Goal: Task Accomplishment & Management: Manage account settings

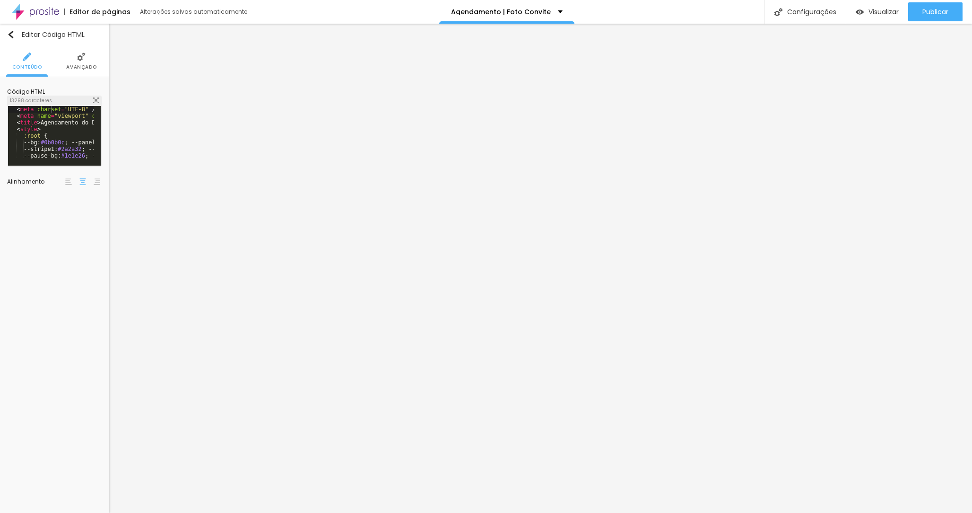
scroll to position [20, 0]
click at [52, 108] on div "< meta charset = "UTF-8" /> < meta name = "viewport" content = "width=device-wi…" at bounding box center [356, 139] width 697 height 66
click at [96, 102] on img at bounding box center [96, 100] width 6 height 6
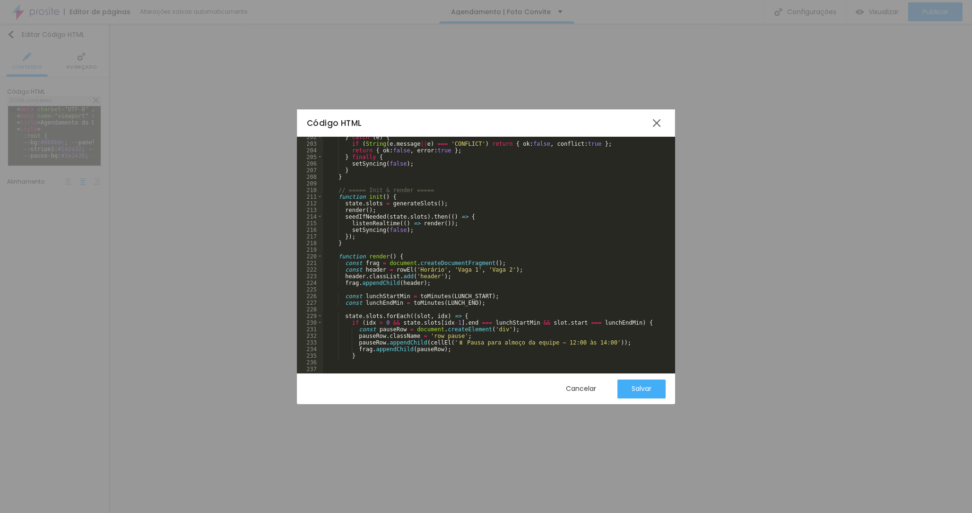
scroll to position [1390, 0]
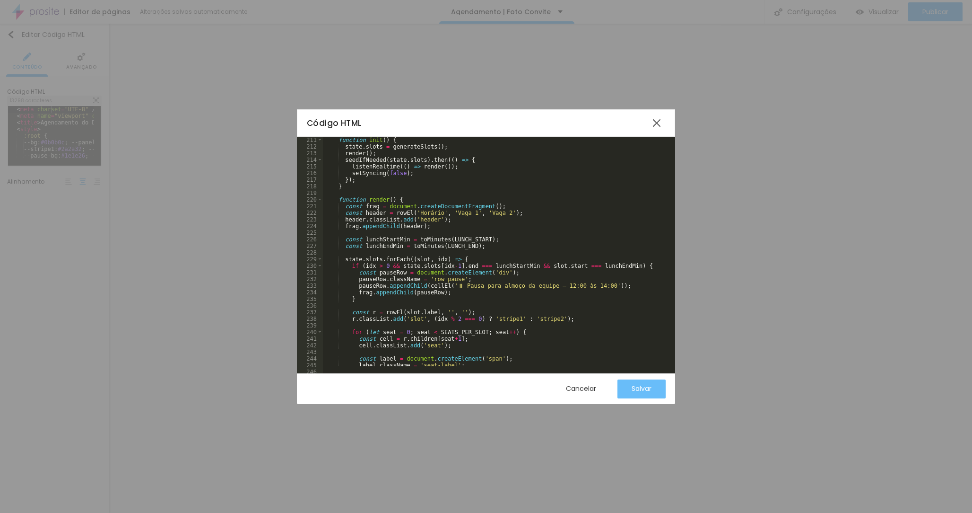
click at [652, 385] on button "Salvar" at bounding box center [642, 388] width 48 height 19
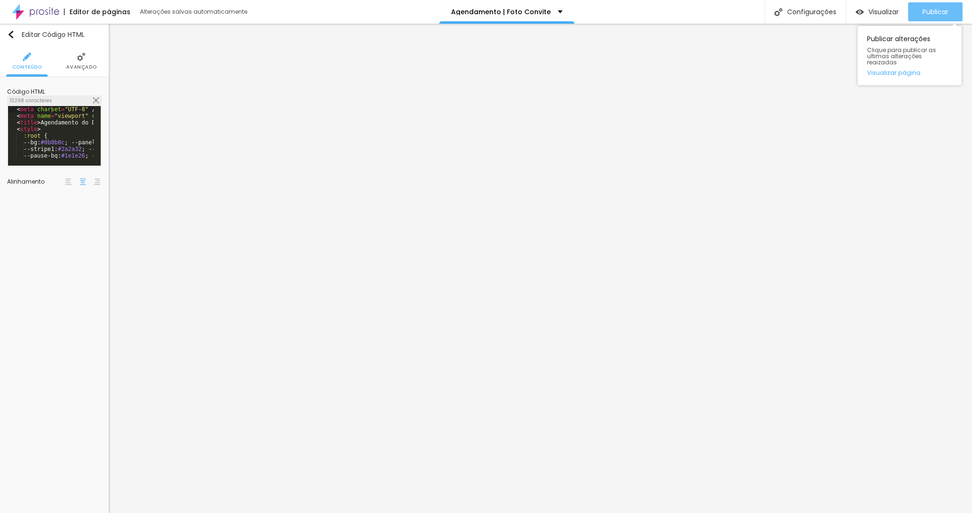
click at [956, 12] on button "Publicar" at bounding box center [935, 11] width 54 height 19
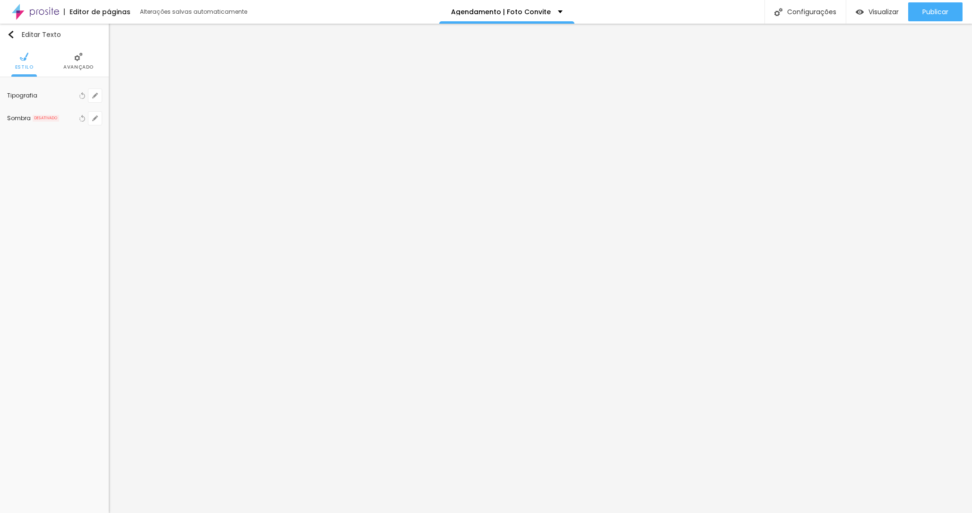
click at [77, 70] on li "Avançado" at bounding box center [78, 60] width 30 height 31
click at [69, 65] on span "Avançado" at bounding box center [78, 67] width 30 height 5
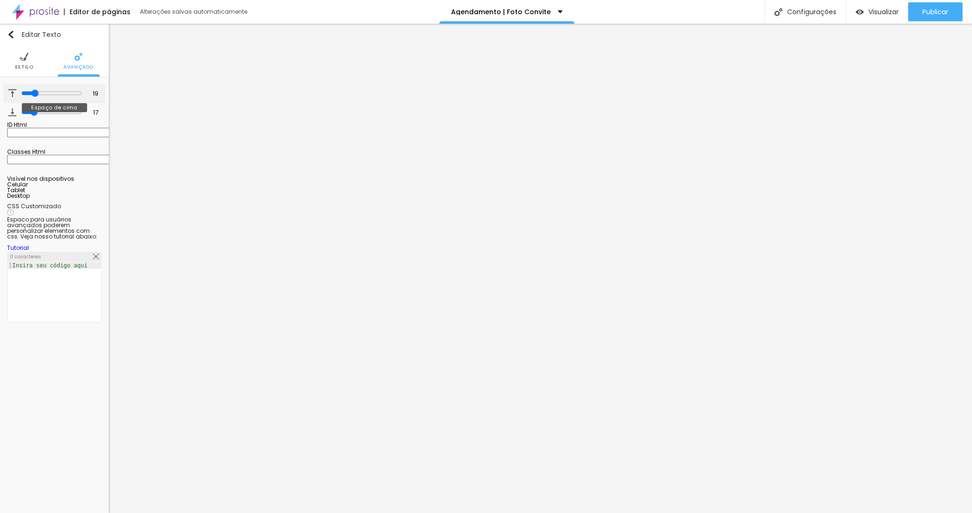
type input "17"
type input "16"
type input "15"
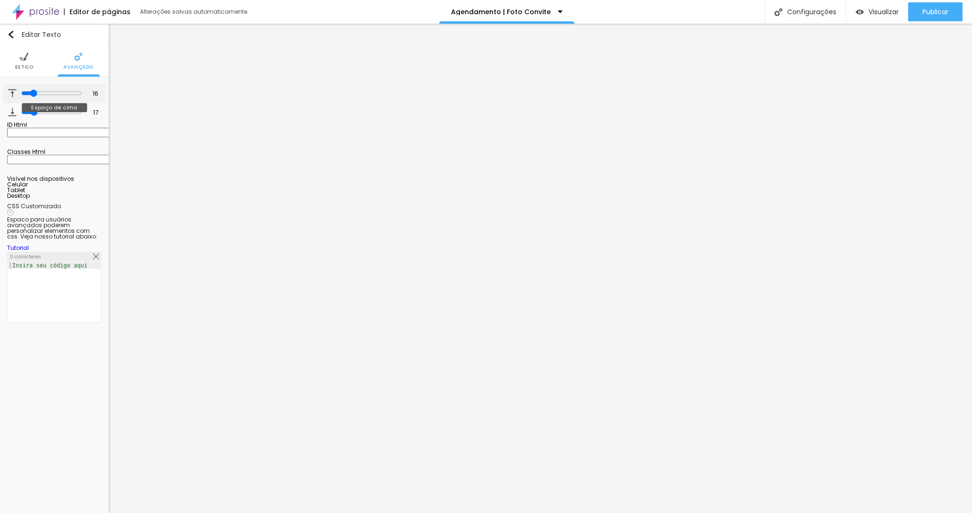
type input "15"
type input "14"
type input "13"
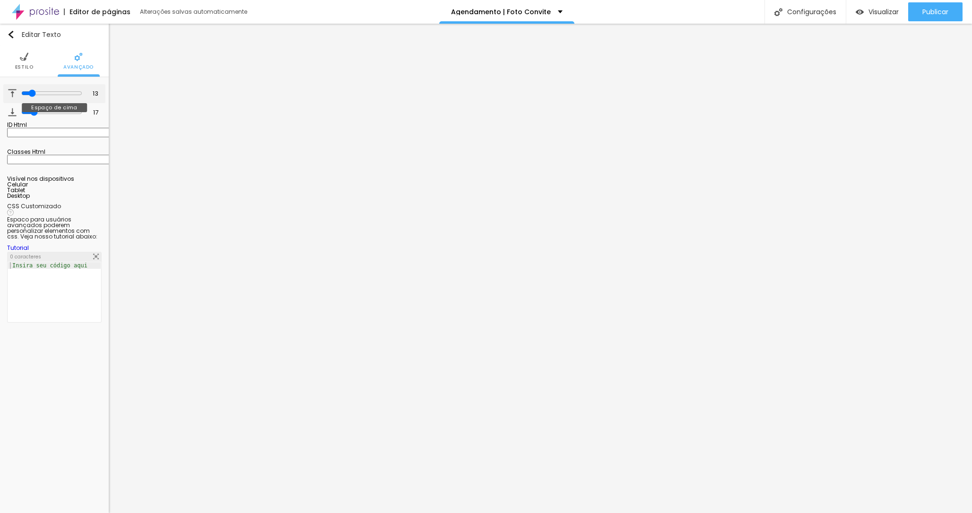
type input "12"
type input "11"
type input "10"
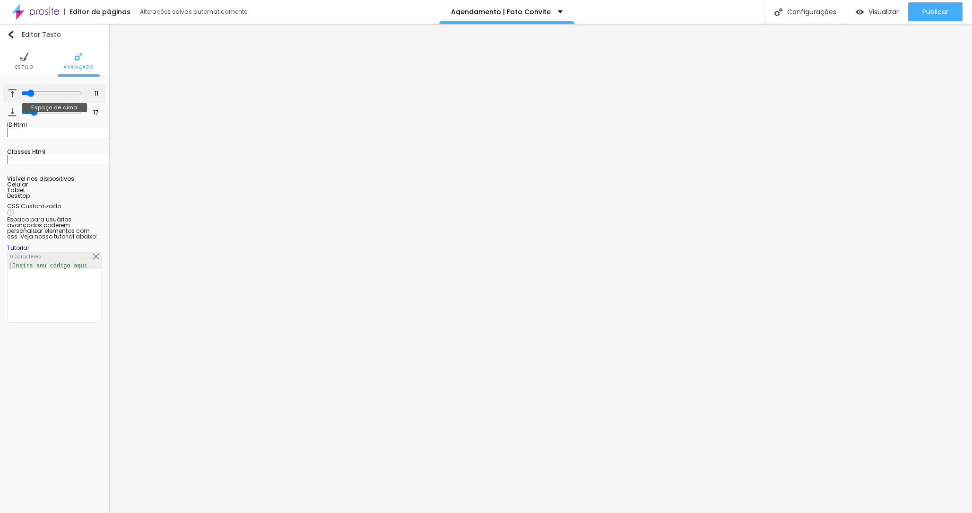
type input "10"
type input "9"
type input "8"
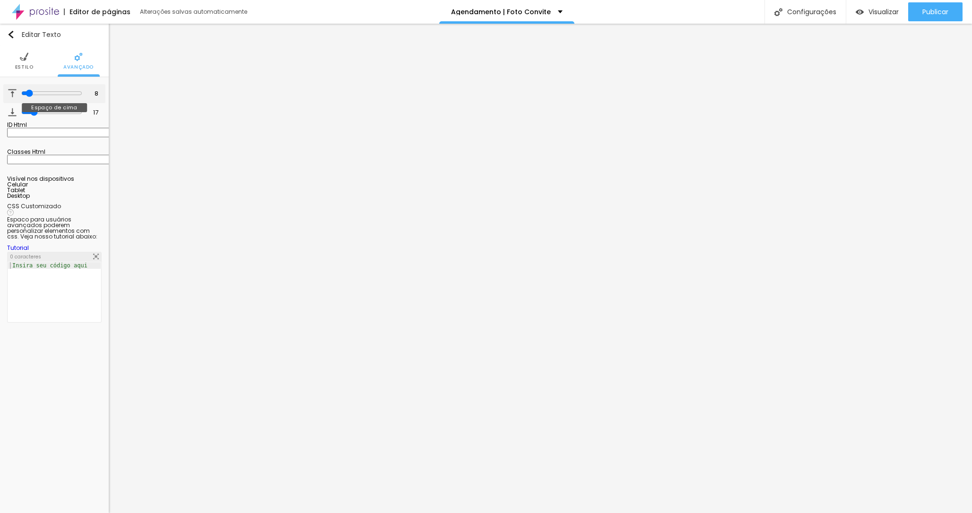
type input "7"
type input "6"
type input "5"
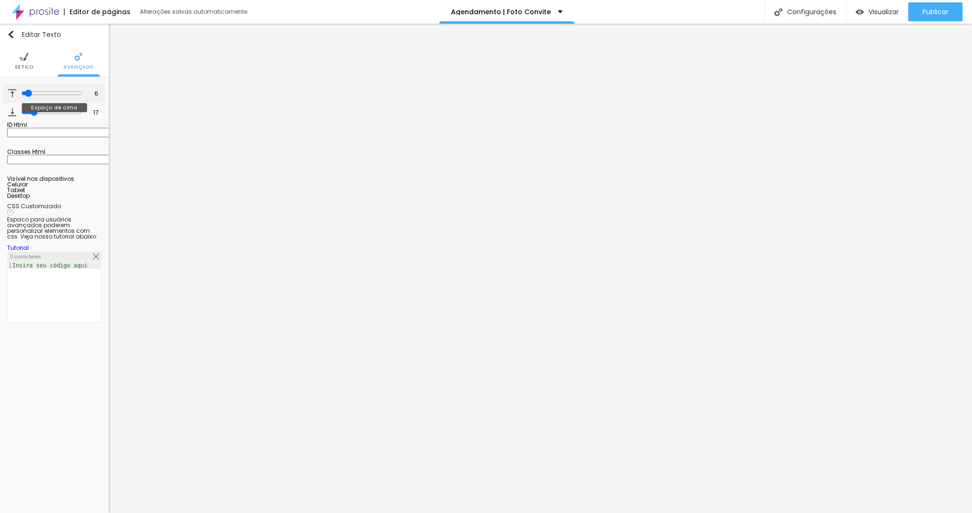
type input "5"
type input "4"
type input "3"
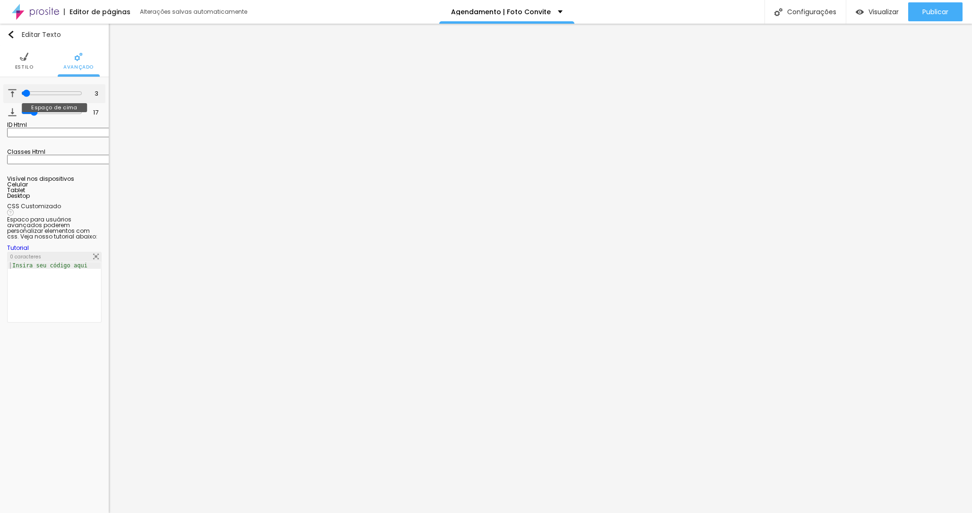
type input "2"
type input "1"
type input "0"
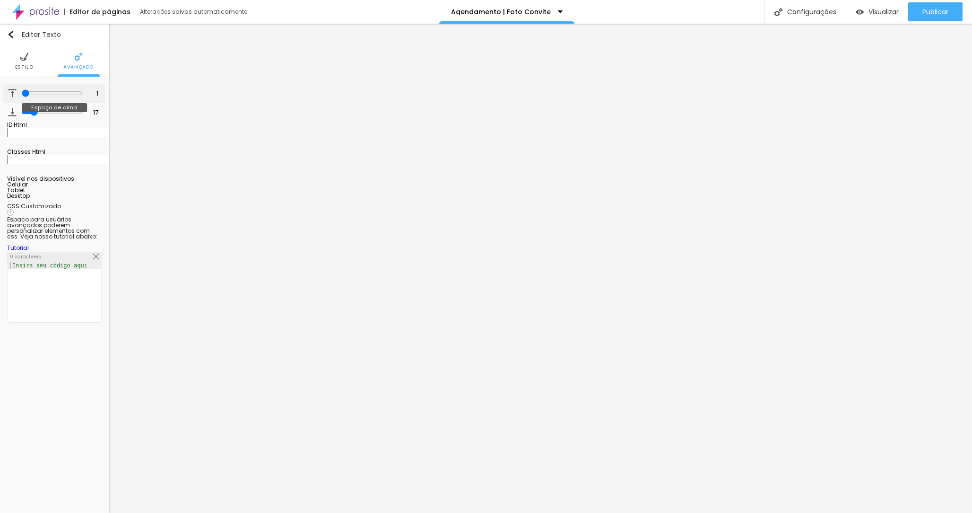
type input "0"
drag, startPoint x: 31, startPoint y: 96, endPoint x: 19, endPoint y: 95, distance: 11.4
type input "0"
click at [21, 95] on input "range" at bounding box center [51, 93] width 61 height 8
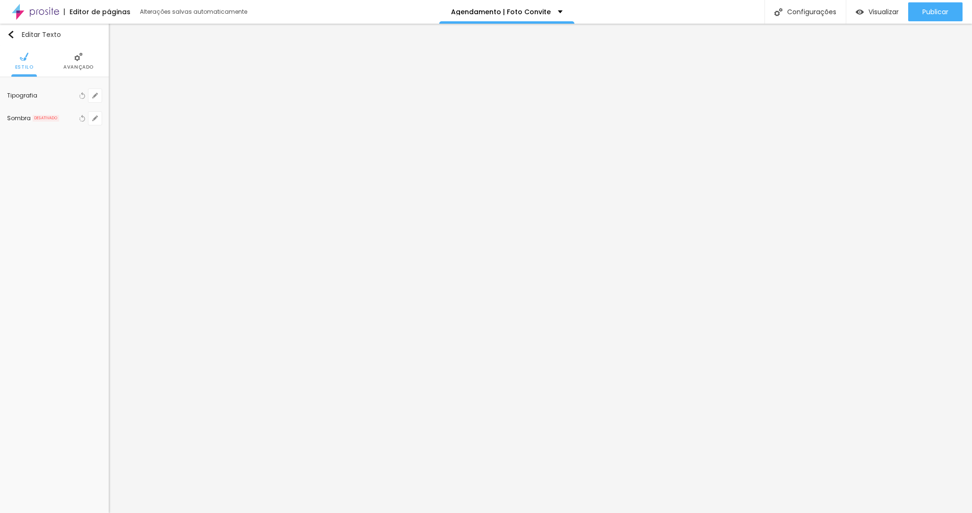
click at [76, 61] on img at bounding box center [78, 56] width 9 height 9
drag, startPoint x: 74, startPoint y: 66, endPoint x: 71, endPoint y: 80, distance: 14.5
click at [74, 67] on span "Avançado" at bounding box center [78, 67] width 30 height 5
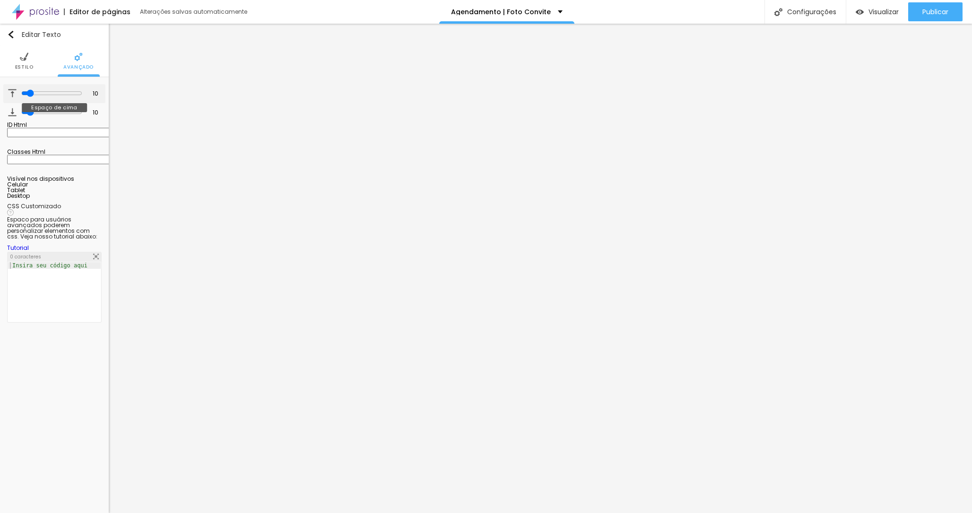
type input "7"
type input "6"
type input "5"
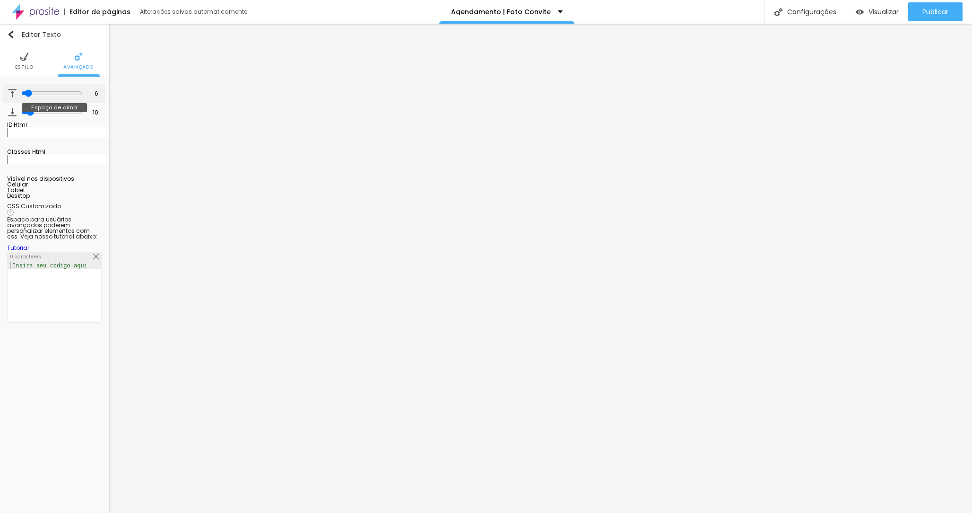
type input "5"
type input "4"
type input "3"
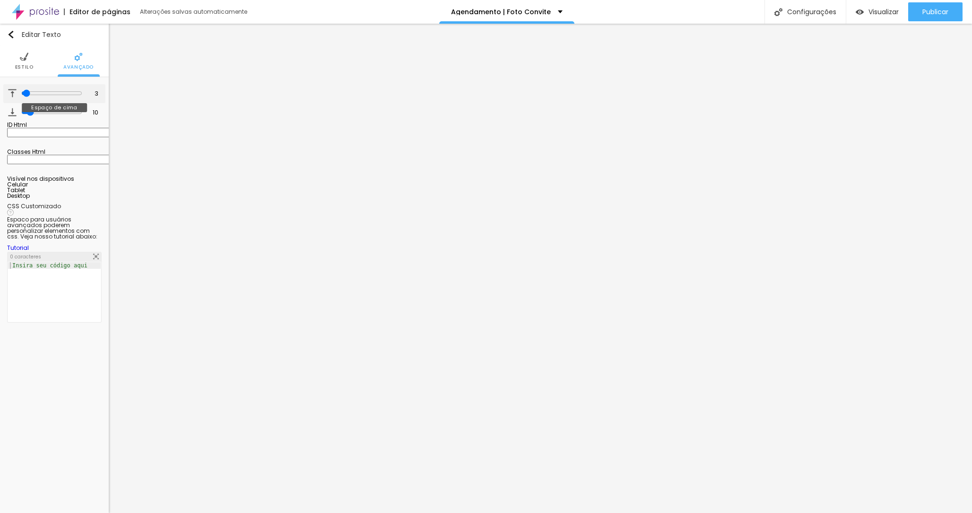
type input "2"
type input "1"
type input "0"
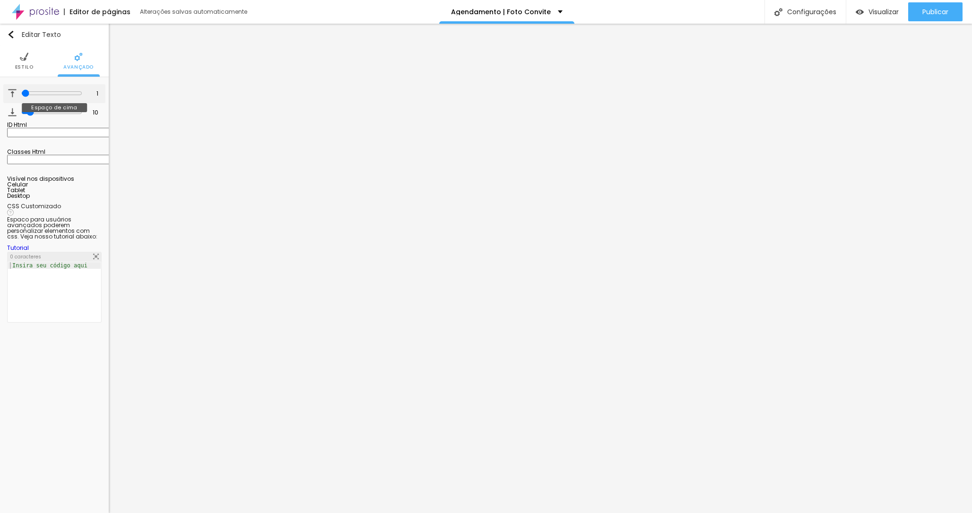
type input "0"
type input "1"
type input "2"
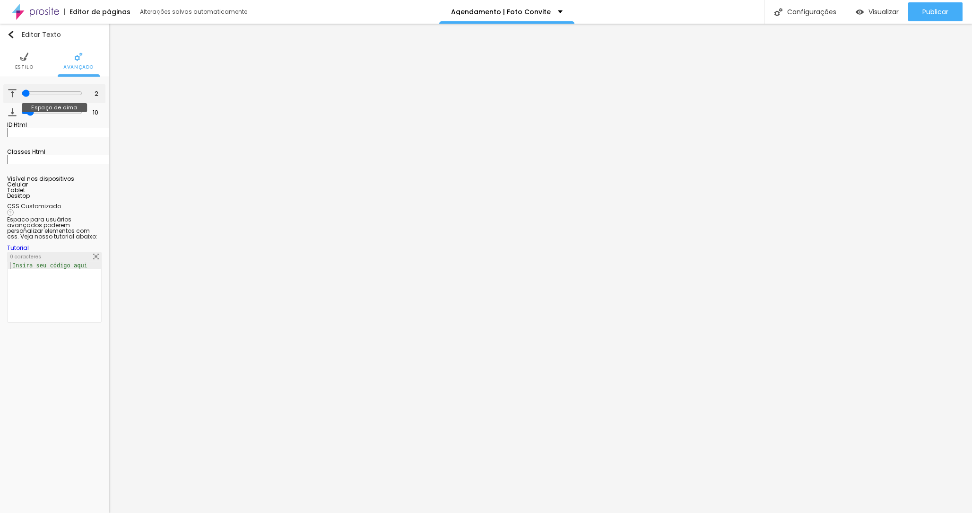
type input "3"
type input "4"
type input "5"
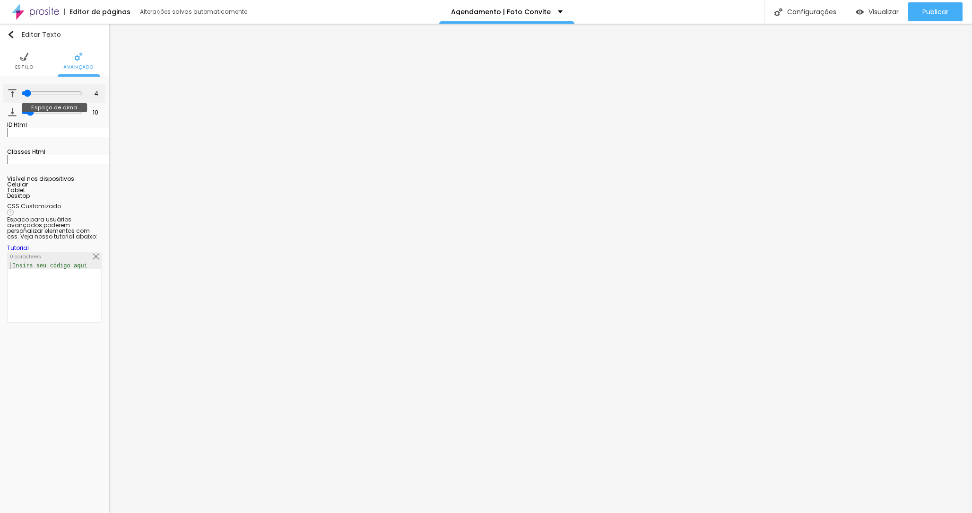
type input "5"
type input "6"
type input "7"
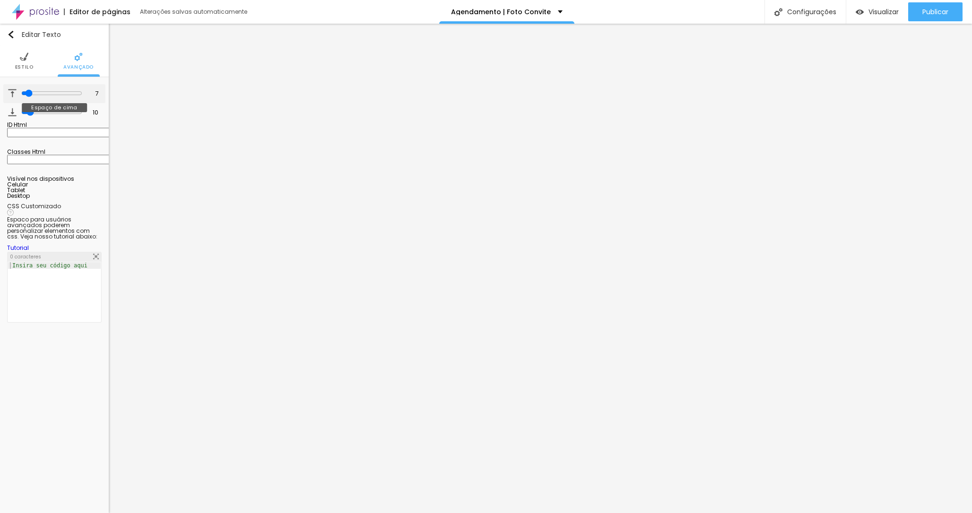
type input "8"
type input "9"
type input "10"
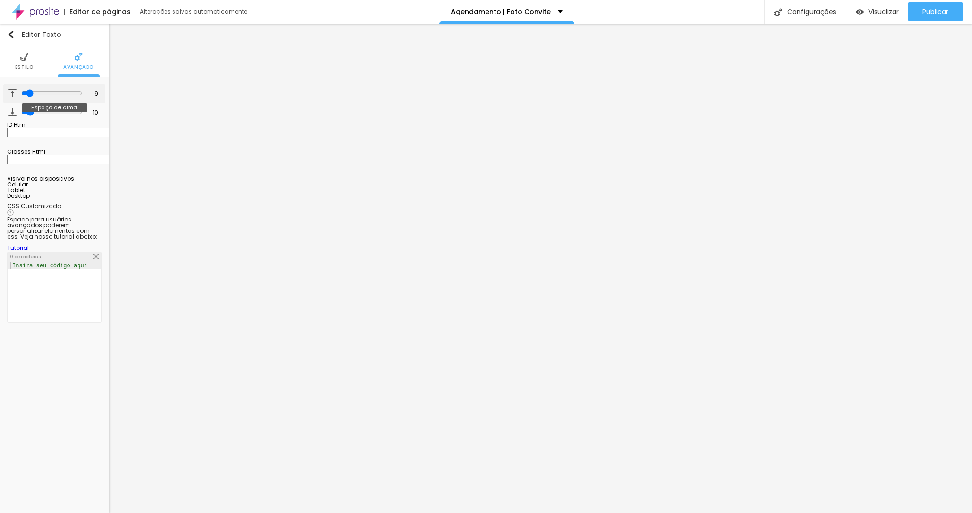
type input "10"
type input "11"
type input "12"
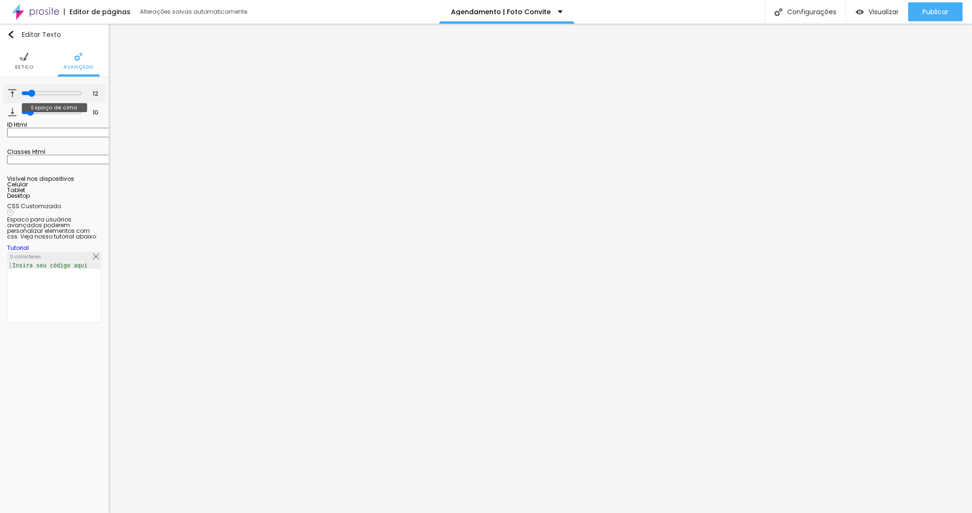
type input "13"
type input "14"
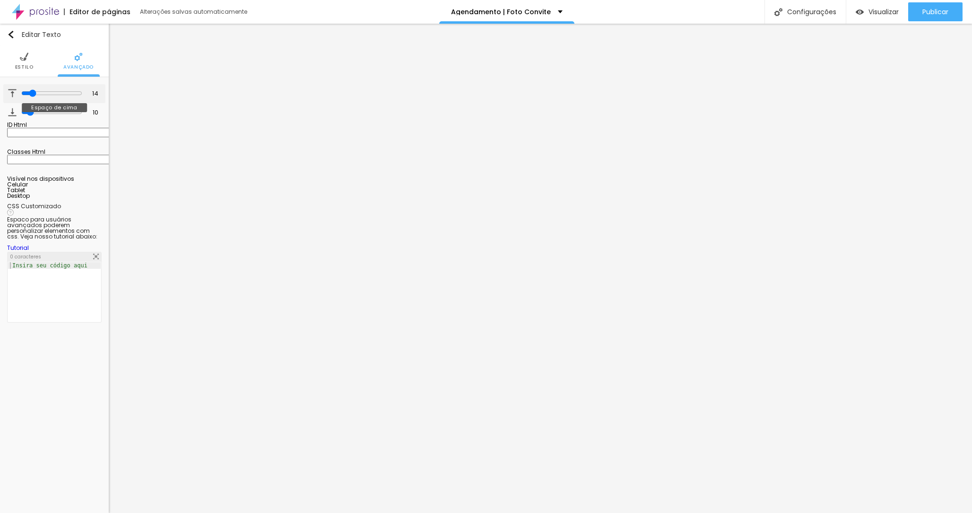
click at [30, 93] on input "range" at bounding box center [51, 93] width 61 height 8
type input "4"
type input "3"
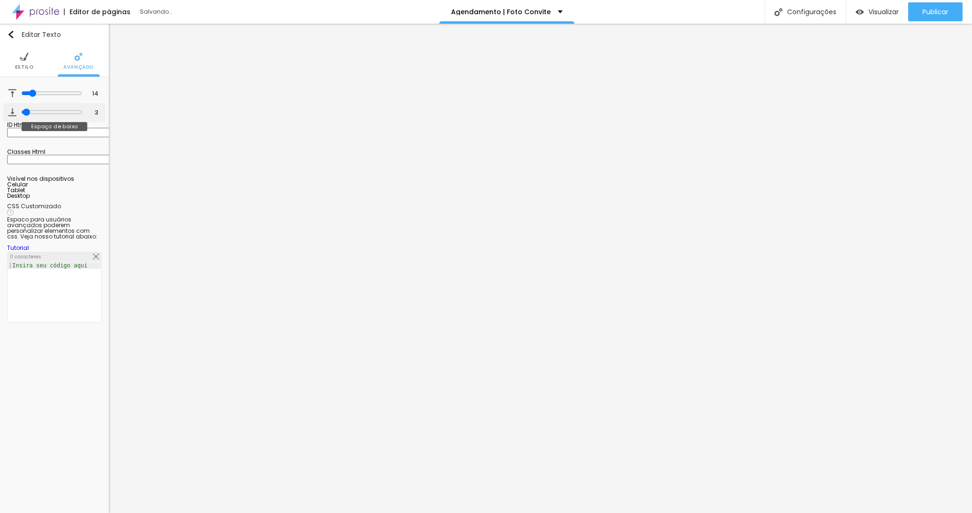
type input "2"
type input "1"
type input "0"
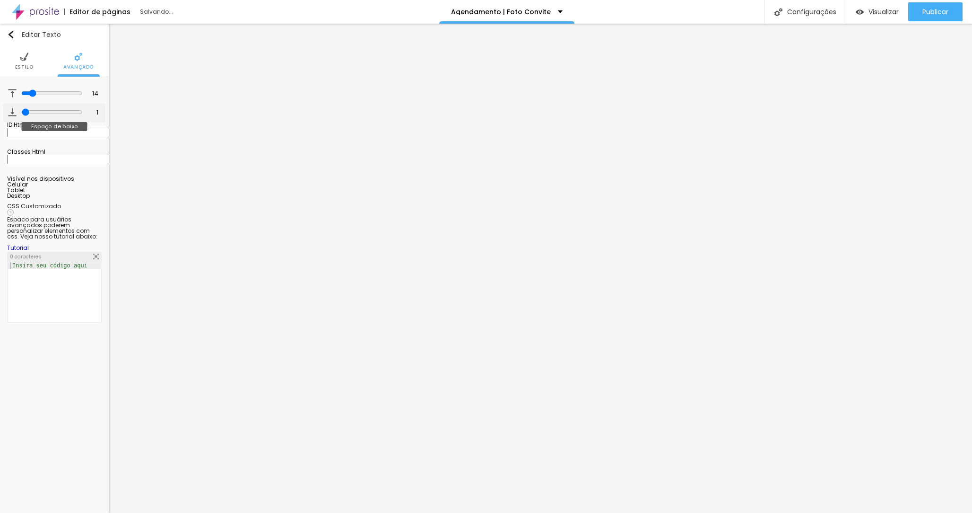
type input "0"
type input "1"
type input "2"
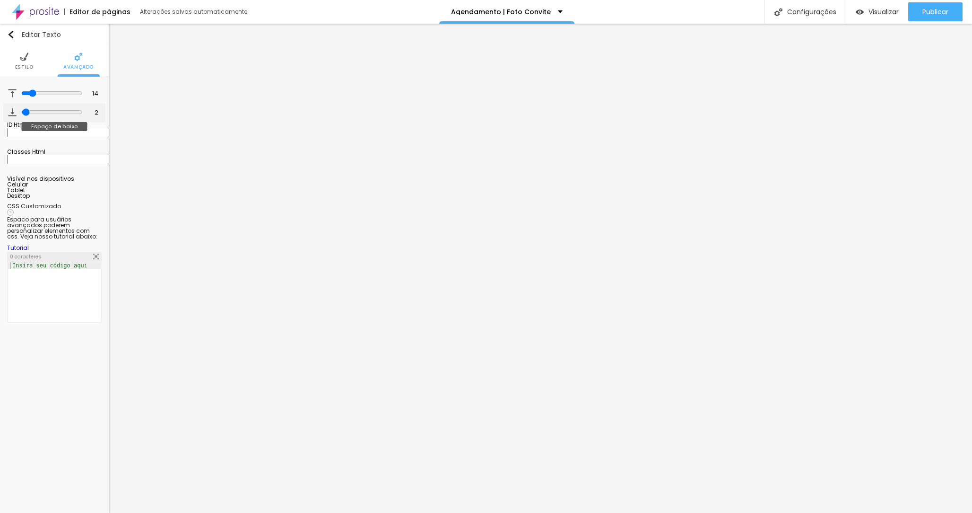
type input "2"
click at [23, 110] on input "range" at bounding box center [51, 112] width 61 height 8
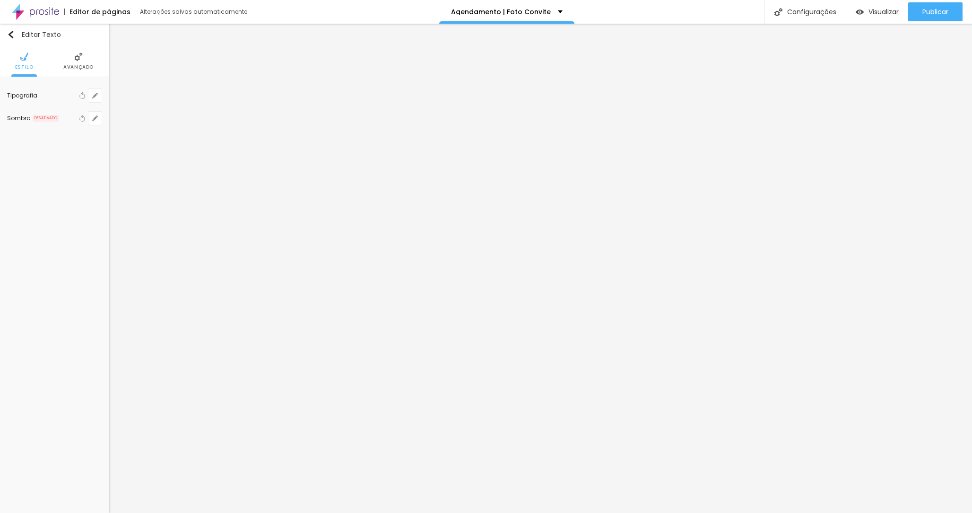
click at [74, 60] on img at bounding box center [78, 56] width 9 height 9
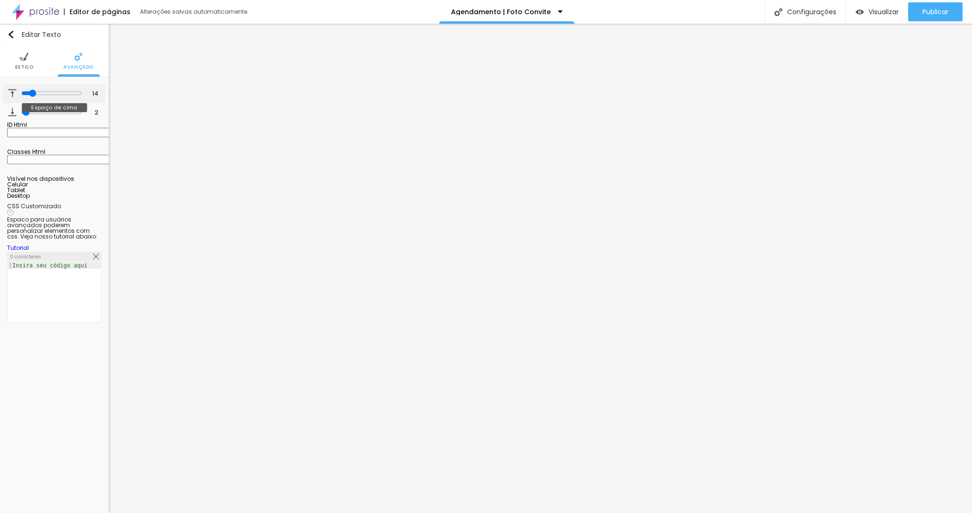
type input "17"
type input "18"
type input "19"
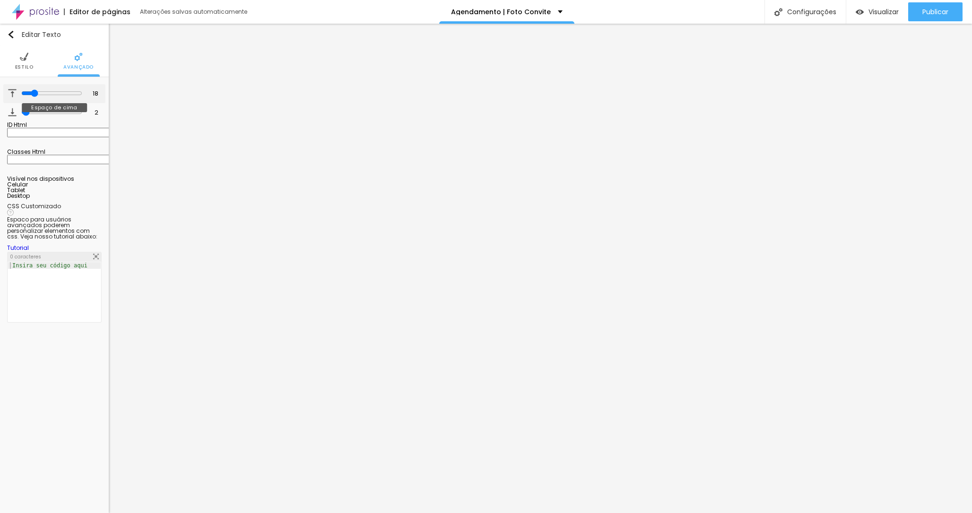
type input "19"
type input "20"
type input "21"
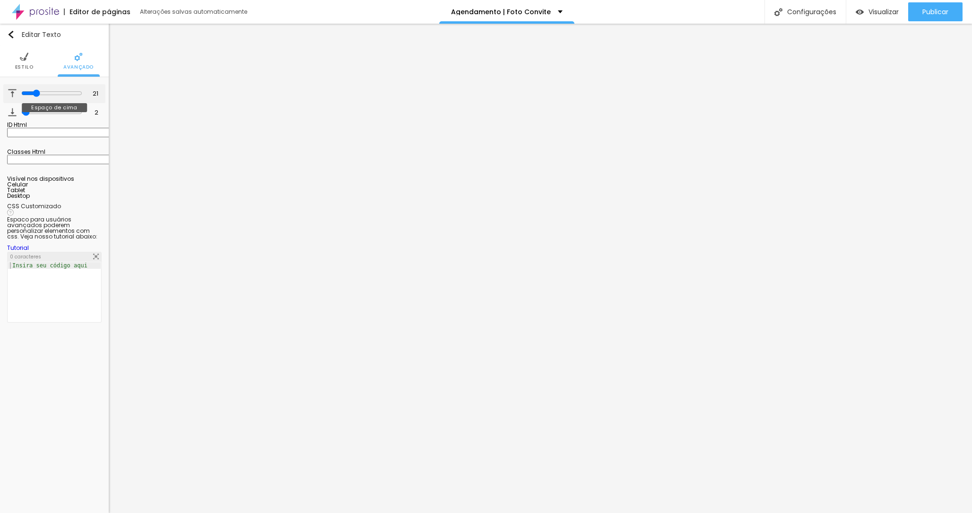
type input "22"
type input "23"
type input "24"
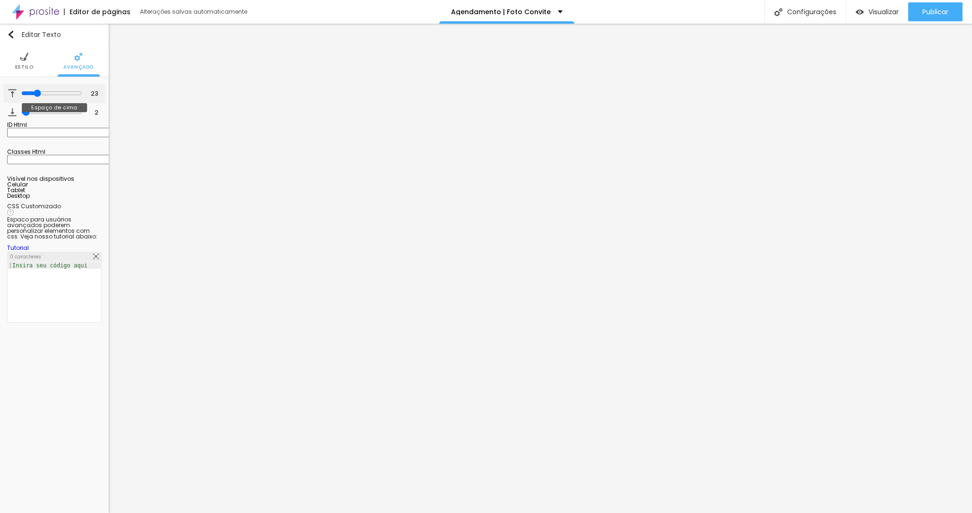
type input "24"
type input "25"
type input "26"
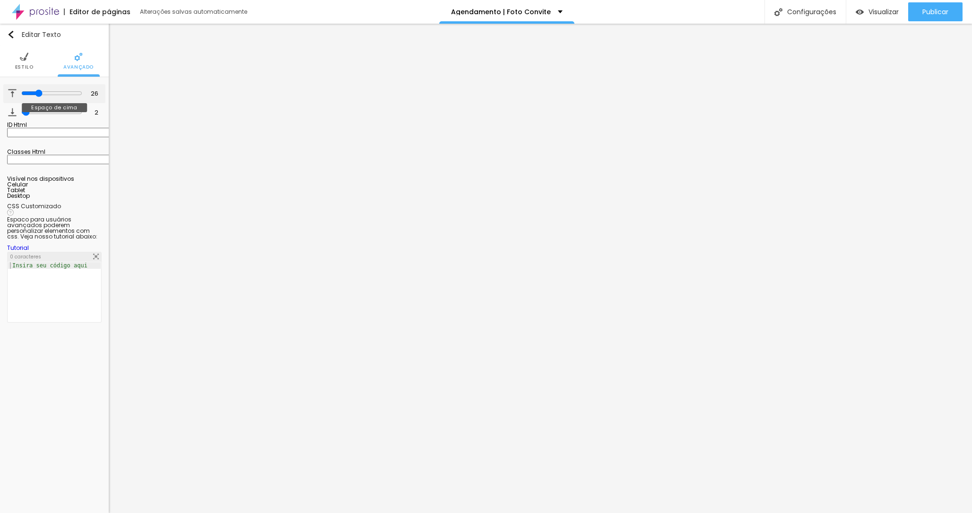
type input "27"
drag, startPoint x: 32, startPoint y: 94, endPoint x: 38, endPoint y: 94, distance: 6.2
type input "27"
click at [38, 94] on input "range" at bounding box center [51, 93] width 61 height 8
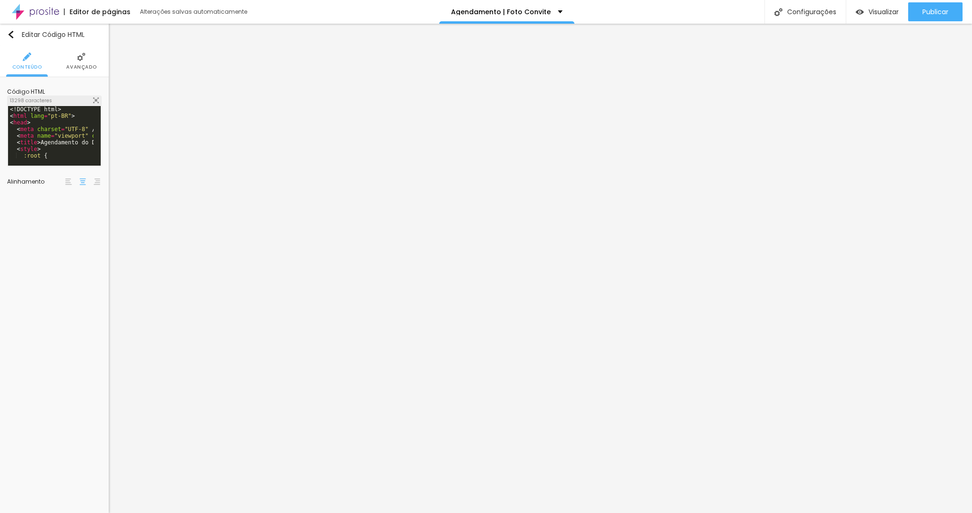
click at [96, 100] on img at bounding box center [96, 100] width 6 height 6
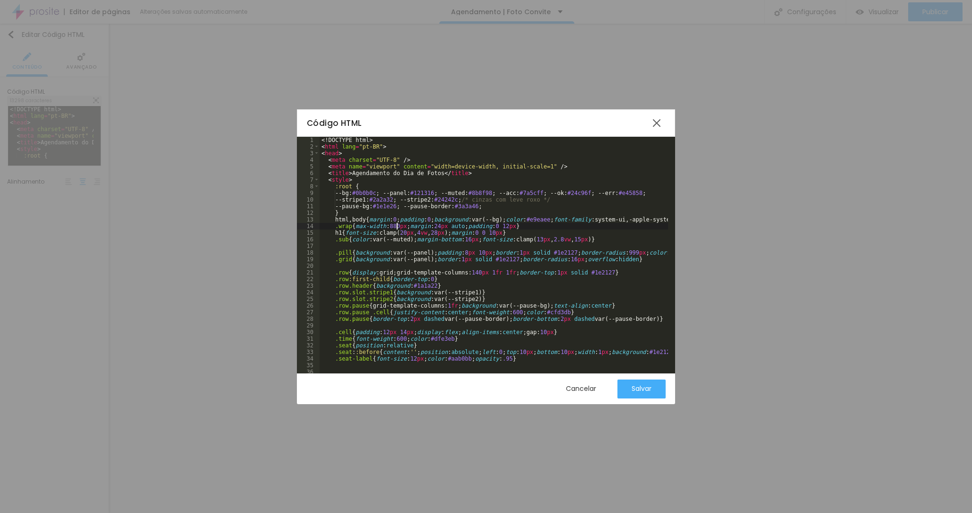
click at [398, 224] on div "<! DOCTYPE html > < html lang = "pt-BR" > < head > < meta charset = "UTF-8" /> …" at bounding box center [668, 258] width 697 height 243
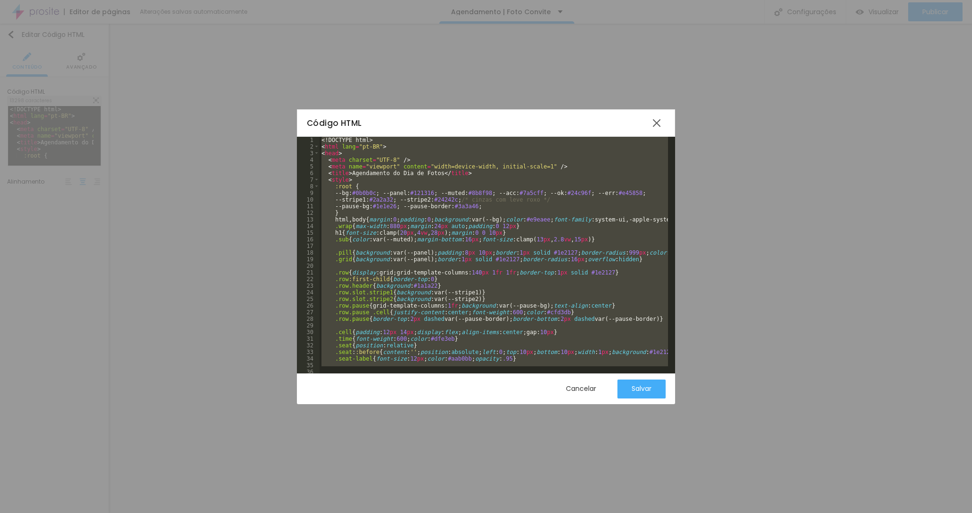
click at [472, 288] on div "<! DOCTYPE html > < html lang = "pt-BR" > < head > < meta charset = "UTF-8" /> …" at bounding box center [668, 258] width 697 height 243
click at [479, 218] on div "<! DOCTYPE html > < html lang = "pt-BR" > < head > < meta charset = "UTF-8" /> …" at bounding box center [668, 258] width 697 height 243
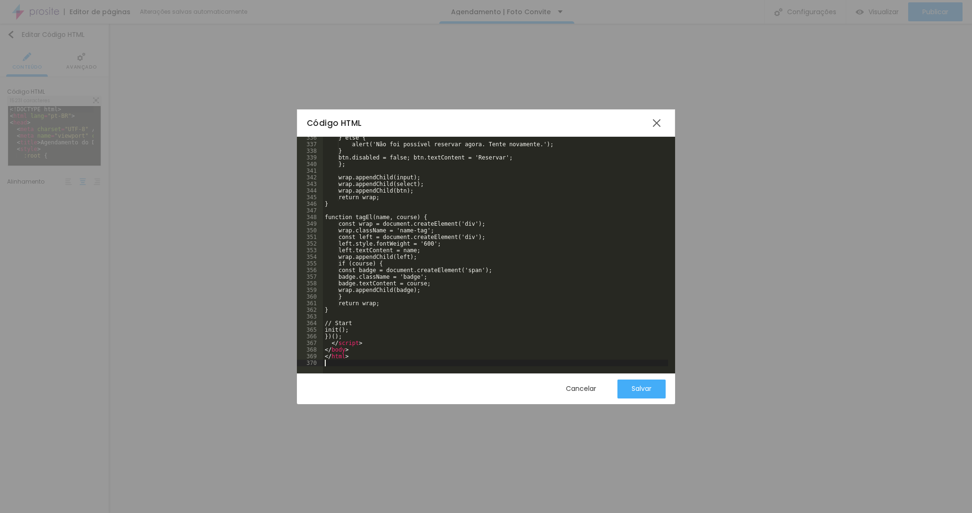
scroll to position [2220, 0]
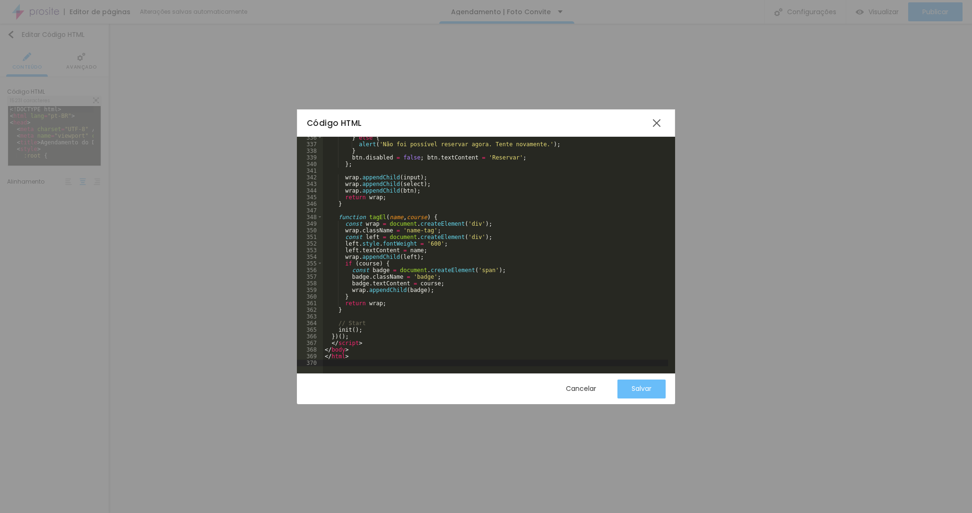
click at [649, 388] on div "Salvar" at bounding box center [642, 388] width 20 height 8
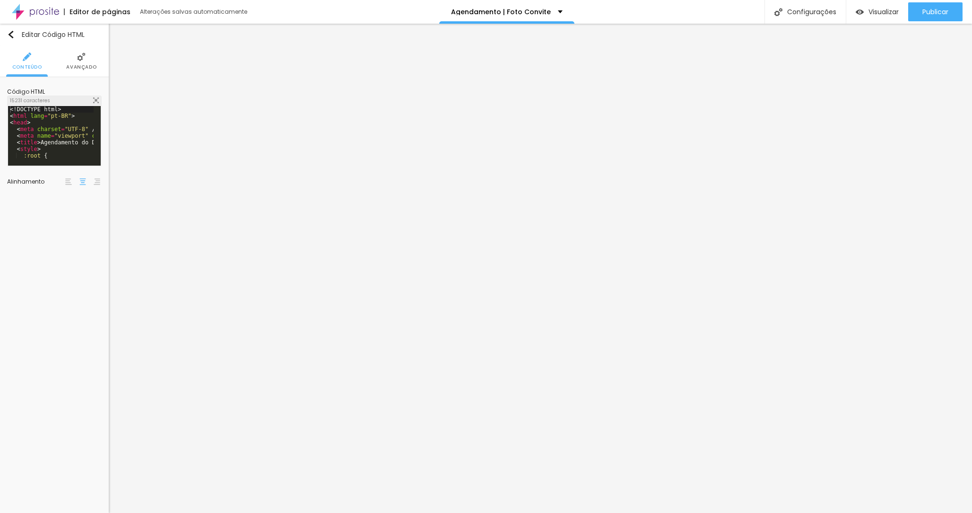
click at [93, 98] on img at bounding box center [96, 100] width 6 height 6
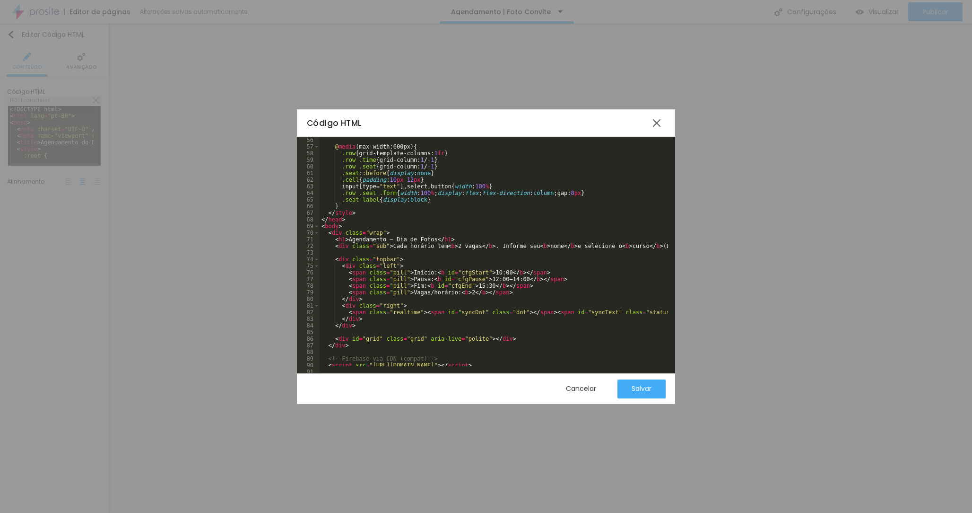
scroll to position [371, 0]
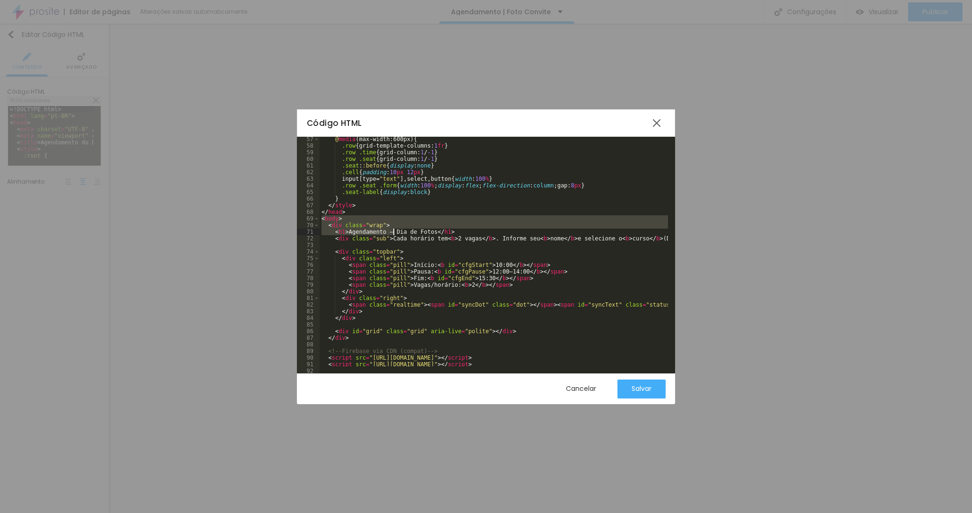
drag, startPoint x: 321, startPoint y: 217, endPoint x: 395, endPoint y: 231, distance: 75.6
click at [395, 231] on div "@ media (max-width:600px) { .row { grid-template-columns: 1 fr } .row .time { g…" at bounding box center [668, 257] width 697 height 243
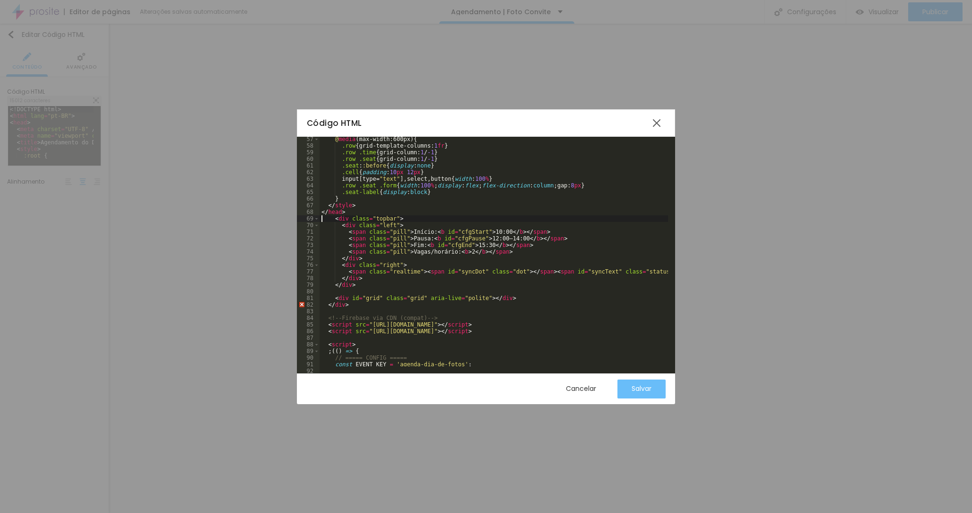
click at [653, 388] on button "Salvar" at bounding box center [642, 388] width 48 height 19
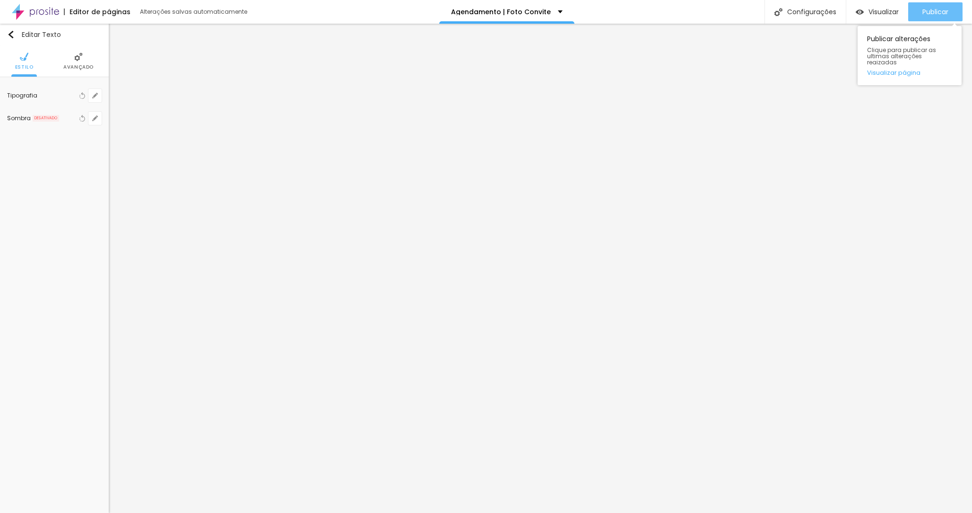
click at [945, 12] on span "Publicar" at bounding box center [936, 12] width 26 height 8
click at [11, 33] on img "button" at bounding box center [11, 35] width 8 height 8
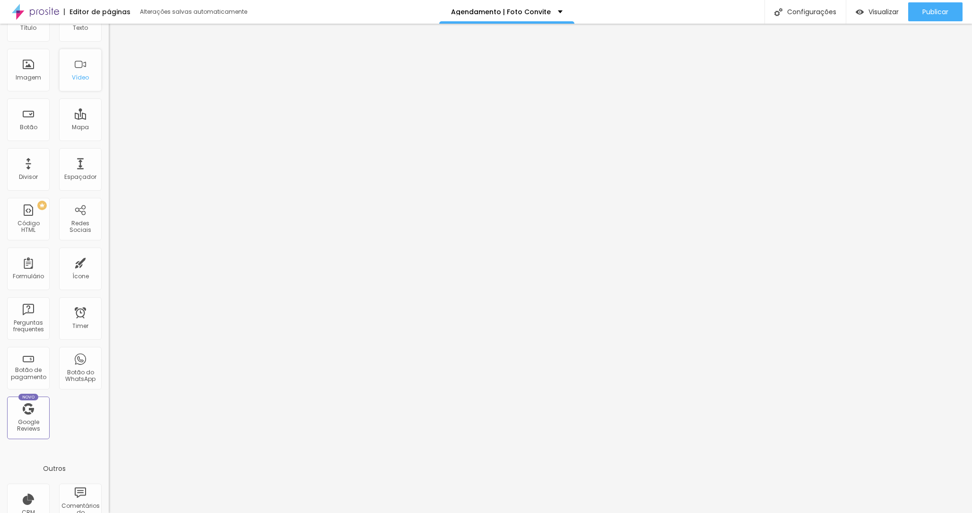
scroll to position [0, 0]
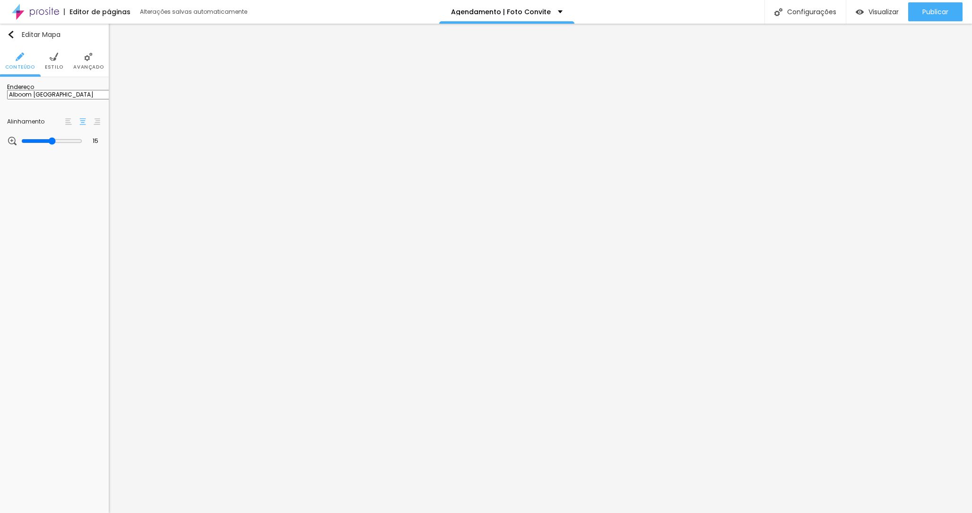
click at [57, 99] on input "Alboom Brasil" at bounding box center [63, 94] width 113 height 9
click at [44, 99] on input "Beleza" at bounding box center [63, 94] width 113 height 9
type input "Beleza construção"
click at [54, 59] on img at bounding box center [54, 56] width 9 height 9
click at [92, 59] on img at bounding box center [88, 56] width 9 height 9
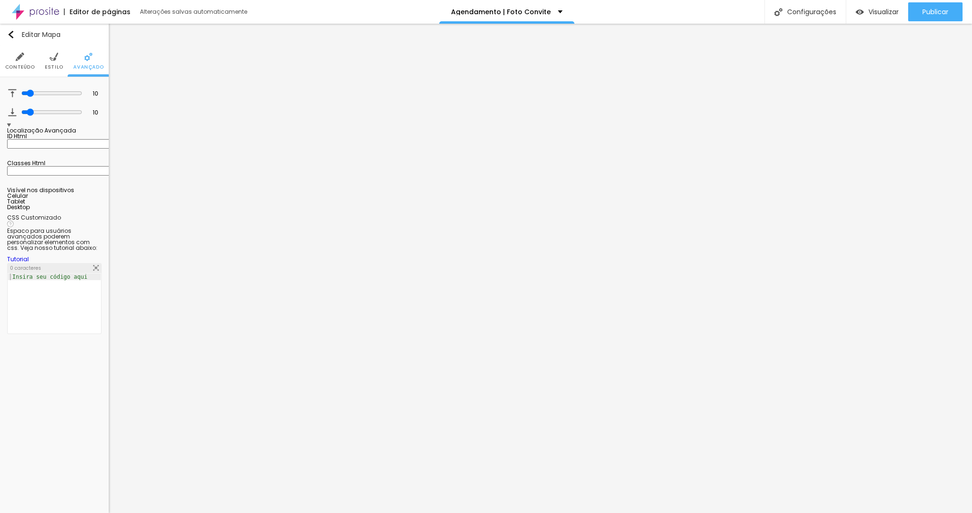
click at [24, 65] on span "Conteúdo" at bounding box center [20, 67] width 30 height 5
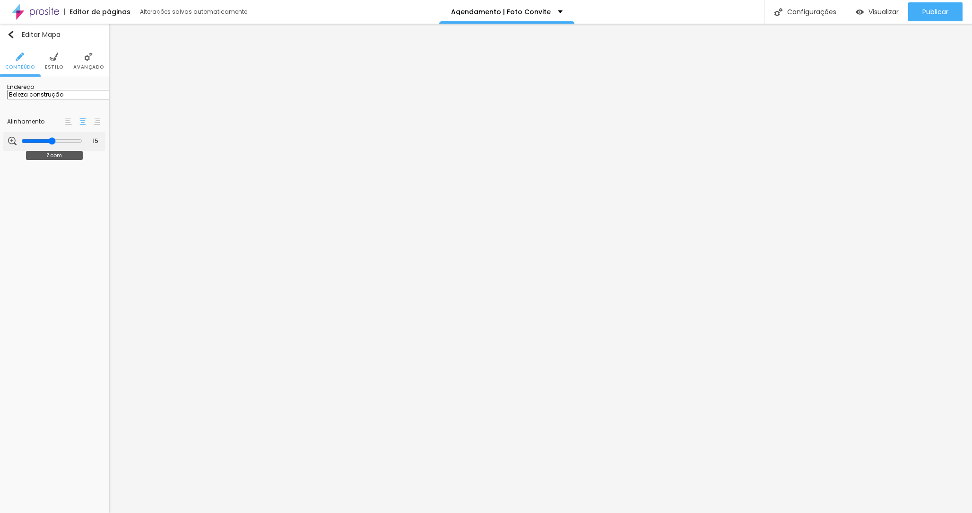
type input "16"
type input "15"
type input "16"
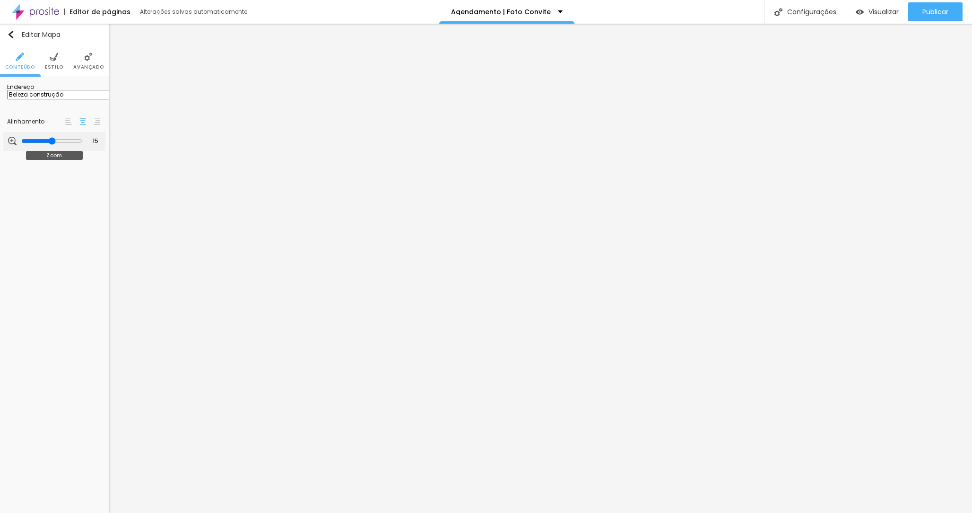
type input "16"
type input "17"
drag, startPoint x: 49, startPoint y: 148, endPoint x: 64, endPoint y: 148, distance: 15.1
type input "17"
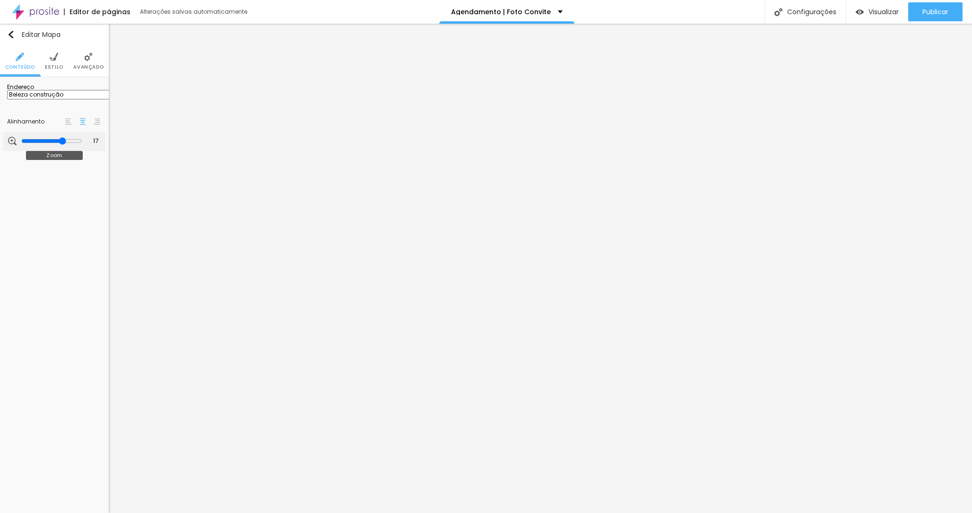
click at [64, 145] on input "range" at bounding box center [51, 141] width 61 height 8
click at [56, 99] on input "Beleza construção" at bounding box center [63, 94] width 113 height 9
click at [73, 99] on input "Beleza construção" at bounding box center [63, 94] width 113 height 9
click at [84, 99] on input "Beleza construção" at bounding box center [63, 94] width 113 height 9
type input "Avenida Curitina, 3317, Apt 02"
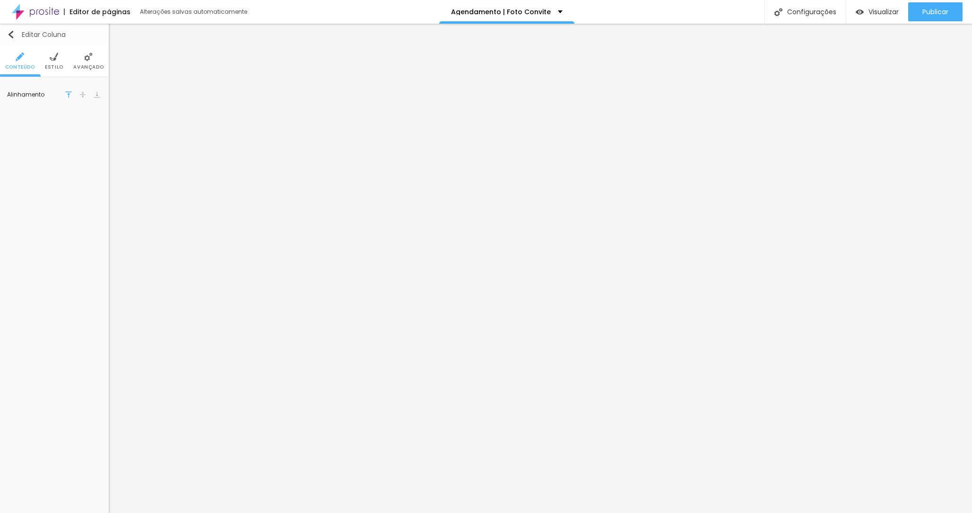
click at [17, 32] on div "Editar Coluna" at bounding box center [36, 35] width 59 height 8
click at [79, 57] on img at bounding box center [78, 56] width 9 height 9
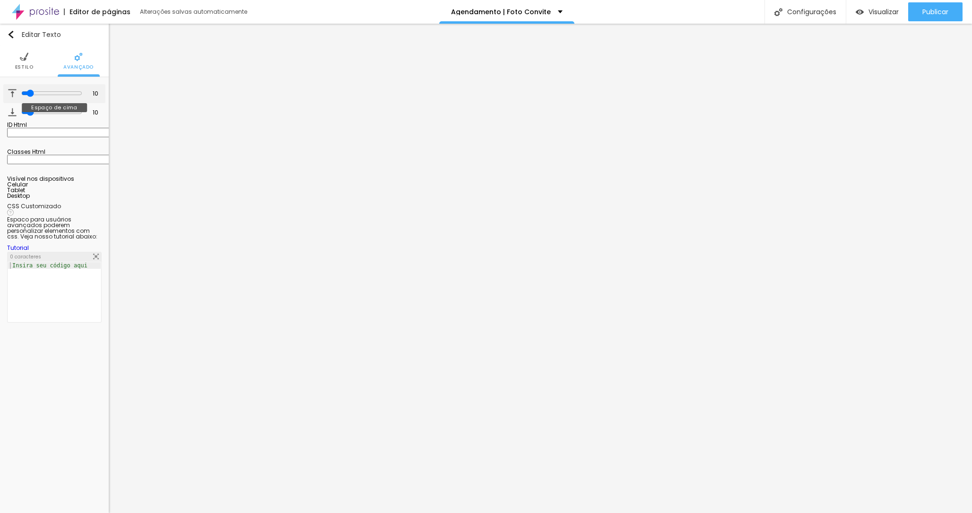
type input "12"
type input "13"
type input "14"
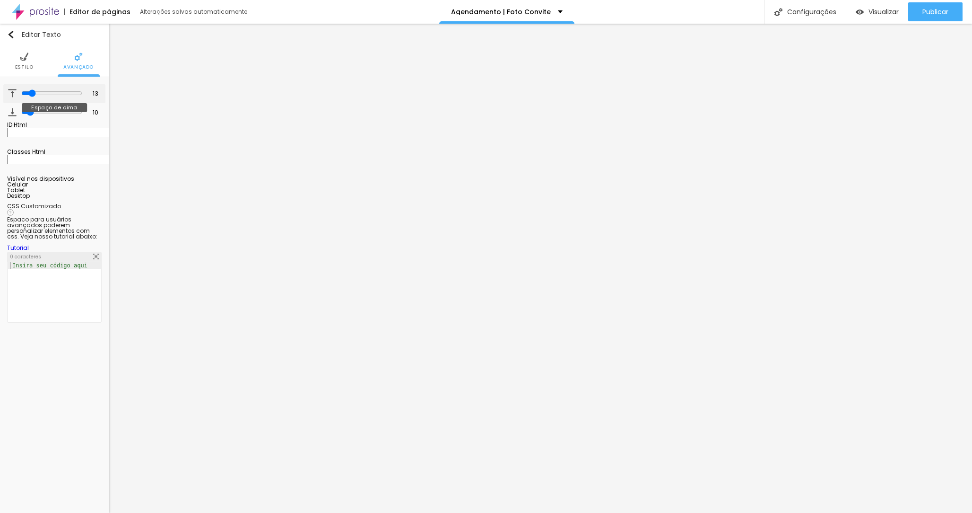
type input "14"
type input "15"
type input "16"
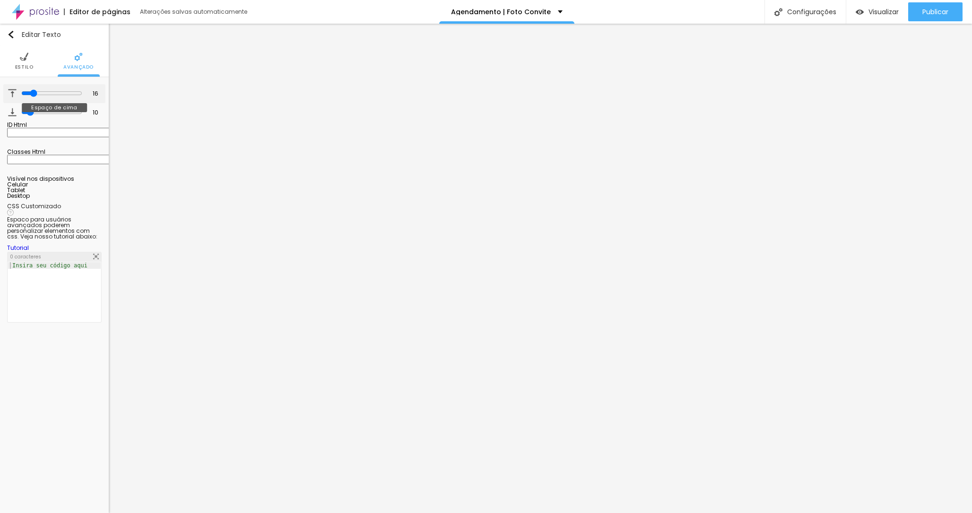
type input "17"
type input "18"
type input "19"
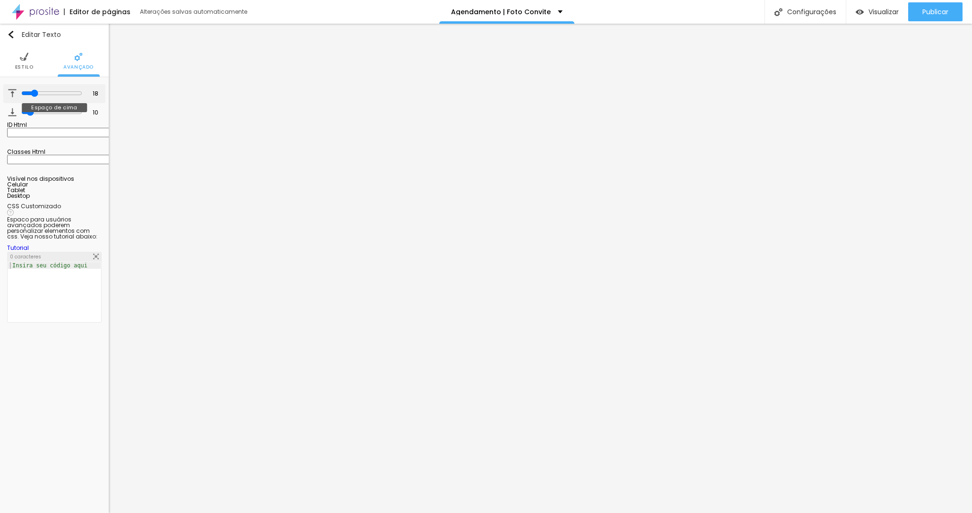
type input "19"
type input "20"
type input "21"
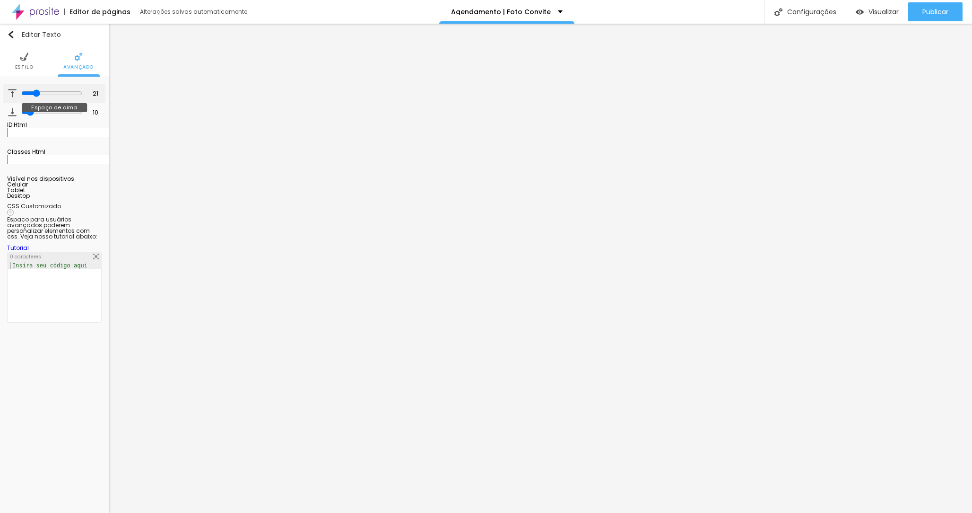
type input "22"
type input "23"
type input "24"
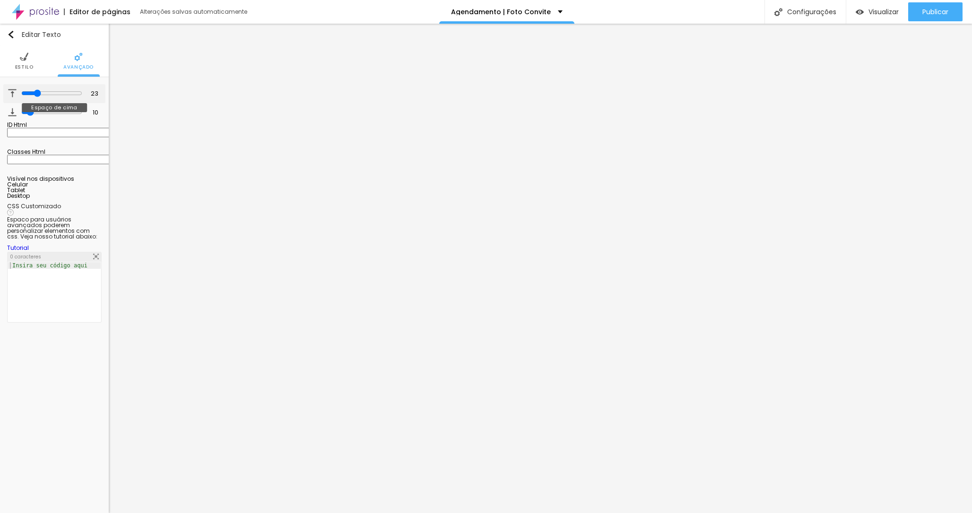
type input "24"
type input "25"
type input "26"
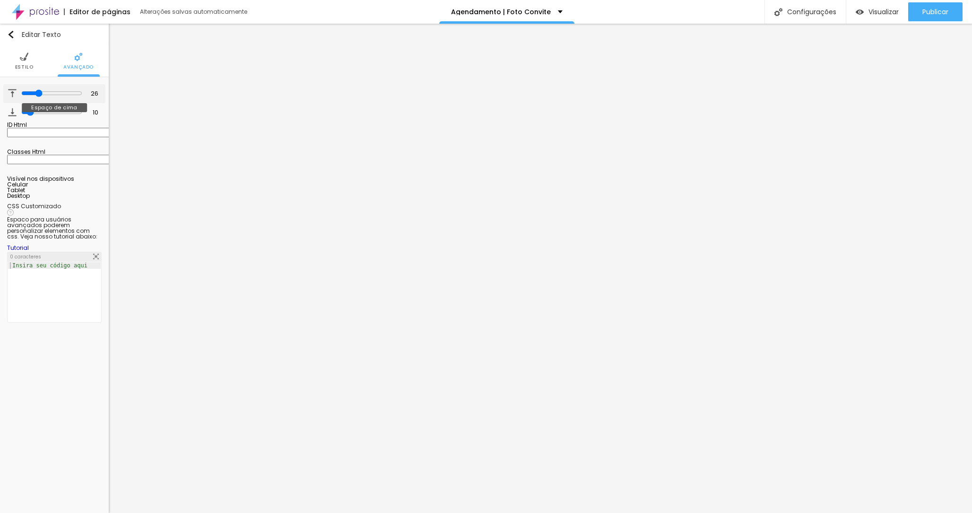
type input "27"
type input "28"
type input "29"
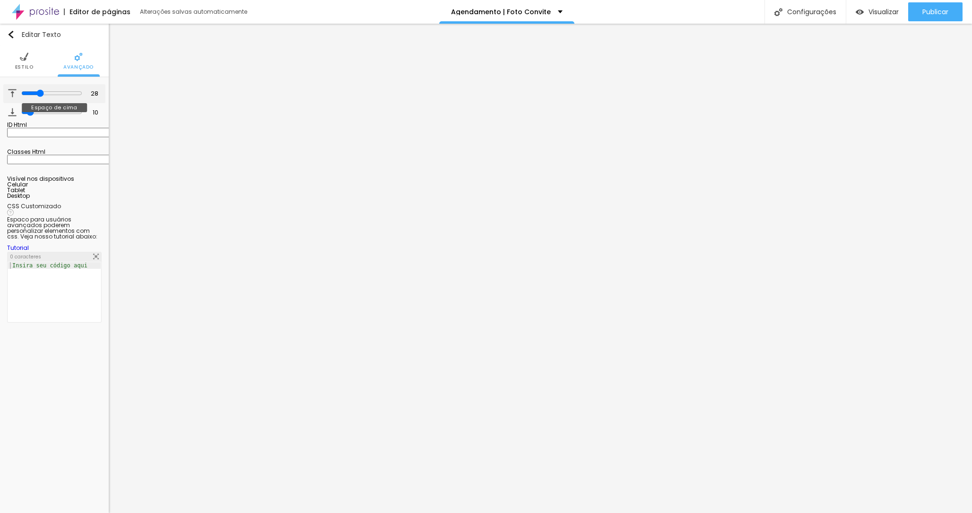
type input "29"
type input "30"
type input "31"
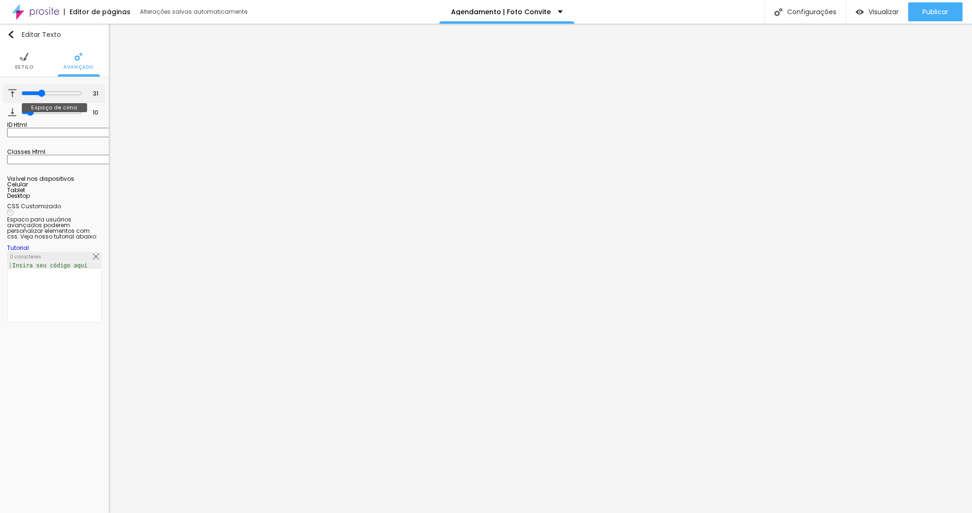
type input "32"
drag, startPoint x: 29, startPoint y: 93, endPoint x: 40, endPoint y: 93, distance: 11.3
click at [40, 93] on input "range" at bounding box center [51, 93] width 61 height 8
type input "34"
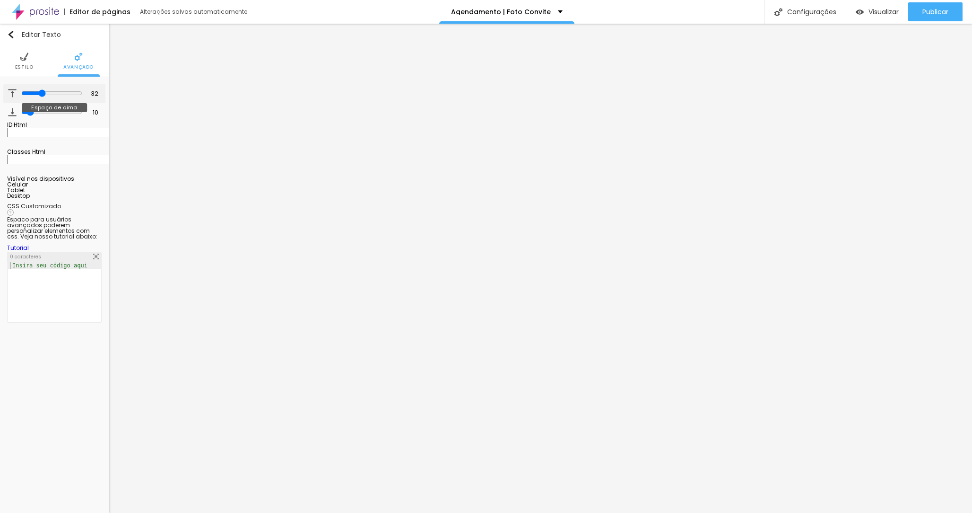
type input "34"
type input "35"
type input "36"
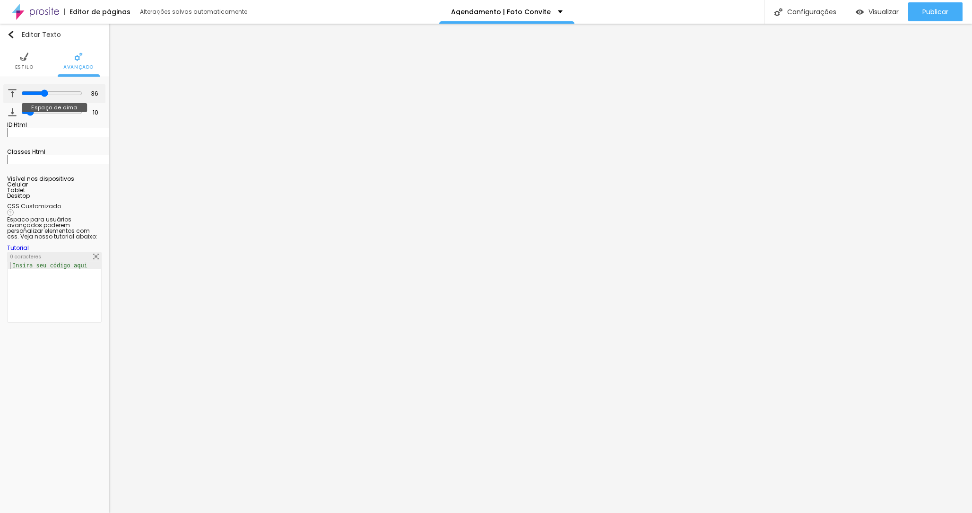
type input "37"
type input "39"
type input "41"
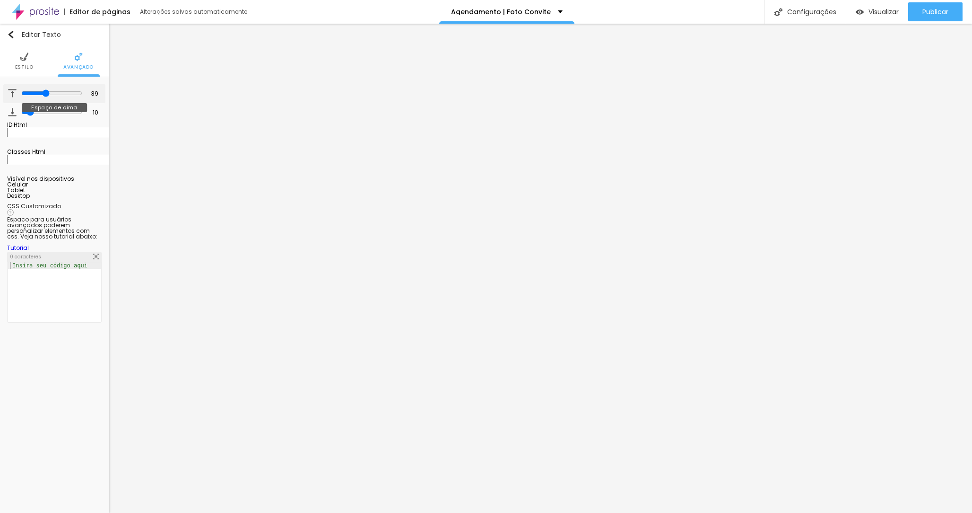
type input "41"
type input "43"
type input "44"
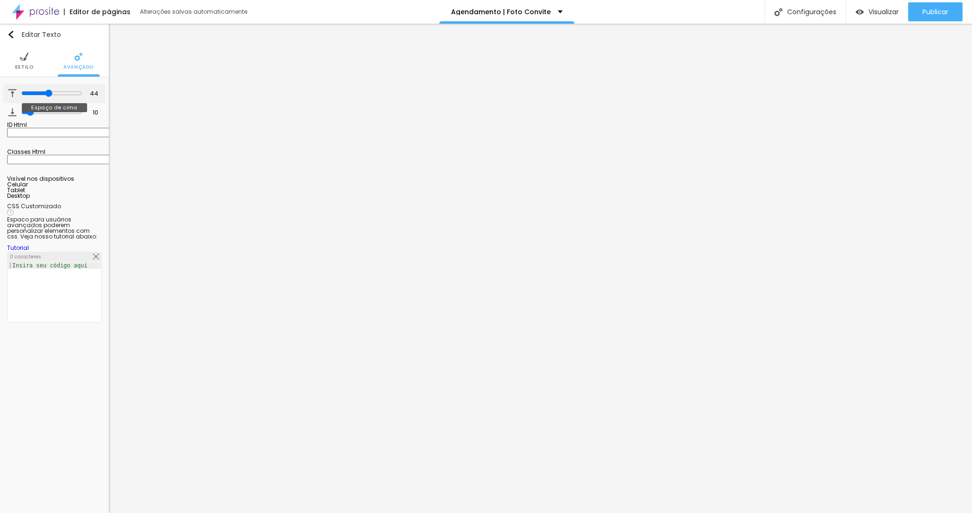
type input "46"
type input "47"
type input "49"
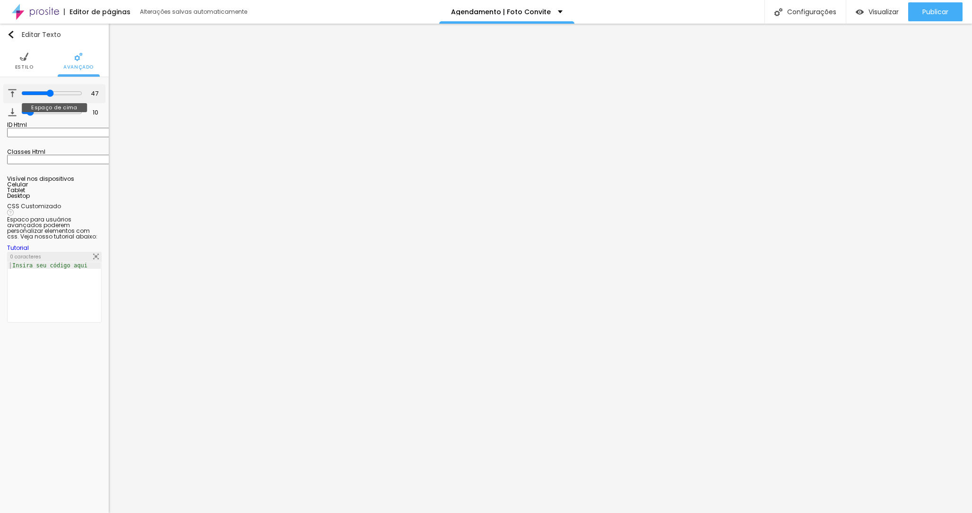
type input "49"
type input "51"
type input "53"
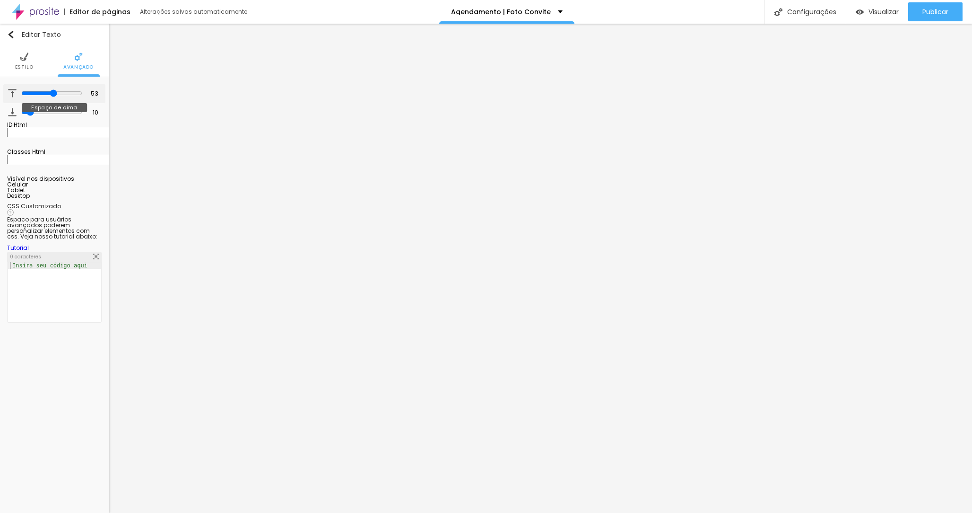
type input "55"
click at [49, 90] on input "range" at bounding box center [51, 93] width 61 height 8
drag, startPoint x: 29, startPoint y: 110, endPoint x: 40, endPoint y: 106, distance: 11.7
click at [40, 108] on input "range" at bounding box center [51, 112] width 61 height 8
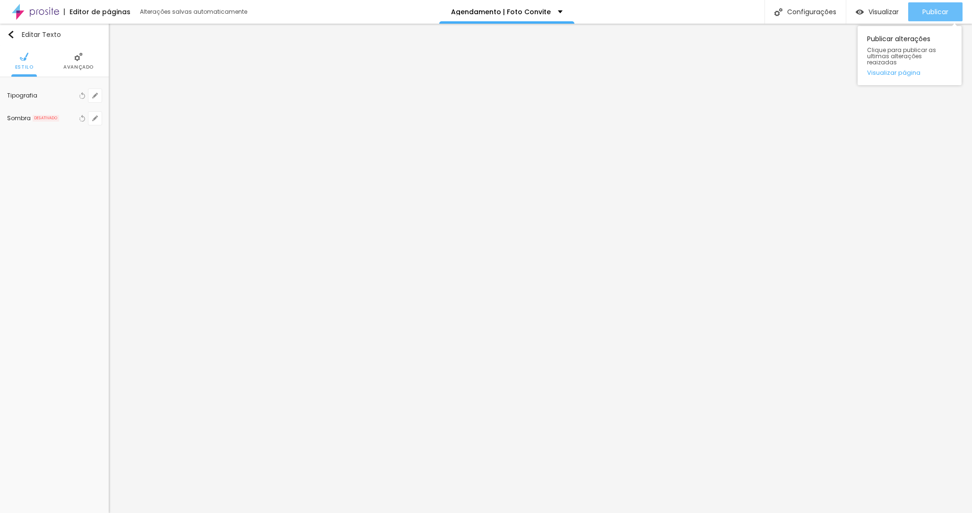
click at [927, 12] on span "Publicar" at bounding box center [936, 12] width 26 height 8
click at [879, 11] on span "Visualizar" at bounding box center [884, 12] width 30 height 8
click at [933, 11] on span "Publicar" at bounding box center [936, 12] width 26 height 8
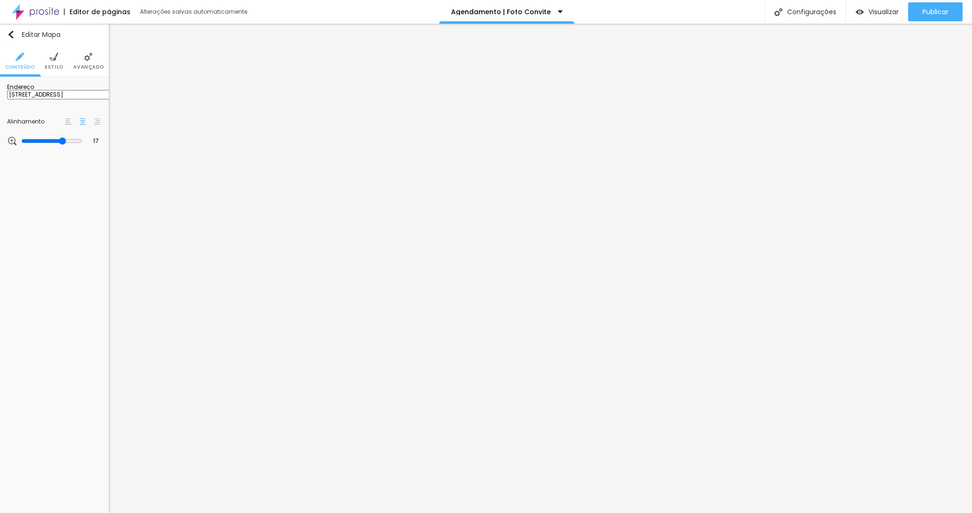
click at [58, 53] on li "Estilo" at bounding box center [54, 60] width 18 height 31
click at [96, 51] on li "Avançado" at bounding box center [88, 60] width 30 height 31
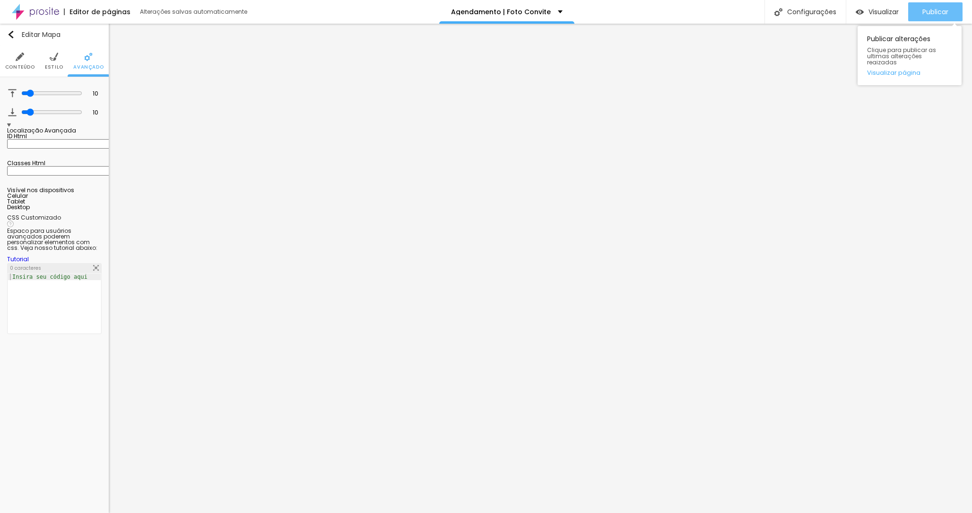
click at [919, 14] on button "Publicar" at bounding box center [935, 11] width 54 height 19
click at [874, 11] on span "Visualizar" at bounding box center [884, 12] width 30 height 8
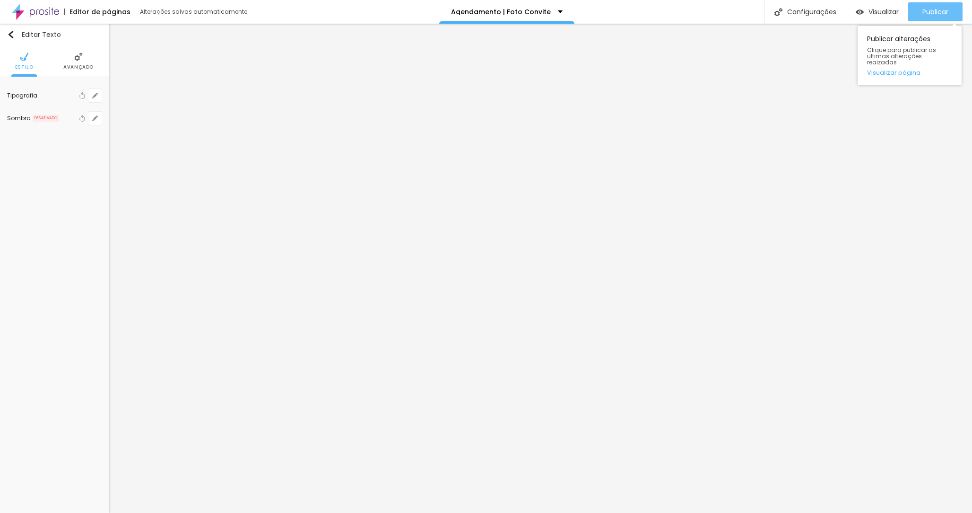
click at [913, 18] on button "Publicar" at bounding box center [935, 11] width 54 height 19
click at [878, 11] on span "Visualizar" at bounding box center [884, 12] width 30 height 8
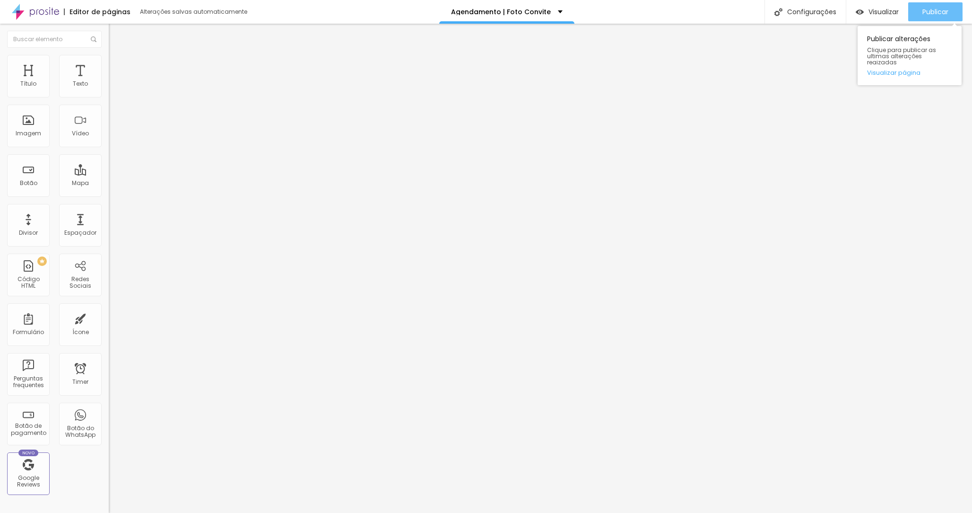
click at [926, 9] on span "Publicar" at bounding box center [936, 12] width 26 height 8
click at [888, 12] on span "Visualizar" at bounding box center [884, 12] width 30 height 8
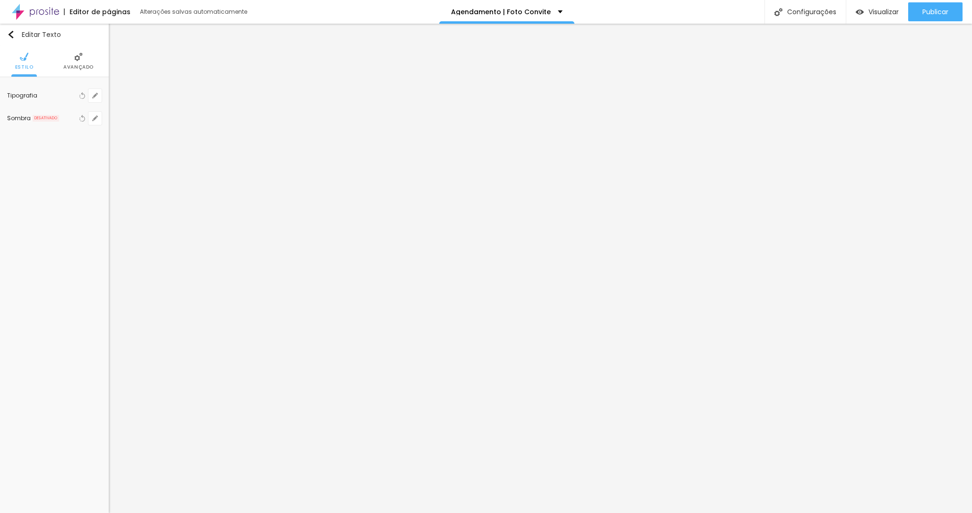
click at [80, 57] on img at bounding box center [78, 56] width 9 height 9
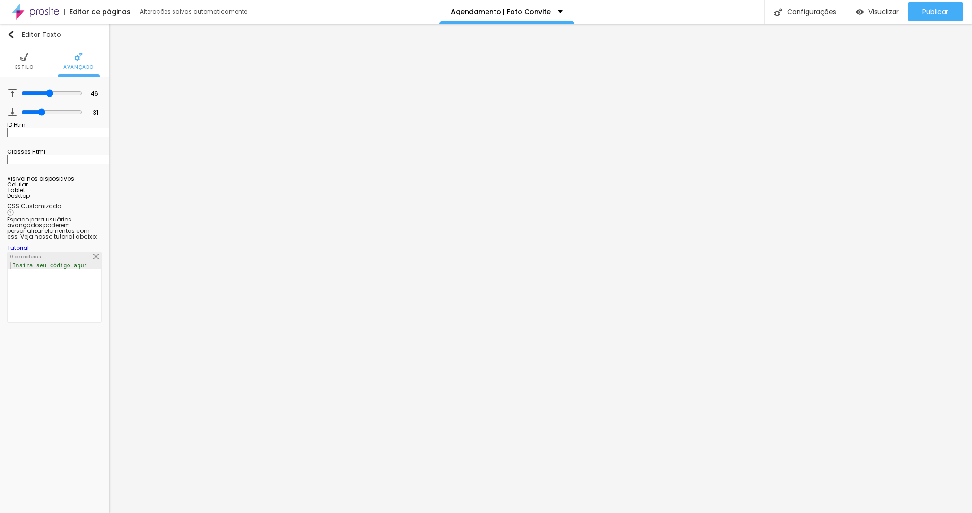
click at [22, 56] on img at bounding box center [24, 56] width 9 height 9
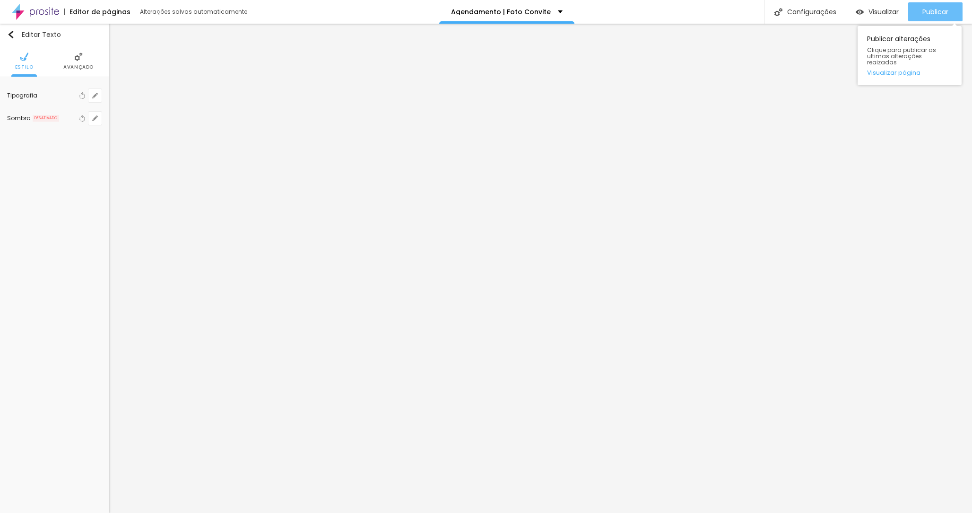
click at [926, 11] on span "Publicar" at bounding box center [936, 12] width 26 height 8
click at [877, 12] on span "Visualizar" at bounding box center [884, 12] width 30 height 8
click at [71, 60] on li "Avançado" at bounding box center [78, 60] width 30 height 31
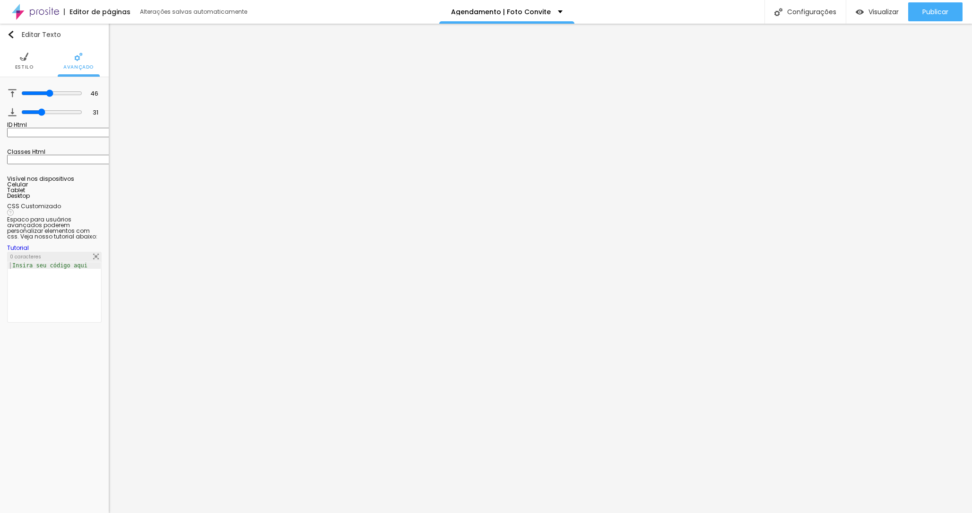
click at [11, 62] on ul "Estilo Avançado" at bounding box center [54, 61] width 109 height 32
click at [22, 63] on li "Estilo" at bounding box center [24, 60] width 18 height 31
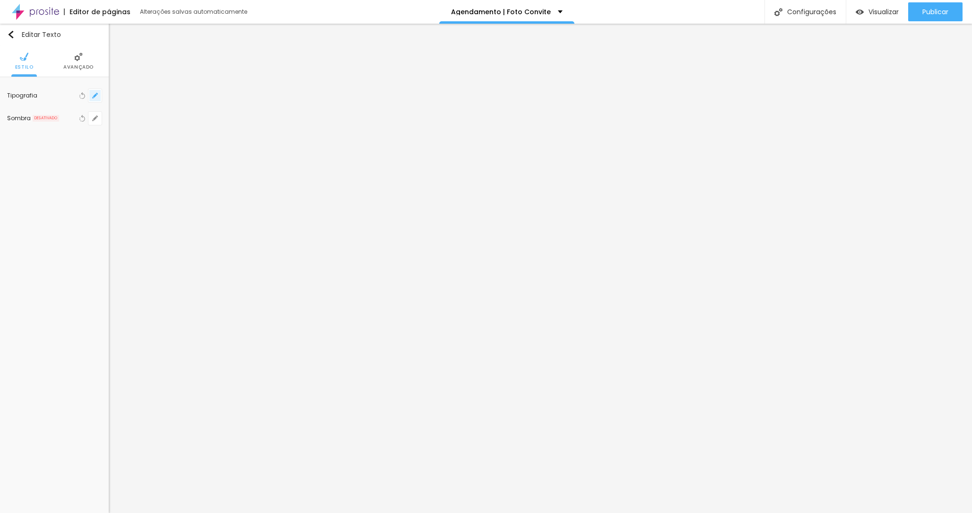
click at [95, 96] on icon "button" at bounding box center [95, 96] width 6 height 6
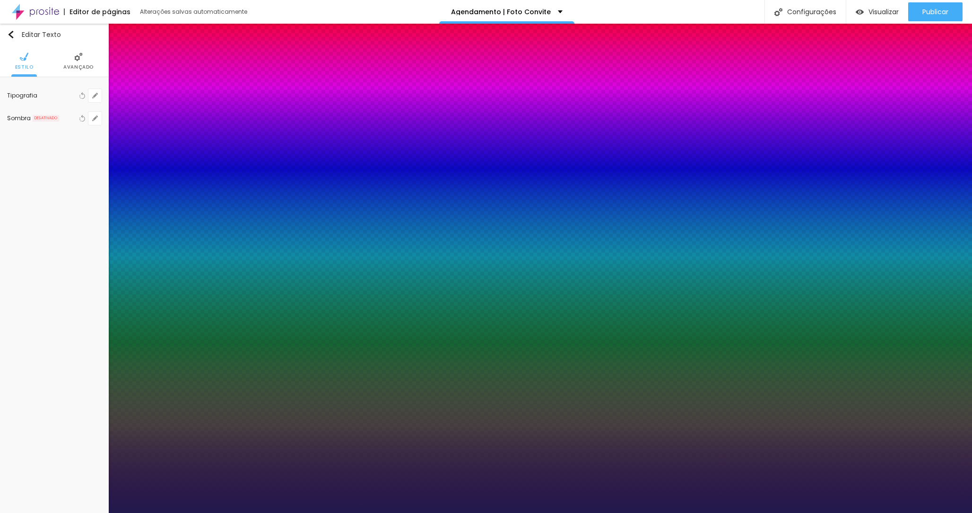
click at [749, 512] on div at bounding box center [486, 513] width 972 height 0
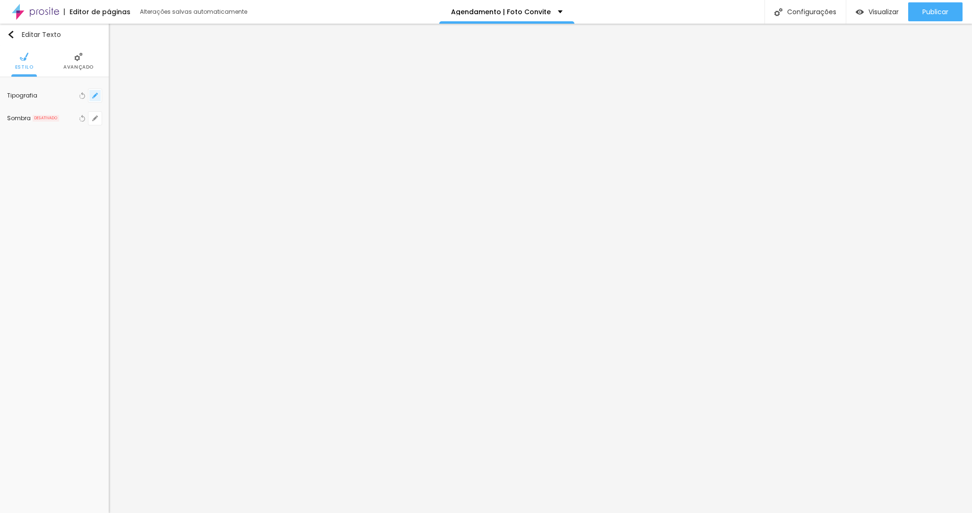
click at [95, 93] on icon "button" at bounding box center [95, 96] width 6 height 6
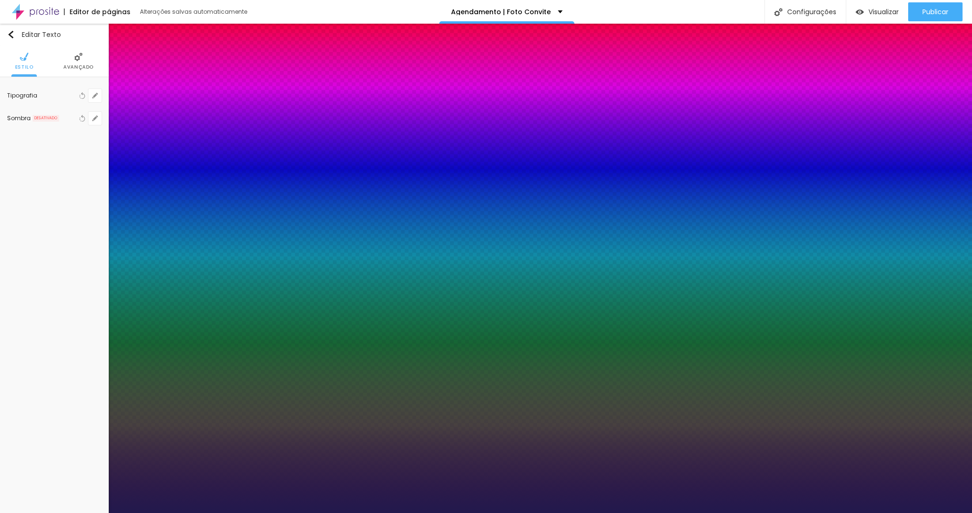
click at [335, 512] on div at bounding box center [486, 513] width 972 height 0
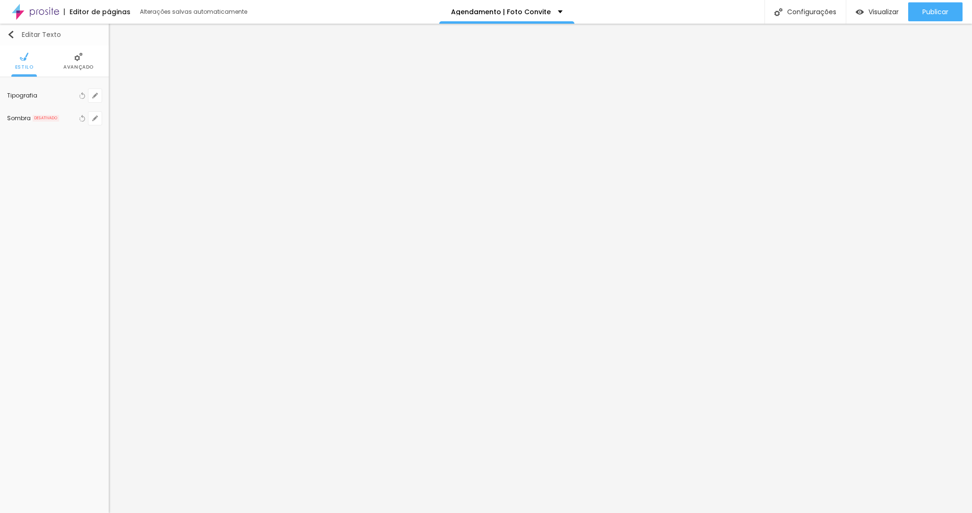
click at [12, 35] on img "button" at bounding box center [11, 35] width 8 height 8
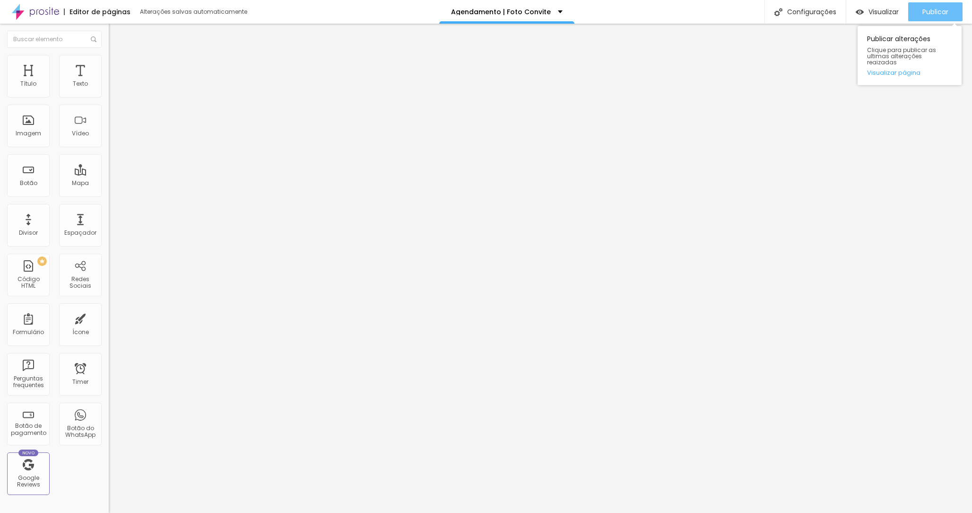
click at [933, 10] on span "Publicar" at bounding box center [936, 12] width 26 height 8
click at [874, 12] on span "Visualizar" at bounding box center [884, 12] width 30 height 8
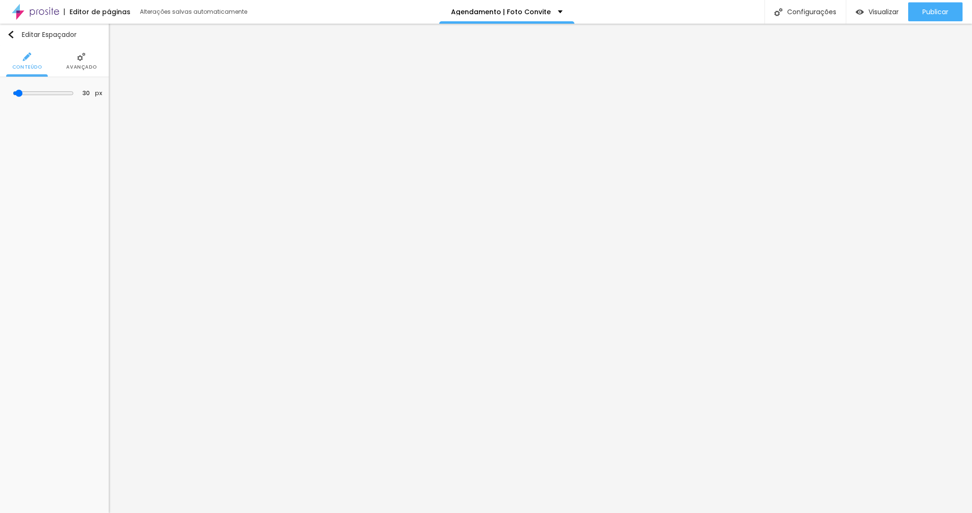
click at [78, 56] on img at bounding box center [81, 56] width 9 height 9
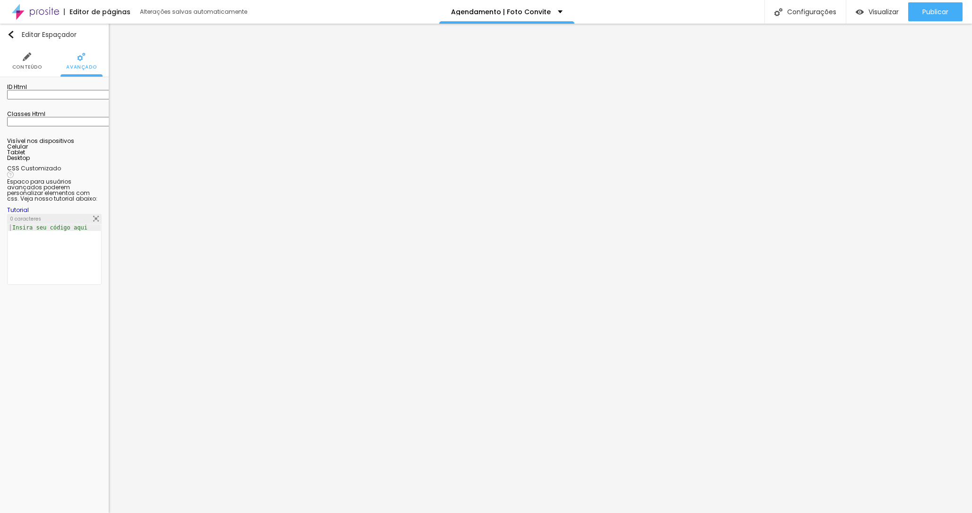
click at [21, 61] on li "Conteúdo" at bounding box center [27, 60] width 30 height 31
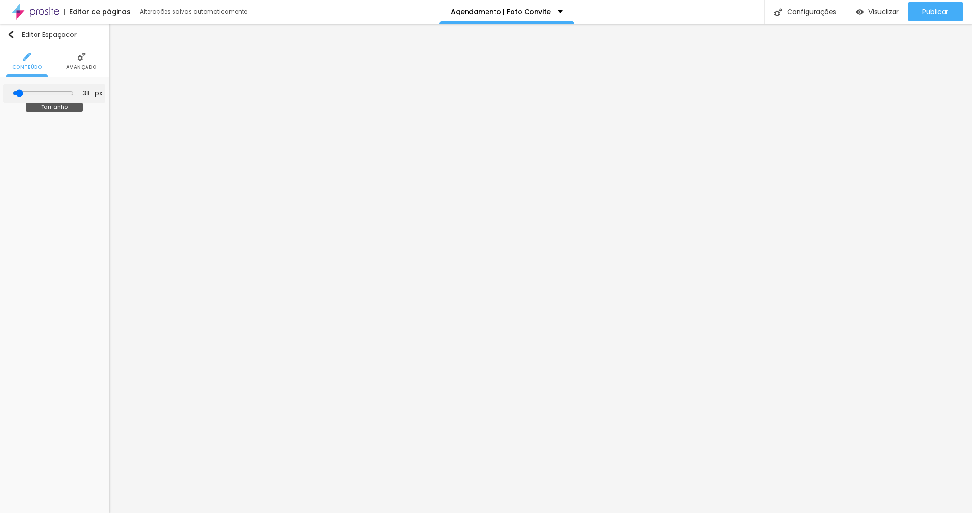
click at [23, 91] on input "range" at bounding box center [43, 93] width 61 height 8
click at [54, 63] on li "Estilo" at bounding box center [54, 60] width 18 height 31
click at [68, 100] on input "range" at bounding box center [37, 104] width 61 height 8
click at [68, 103] on input "range" at bounding box center [37, 104] width 61 height 8
click at [68, 102] on input "range" at bounding box center [37, 104] width 61 height 8
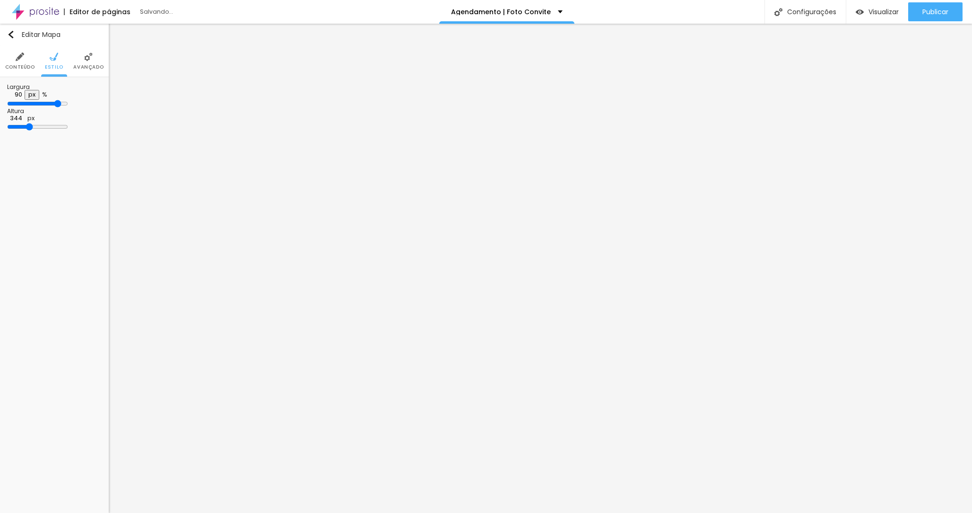
drag, startPoint x: 35, startPoint y: 128, endPoint x: 41, endPoint y: 128, distance: 6.6
click at [41, 128] on input "range" at bounding box center [37, 127] width 61 height 8
drag, startPoint x: 91, startPoint y: 101, endPoint x: 145, endPoint y: 102, distance: 53.9
click at [68, 102] on input "range" at bounding box center [37, 104] width 61 height 8
click at [79, 58] on img at bounding box center [78, 56] width 9 height 9
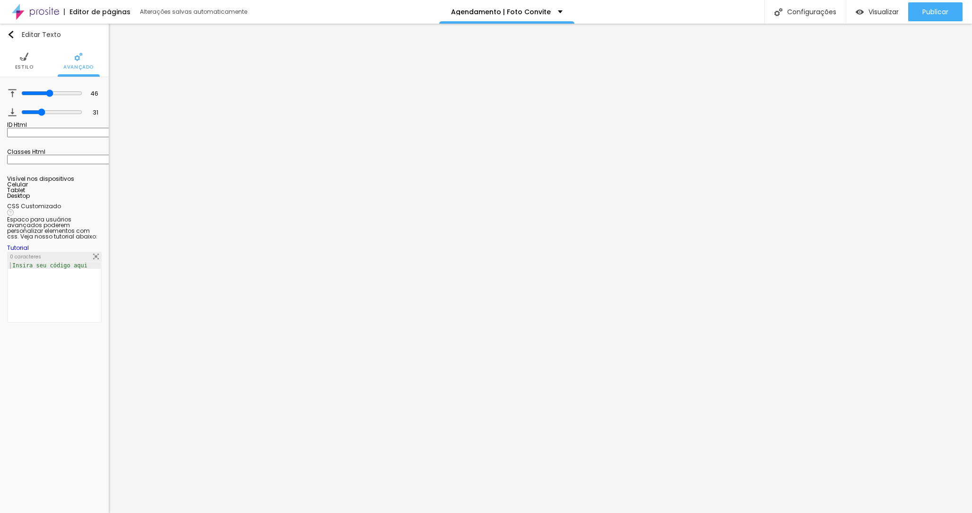
click at [26, 56] on img at bounding box center [24, 56] width 9 height 9
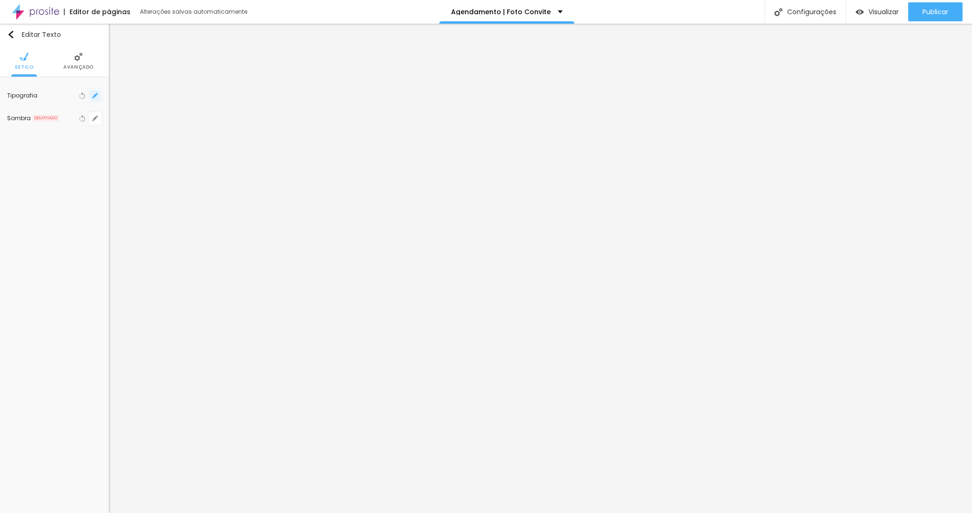
click at [95, 93] on icon "button" at bounding box center [95, 96] width 6 height 6
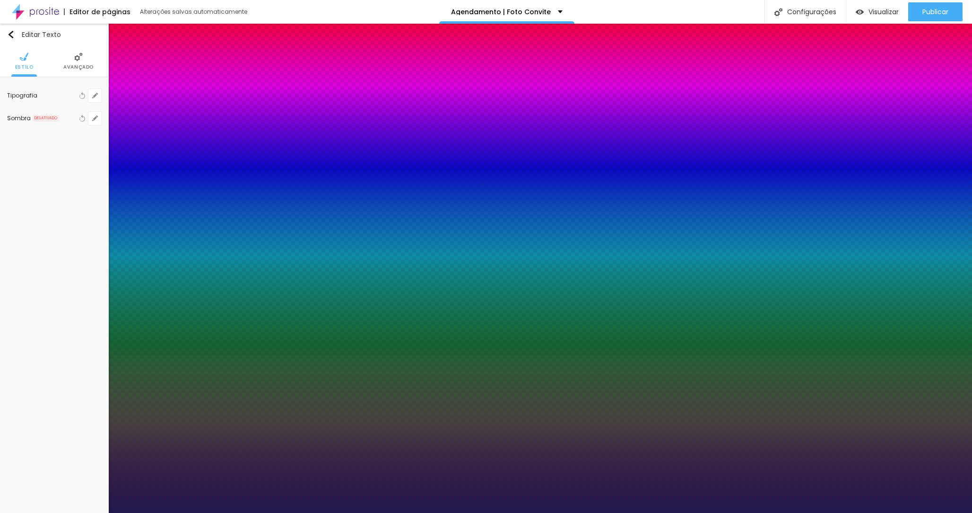
click at [33, 512] on div at bounding box center [486, 513] width 972 height 0
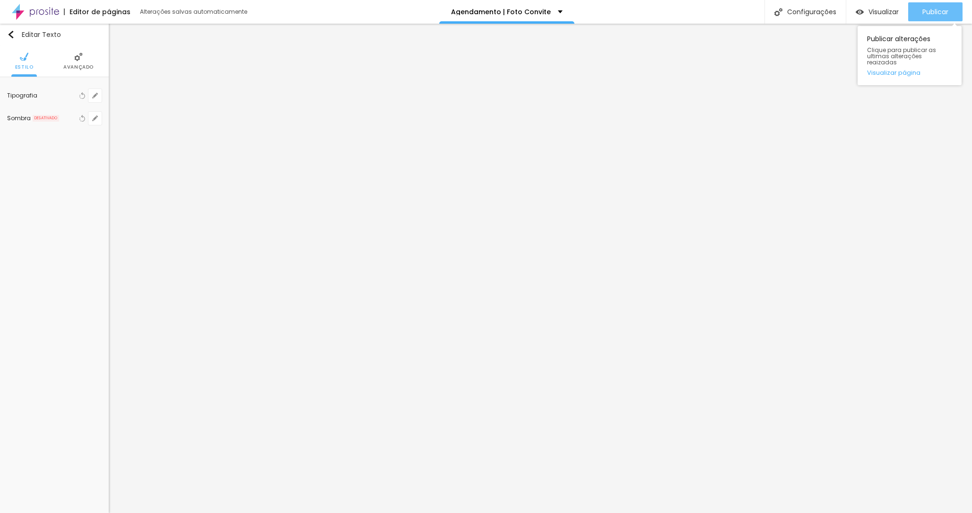
click at [921, 17] on button "Publicar" at bounding box center [935, 11] width 54 height 19
click at [876, 12] on span "Visualizar" at bounding box center [884, 12] width 30 height 8
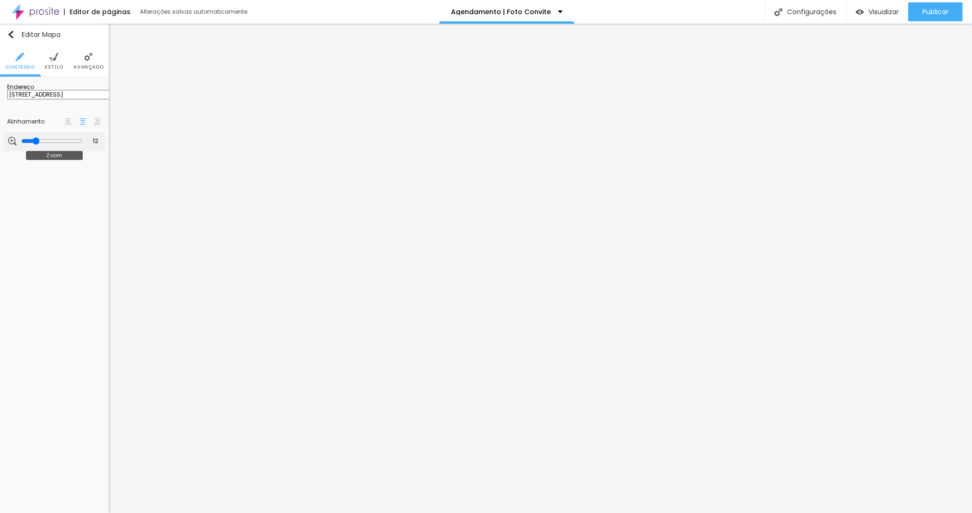
drag, startPoint x: 63, startPoint y: 148, endPoint x: 33, endPoint y: 148, distance: 30.7
click at [33, 145] on input "range" at bounding box center [51, 141] width 61 height 8
drag, startPoint x: 32, startPoint y: 147, endPoint x: 51, endPoint y: 149, distance: 18.6
click at [51, 145] on input "range" at bounding box center [51, 141] width 61 height 8
drag, startPoint x: 51, startPoint y: 148, endPoint x: 57, endPoint y: 148, distance: 5.7
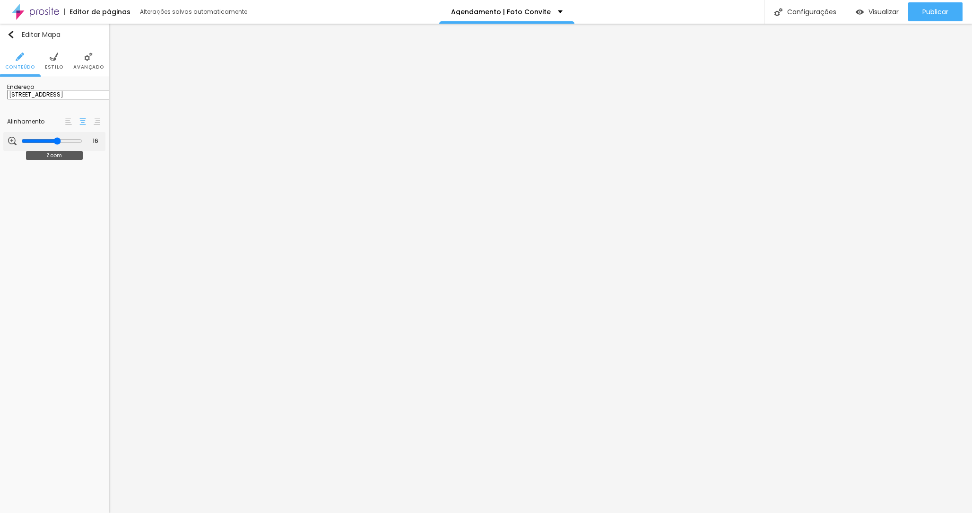
click at [57, 145] on input "range" at bounding box center [51, 141] width 61 height 8
click at [64, 125] on div at bounding box center [68, 121] width 9 height 11
click at [95, 125] on img at bounding box center [97, 121] width 7 height 7
click at [58, 56] on li "Estilo" at bounding box center [54, 60] width 18 height 31
drag, startPoint x: 38, startPoint y: 129, endPoint x: 24, endPoint y: 130, distance: 13.7
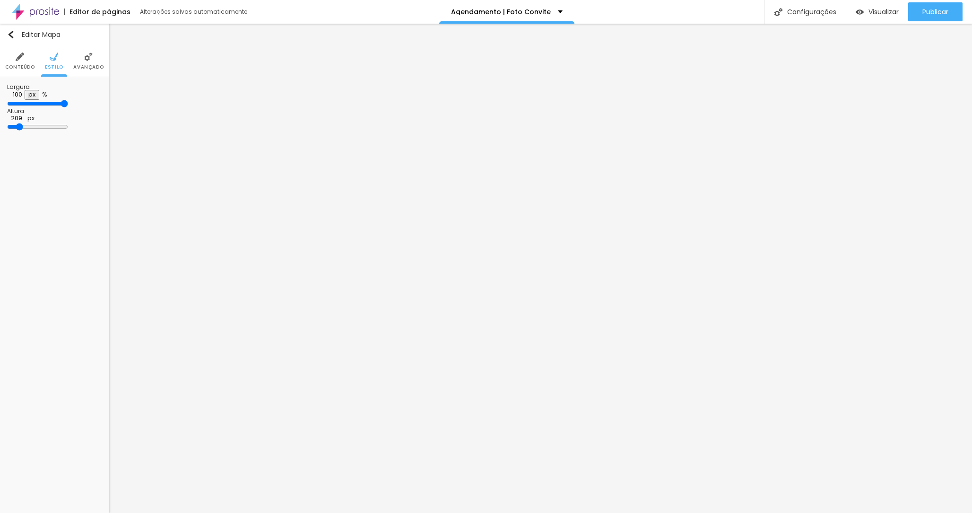
click at [24, 130] on input "range" at bounding box center [37, 127] width 61 height 8
click at [89, 54] on img at bounding box center [88, 56] width 9 height 9
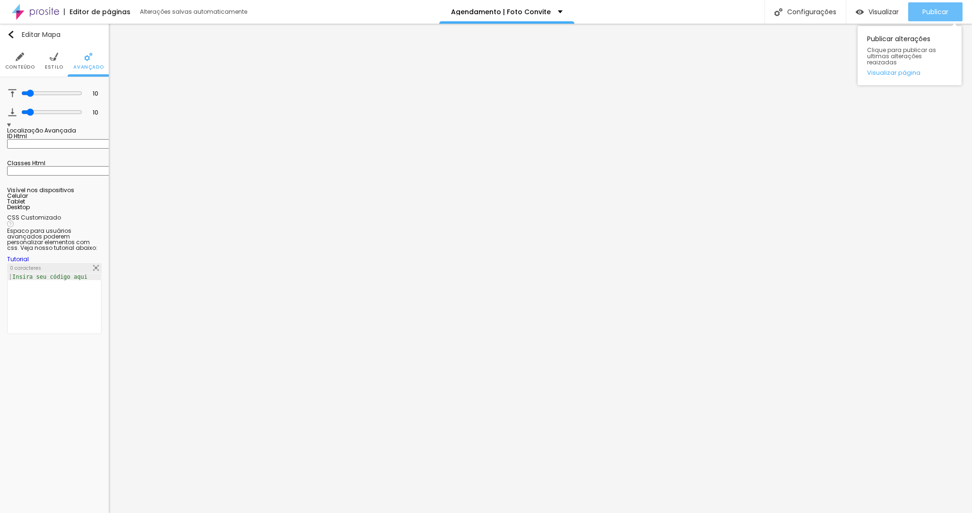
click at [919, 8] on button "Publicar" at bounding box center [935, 11] width 54 height 19
click at [888, 8] on span "Visualizar" at bounding box center [884, 12] width 30 height 8
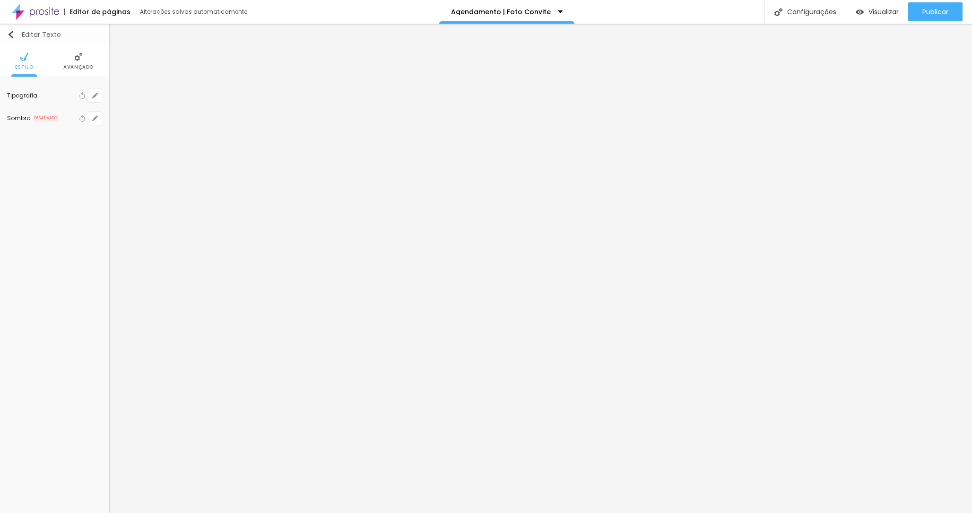
click at [12, 33] on img "button" at bounding box center [11, 35] width 8 height 8
drag, startPoint x: 39, startPoint y: 174, endPoint x: 29, endPoint y: 171, distance: 10.8
click at [29, 119] on input "range" at bounding box center [37, 115] width 61 height 8
click at [67, 133] on img at bounding box center [68, 130] width 7 height 7
click at [58, 58] on li "Estilo" at bounding box center [54, 60] width 18 height 31
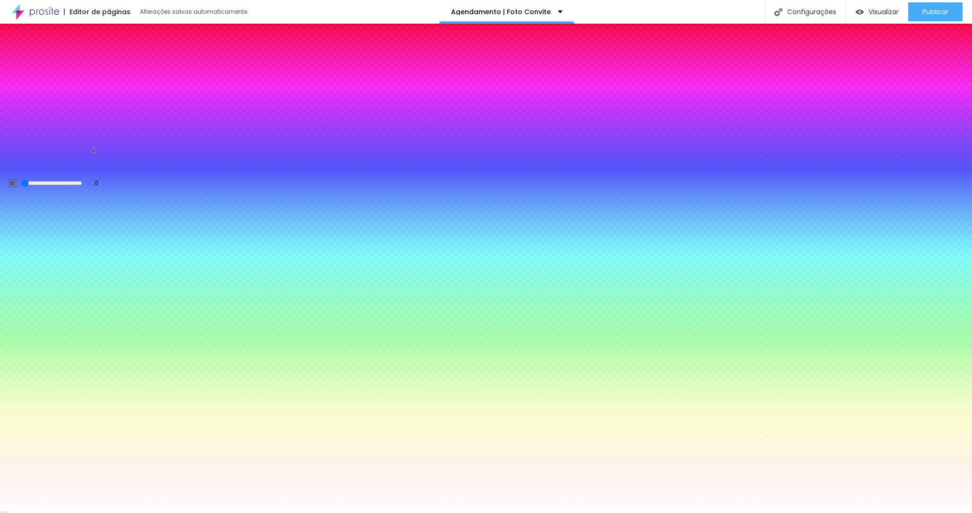
click at [90, 57] on img at bounding box center [88, 56] width 9 height 9
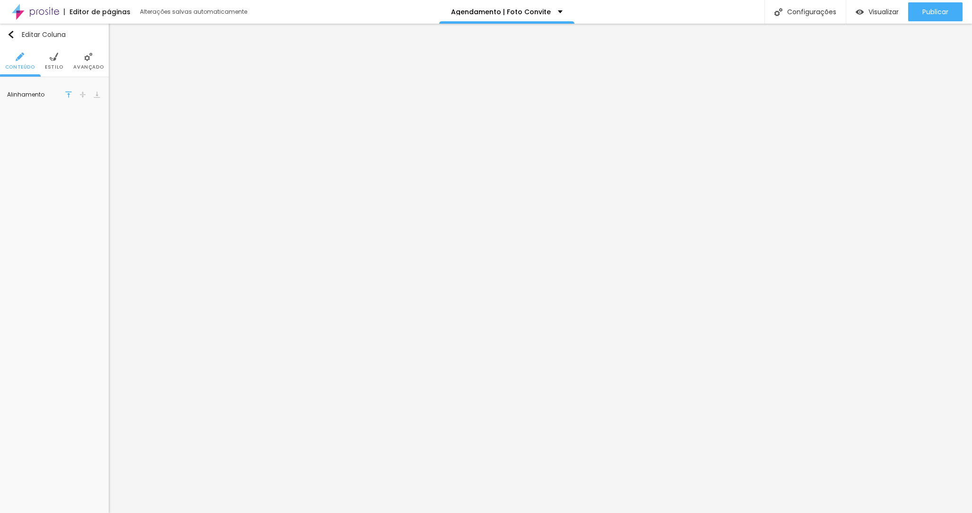
click at [83, 96] on img at bounding box center [82, 94] width 7 height 7
click at [99, 92] on img at bounding box center [97, 94] width 7 height 7
click at [83, 94] on img at bounding box center [82, 94] width 7 height 7
click at [71, 92] on img at bounding box center [68, 94] width 7 height 7
click at [52, 61] on li "Estilo" at bounding box center [54, 60] width 18 height 31
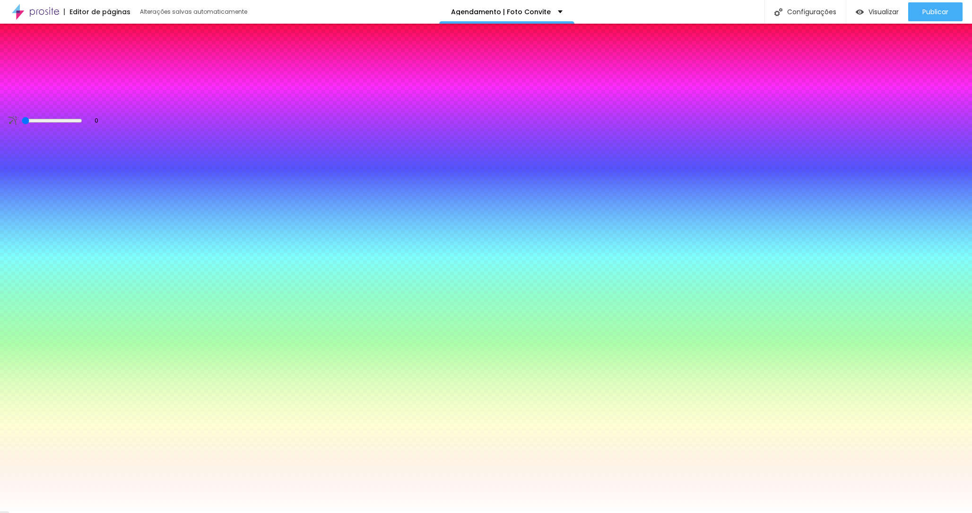
click at [80, 62] on li "Avançado" at bounding box center [88, 60] width 30 height 31
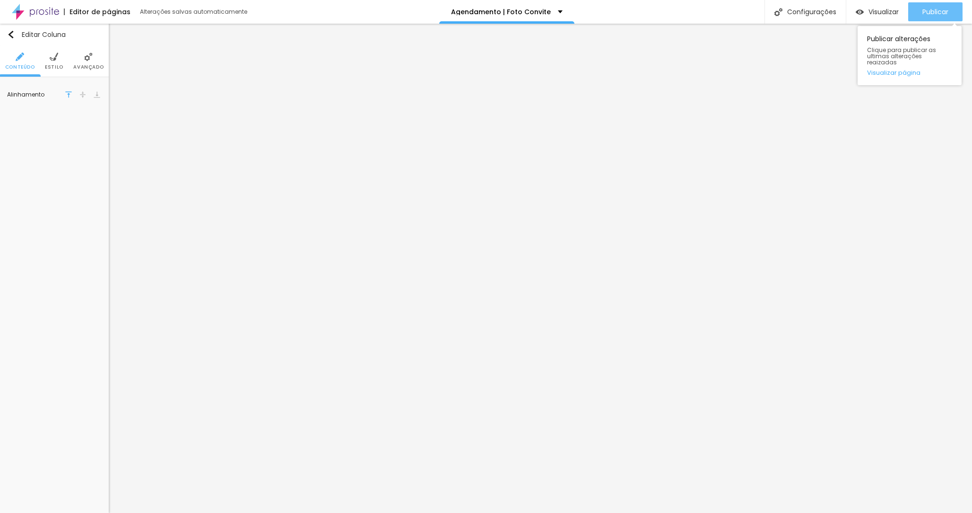
click at [943, 12] on span "Publicar" at bounding box center [936, 12] width 26 height 8
click at [885, 11] on span "Visualizar" at bounding box center [884, 12] width 30 height 8
click at [14, 36] on img "button" at bounding box center [11, 35] width 8 height 8
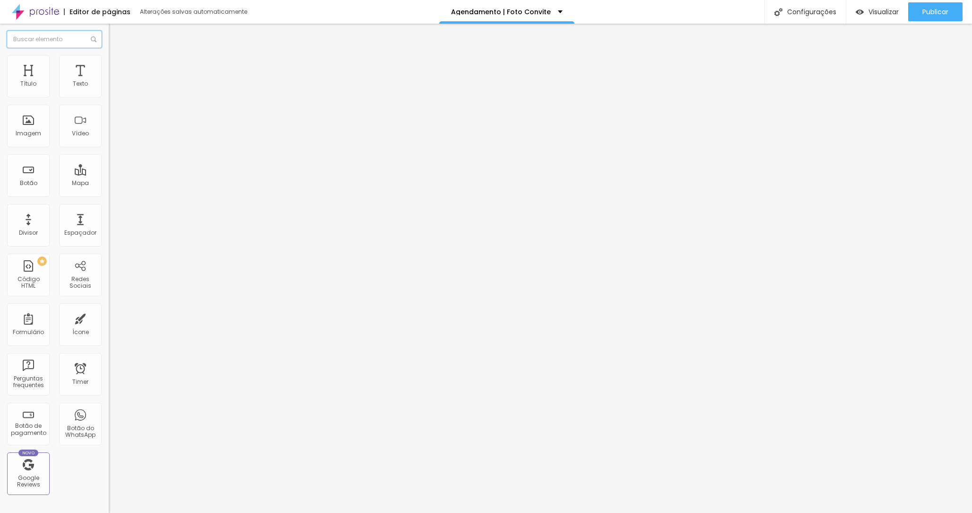
click at [37, 38] on input "text" at bounding box center [54, 39] width 95 height 17
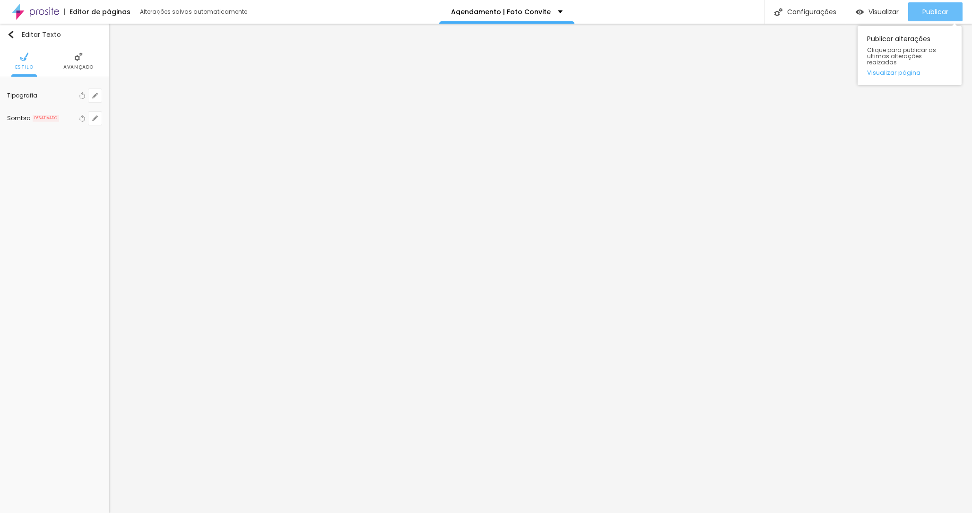
click at [956, 12] on button "Publicar" at bounding box center [935, 11] width 54 height 19
click at [882, 11] on span "Visualizar" at bounding box center [884, 12] width 30 height 8
click at [15, 34] on div "Editar Texto" at bounding box center [34, 35] width 54 height 8
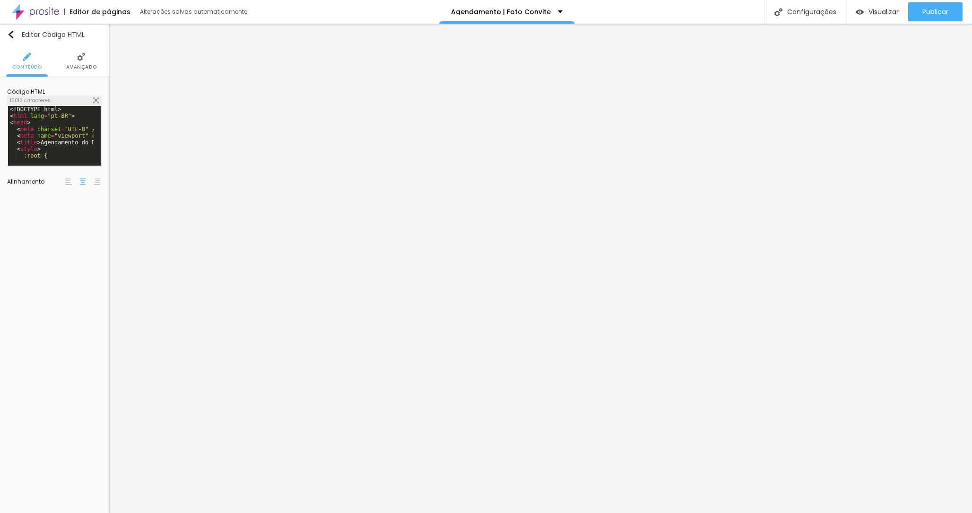
click at [78, 59] on img at bounding box center [81, 56] width 9 height 9
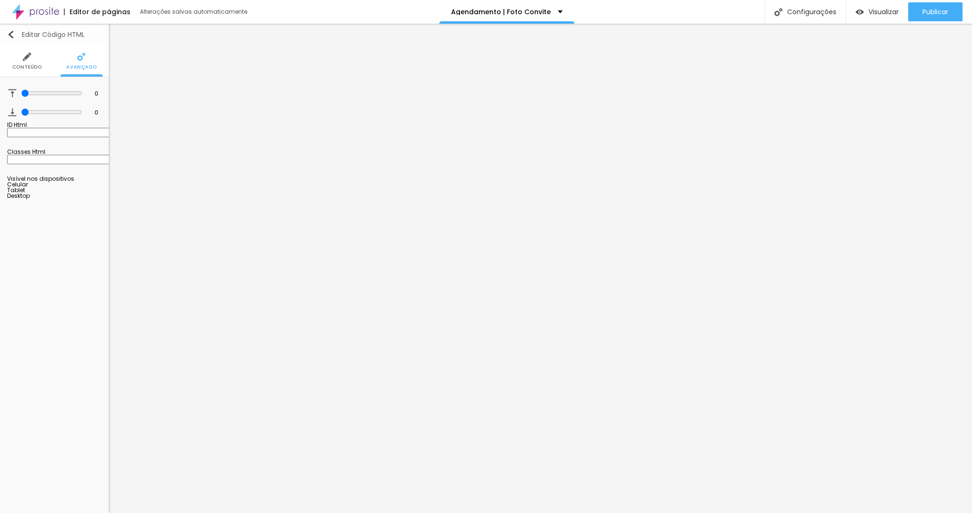
click at [10, 28] on button "Editar Código HTML" at bounding box center [54, 35] width 109 height 22
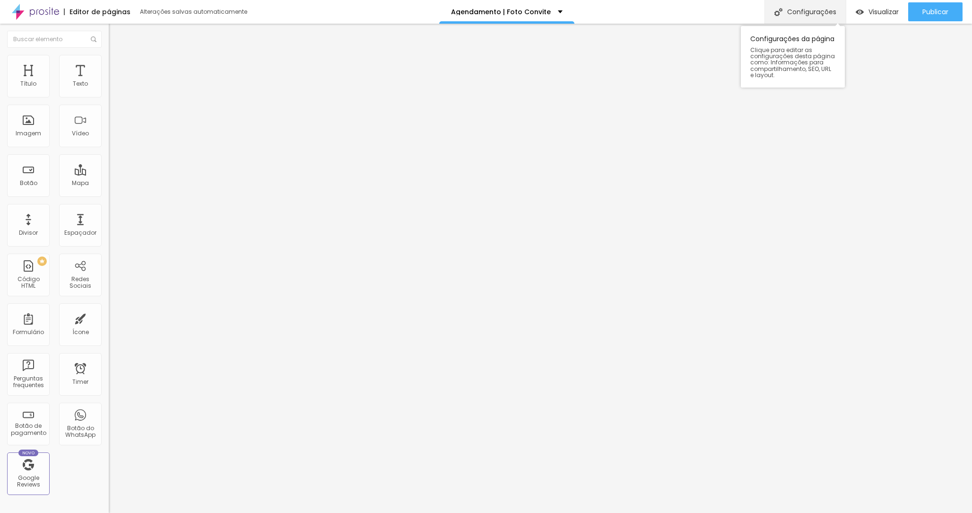
click at [790, 3] on div "Configurações" at bounding box center [805, 12] width 81 height 24
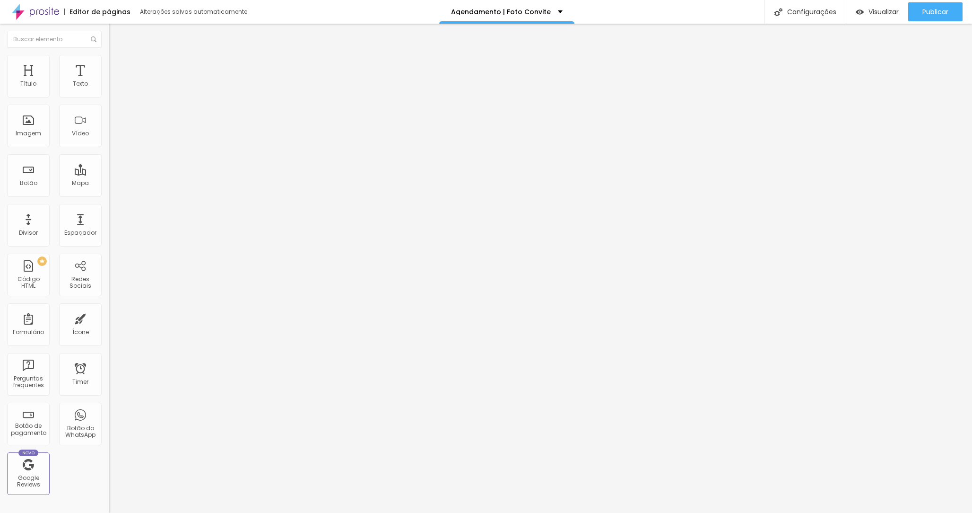
click at [514, 13] on p "Agendamento | Foto Convite" at bounding box center [501, 12] width 100 height 7
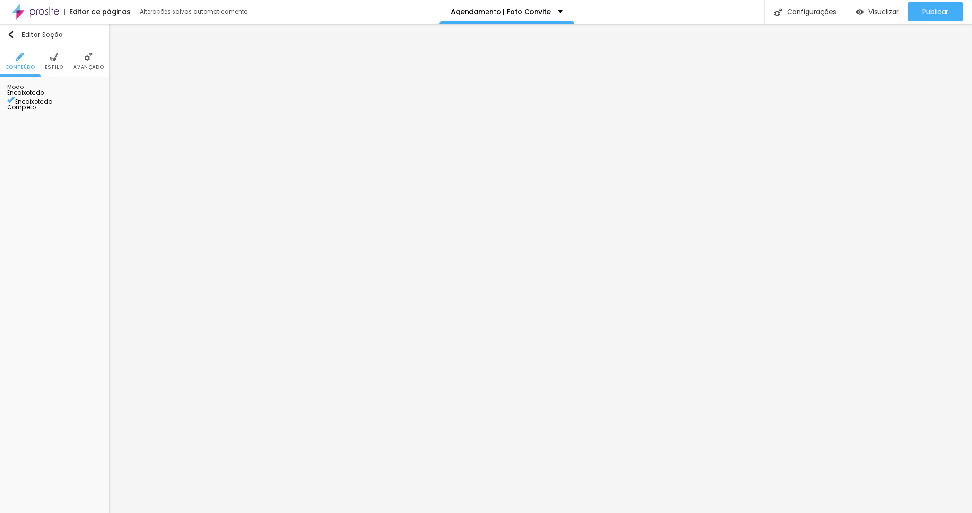
click at [44, 94] on span "Encaixotado" at bounding box center [25, 92] width 37 height 8
click at [36, 111] on span "Completo" at bounding box center [21, 107] width 29 height 8
click at [55, 63] on li "Estilo" at bounding box center [54, 60] width 18 height 31
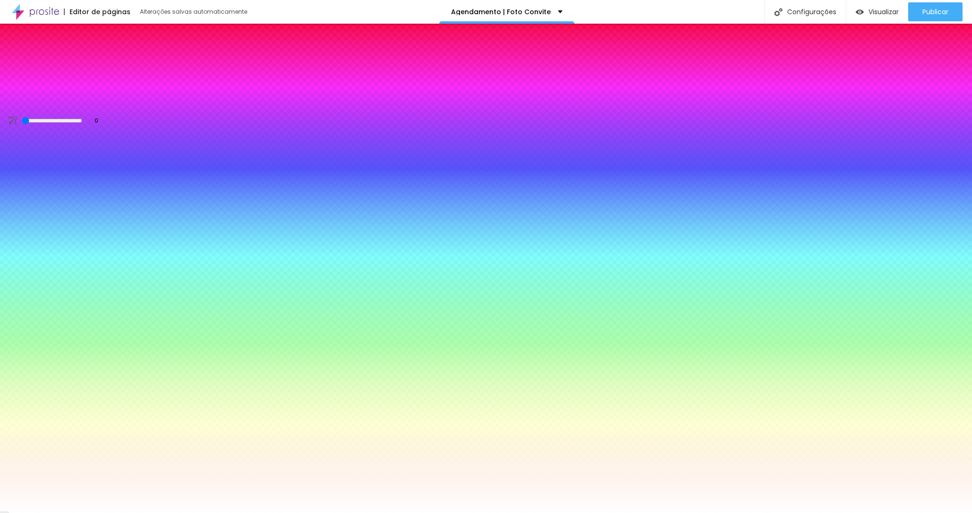
click at [85, 61] on li "Avançado" at bounding box center [88, 60] width 30 height 31
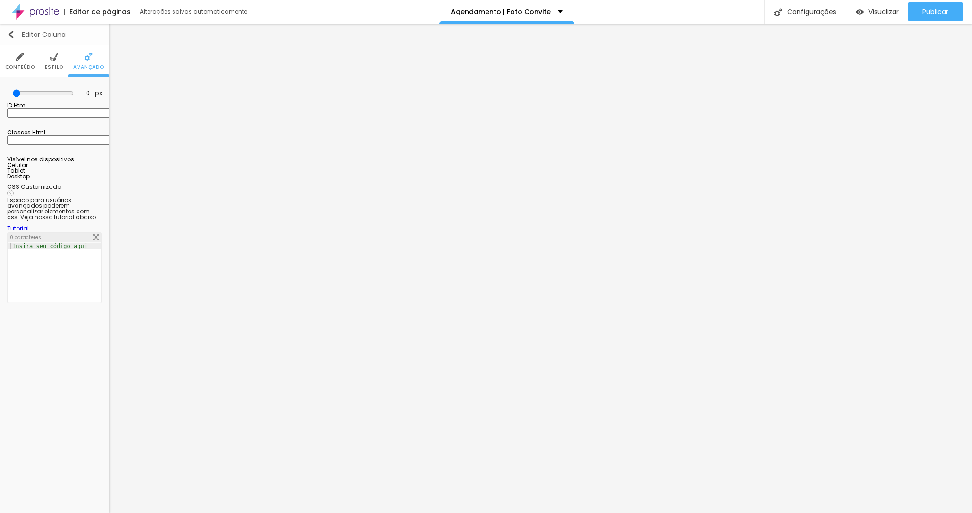
click at [12, 32] on img "button" at bounding box center [11, 35] width 8 height 8
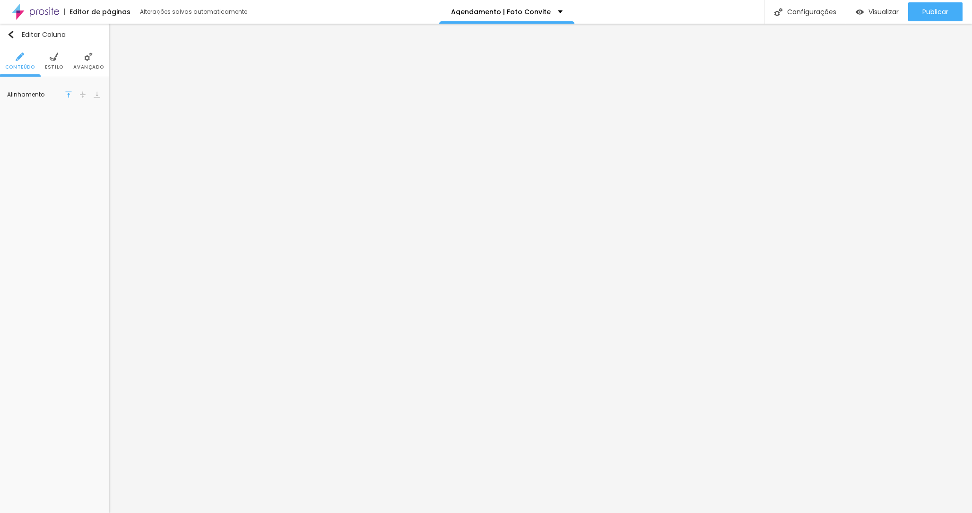
click at [56, 66] on span "Estilo" at bounding box center [54, 67] width 18 height 5
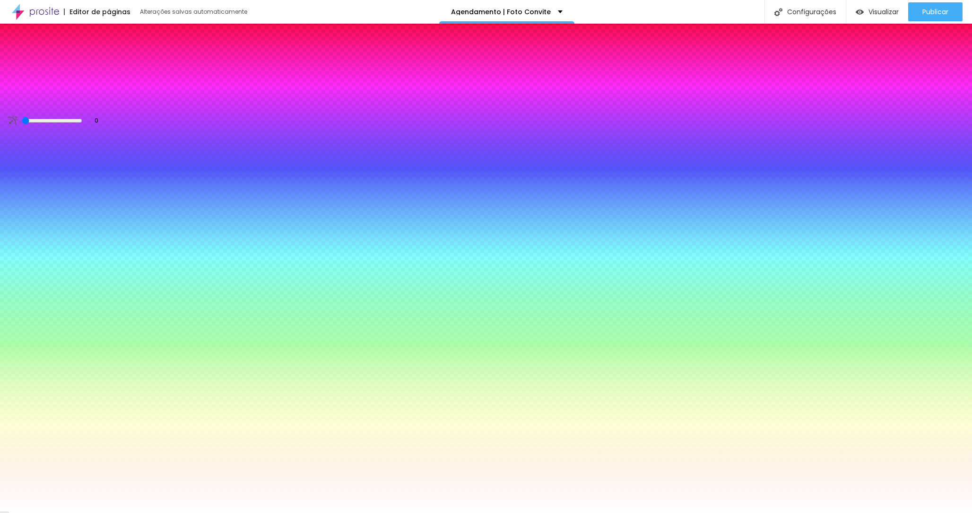
click at [78, 60] on li "Avançado" at bounding box center [88, 60] width 30 height 31
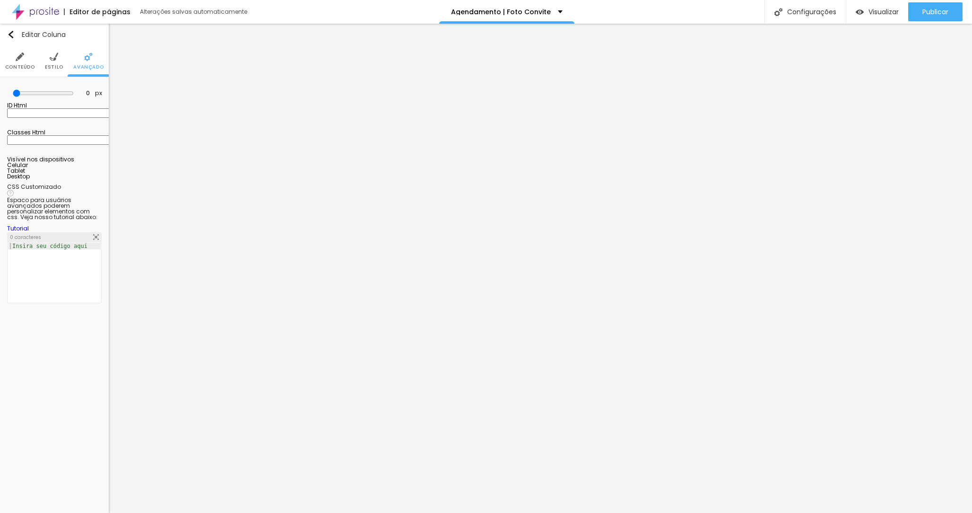
click at [13, 56] on li "Conteúdo" at bounding box center [20, 60] width 30 height 31
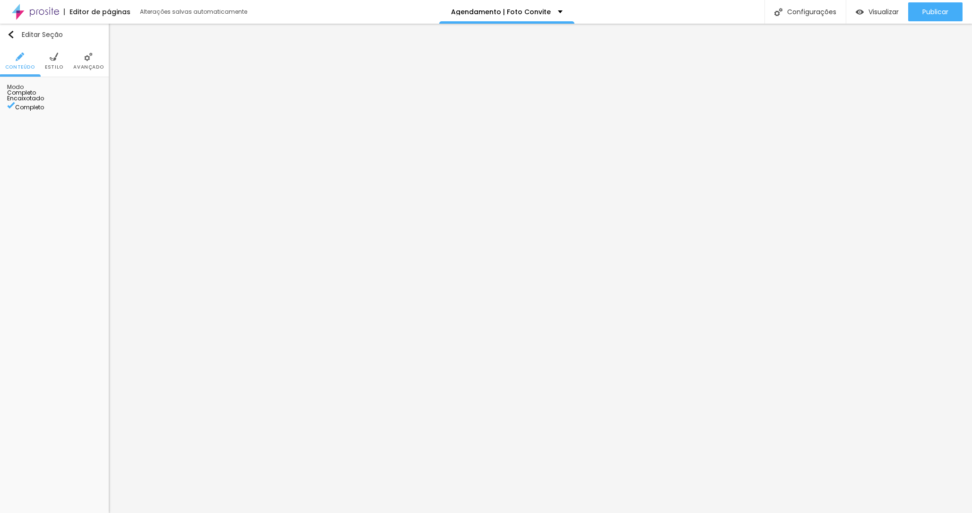
click at [36, 93] on span "Completo" at bounding box center [21, 92] width 29 height 8
click at [44, 102] on span "Encaixotado" at bounding box center [25, 98] width 37 height 8
click at [48, 60] on li "Estilo" at bounding box center [54, 60] width 18 height 31
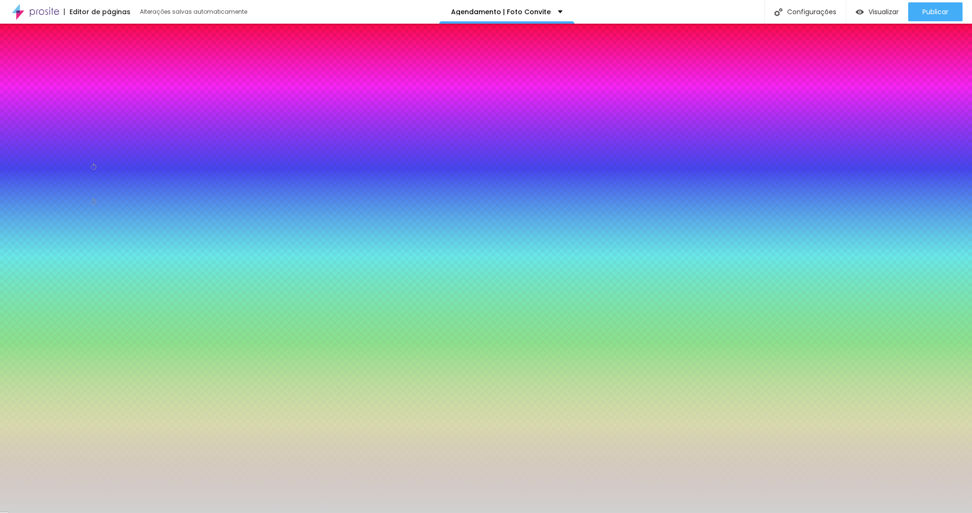
click at [44, 102] on div "Efeito da Imagem" at bounding box center [54, 99] width 95 height 6
click at [43, 102] on div "Efeito da Imagem" at bounding box center [54, 99] width 95 height 6
click at [50, 97] on span "Adicionar imagem" at bounding box center [37, 93] width 61 height 8
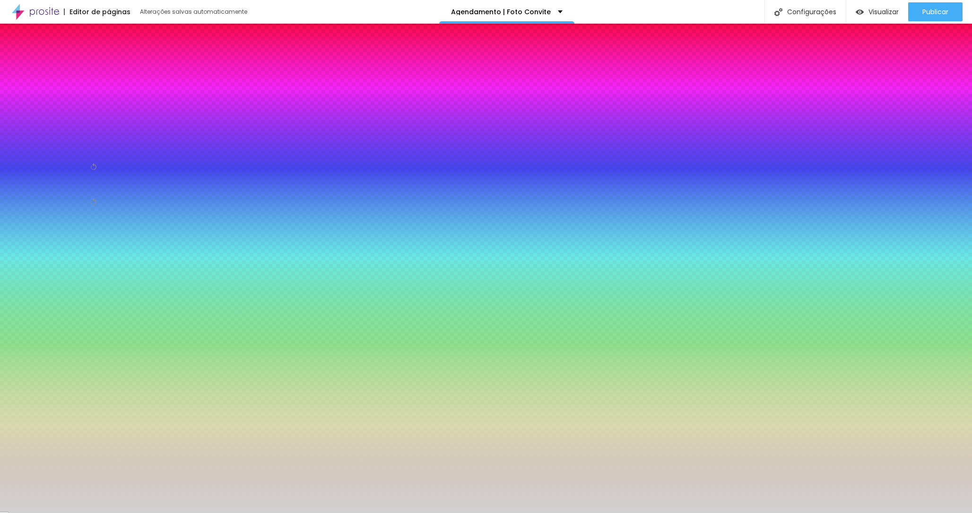
click at [52, 96] on div "Adicionar imagem" at bounding box center [54, 93] width 95 height 7
click at [65, 140] on div at bounding box center [54, 140] width 95 height 0
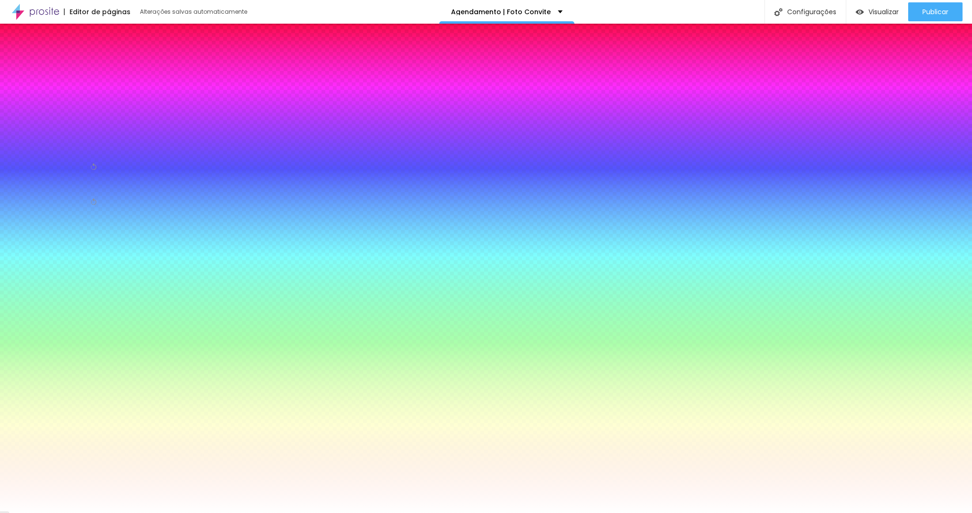
drag, startPoint x: 14, startPoint y: 226, endPoint x: 5, endPoint y: 205, distance: 22.2
click at [0, 202] on div "Imagem de fundo Adicionar imagem Efeito da Imagem Nenhum Nenhum Parallax Cor de…" at bounding box center [54, 155] width 109 height 156
click at [59, 177] on span "DESATIVADO" at bounding box center [62, 173] width 26 height 7
click at [18, 175] on div "Efeito superior" at bounding box center [27, 173] width 40 height 6
click at [96, 182] on icon "button" at bounding box center [95, 179] width 6 height 6
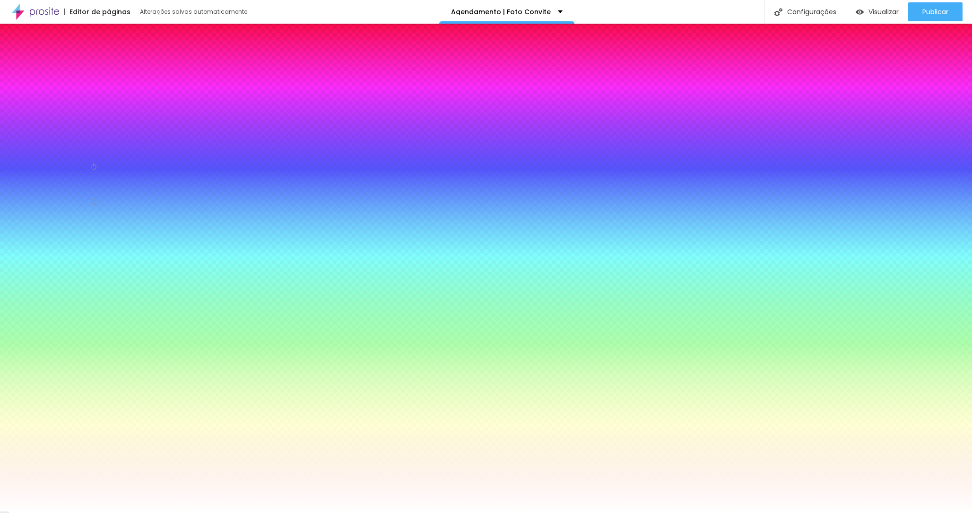
drag, startPoint x: 128, startPoint y: 369, endPoint x: 139, endPoint y: 365, distance: 11.2
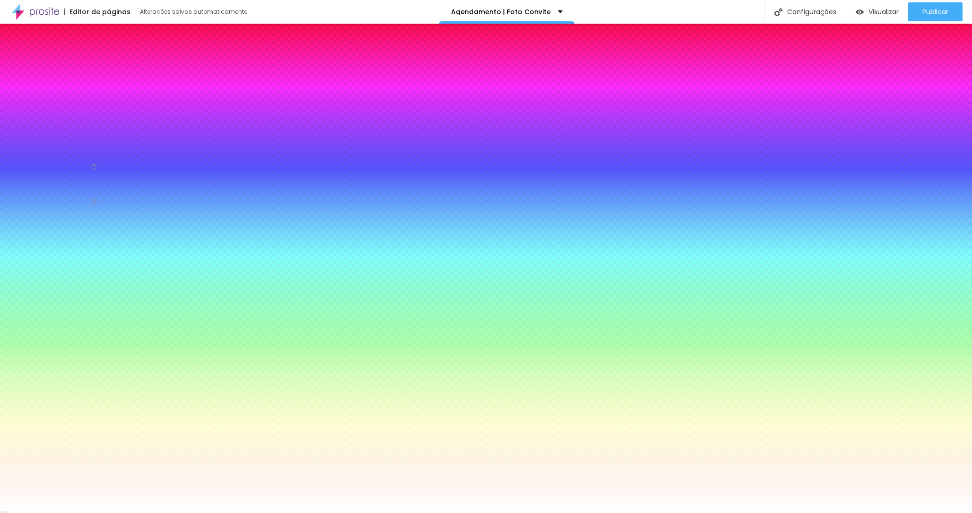
click at [446, 512] on div at bounding box center [486, 513] width 972 height 0
drag, startPoint x: 19, startPoint y: 265, endPoint x: 37, endPoint y: 265, distance: 18.0
click at [18, 210] on div "Efeito inferior" at bounding box center [25, 208] width 36 height 6
click at [80, 60] on li "Avançado" at bounding box center [88, 60] width 30 height 31
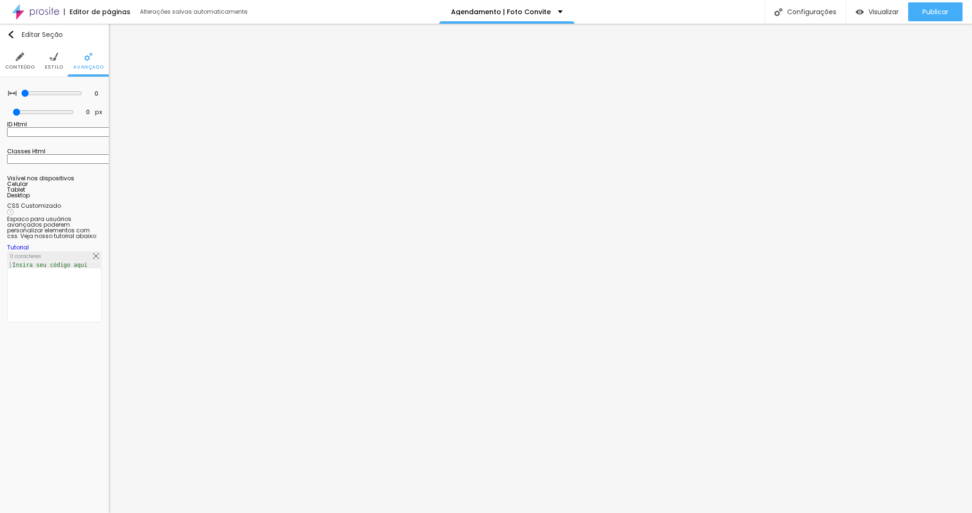
click at [17, 59] on img at bounding box center [20, 56] width 9 height 9
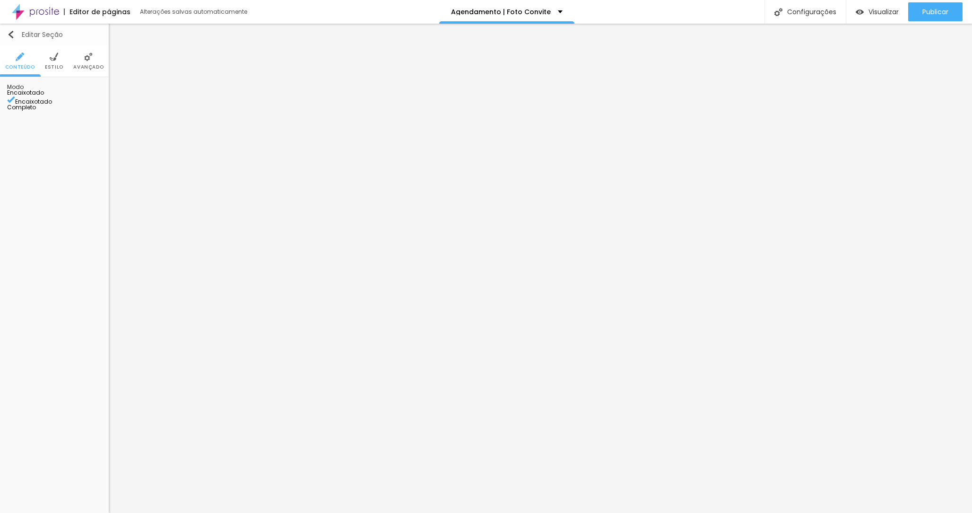
click at [10, 37] on img "button" at bounding box center [11, 35] width 8 height 8
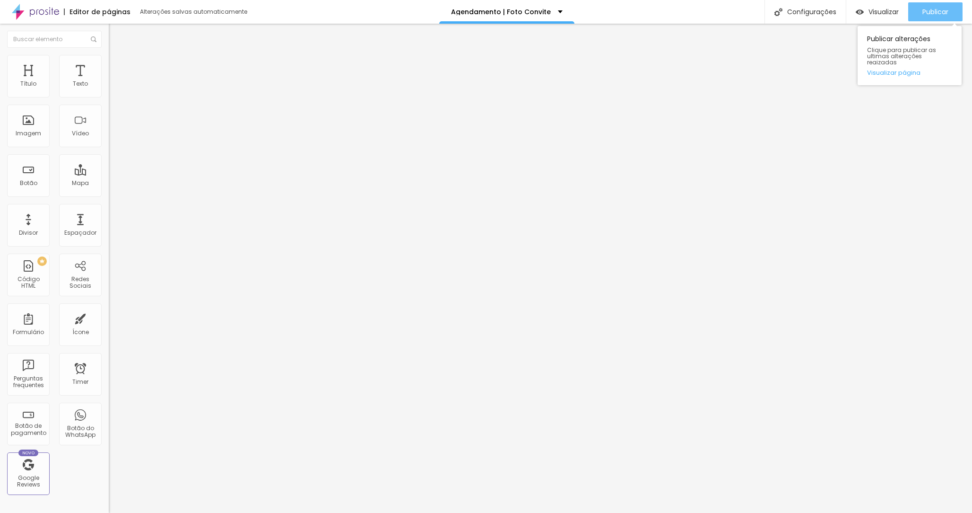
click at [942, 14] on span "Publicar" at bounding box center [936, 12] width 26 height 8
click at [871, 11] on span "Visualizar" at bounding box center [884, 12] width 30 height 8
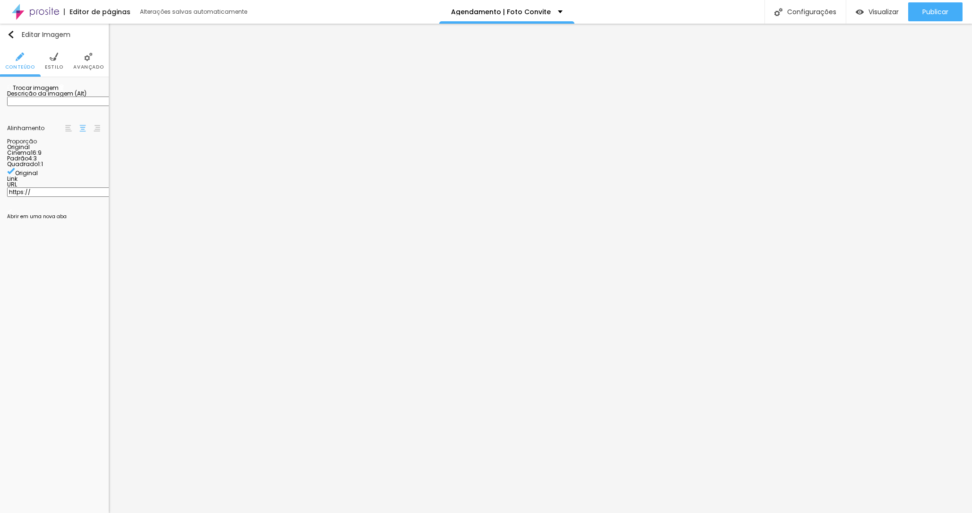
click at [30, 151] on span "Original" at bounding box center [18, 147] width 23 height 8
click at [53, 52] on img at bounding box center [54, 56] width 9 height 9
click at [88, 61] on li "Avançado" at bounding box center [88, 60] width 30 height 31
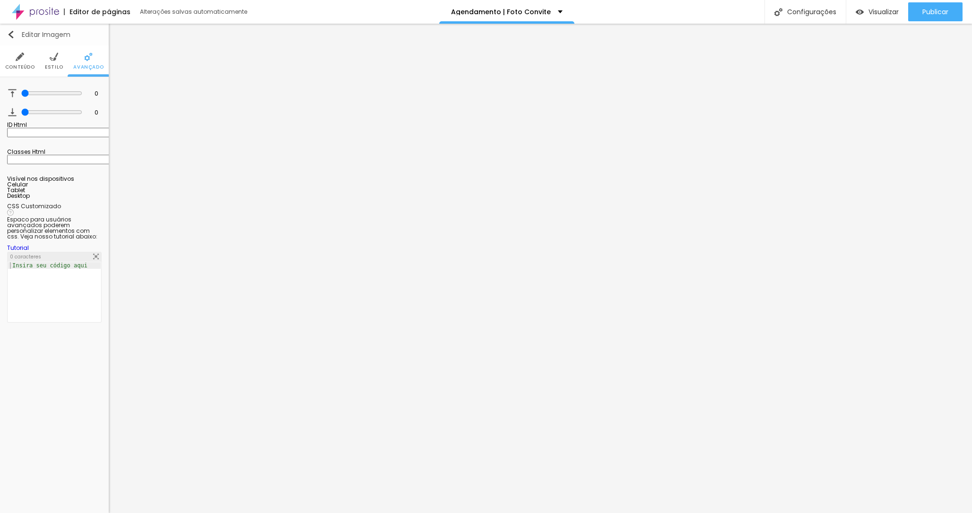
click at [8, 32] on img "button" at bounding box center [11, 35] width 8 height 8
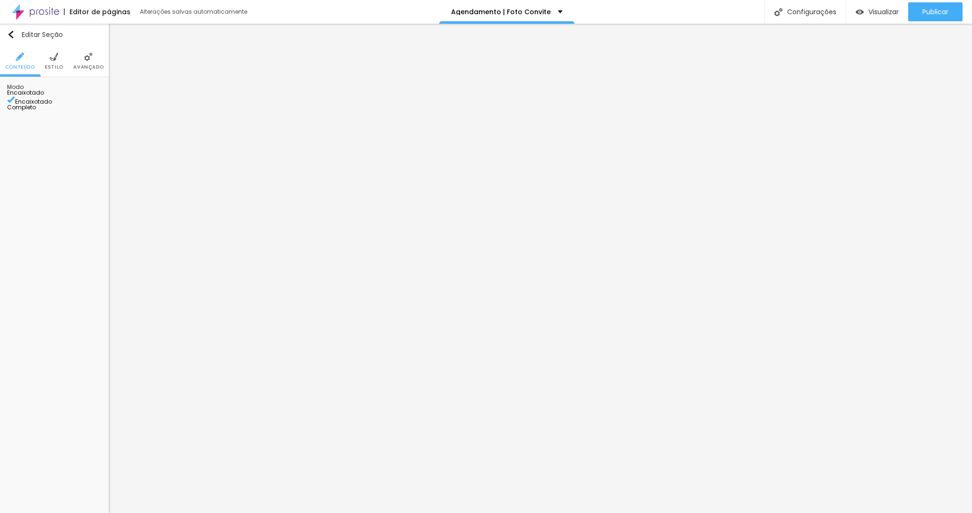
click at [56, 65] on span "Estilo" at bounding box center [54, 67] width 18 height 5
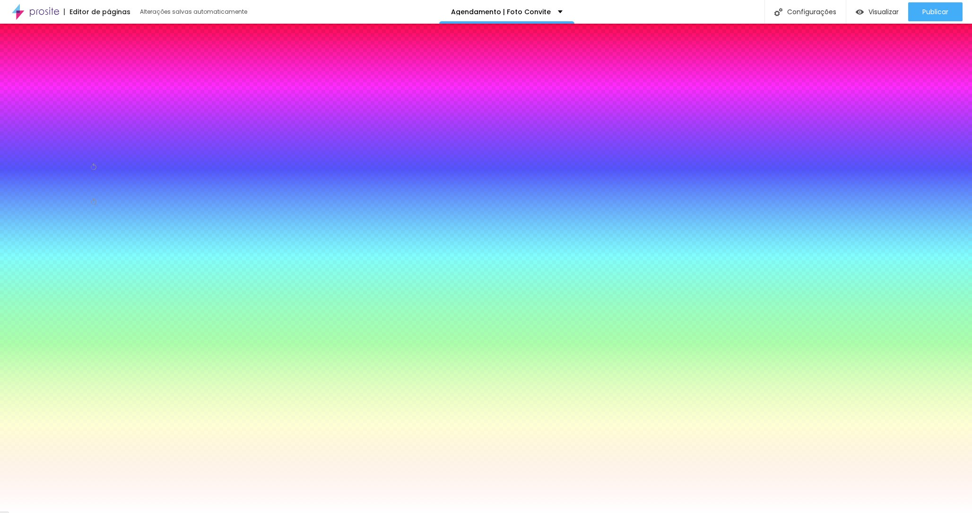
click at [33, 210] on div "Efeito inferior" at bounding box center [25, 208] width 36 height 6
click at [96, 182] on icon "button" at bounding box center [95, 179] width 6 height 6
drag, startPoint x: 139, startPoint y: 339, endPoint x: 166, endPoint y: 335, distance: 26.8
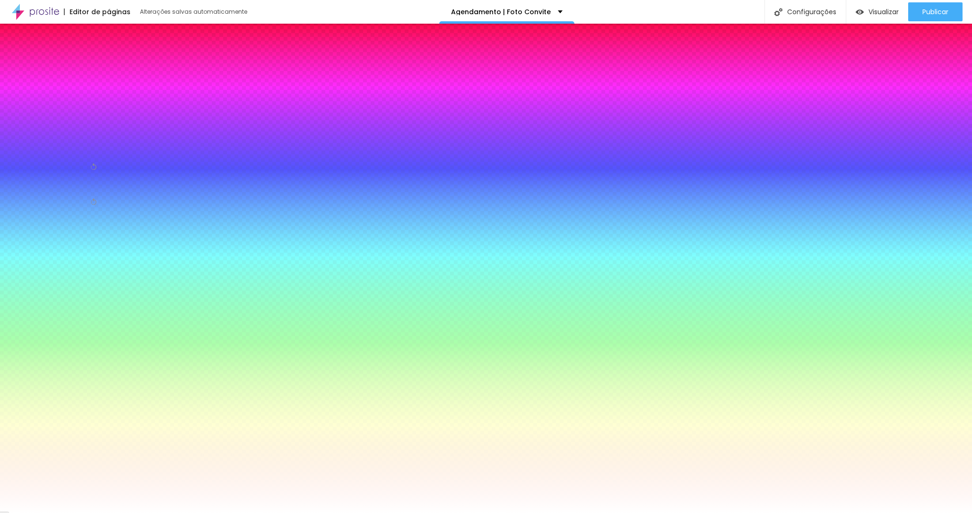
drag, startPoint x: 108, startPoint y: 364, endPoint x: 106, endPoint y: 343, distance: 21.4
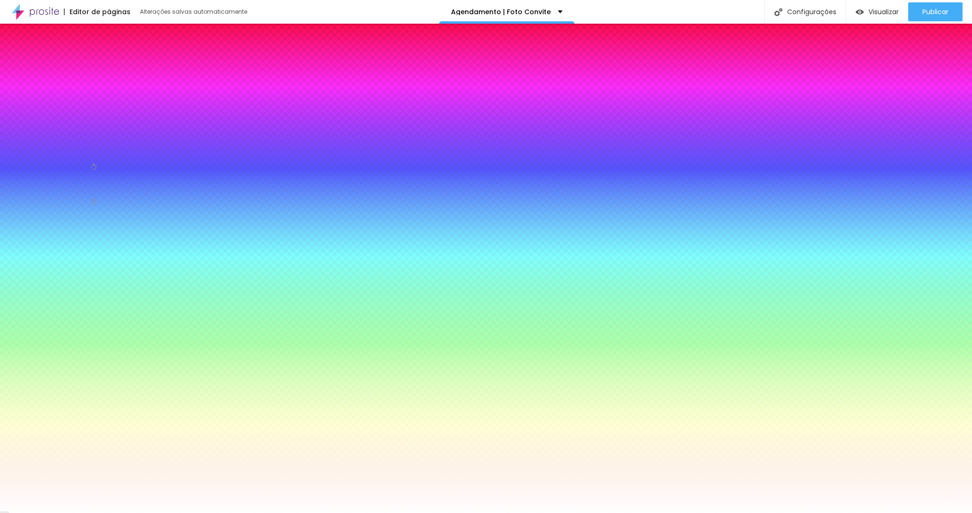
drag, startPoint x: 169, startPoint y: 336, endPoint x: 191, endPoint y: 339, distance: 21.9
drag, startPoint x: 107, startPoint y: 364, endPoint x: 112, endPoint y: 358, distance: 7.7
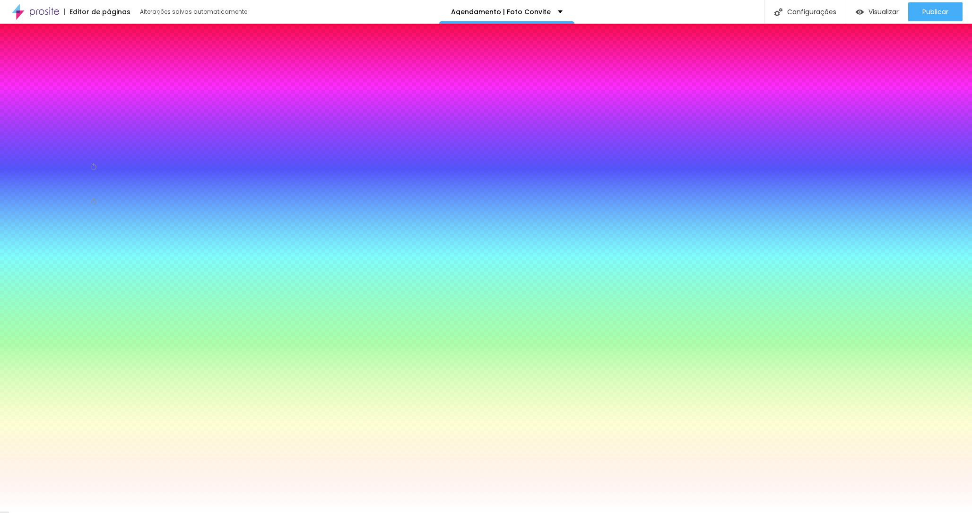
click at [436, 512] on div at bounding box center [486, 513] width 972 height 0
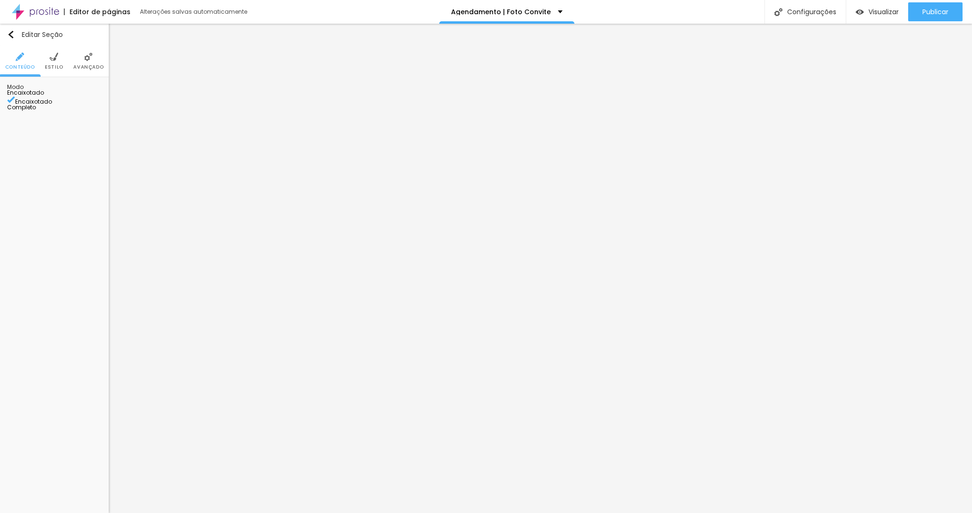
click at [49, 68] on span "Estilo" at bounding box center [54, 67] width 18 height 5
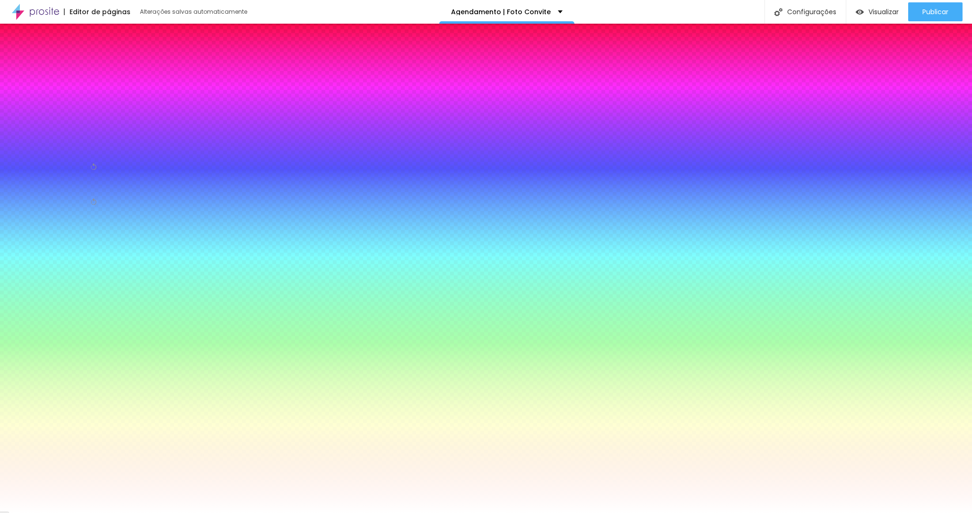
click at [77, 150] on input "#FFFFFF" at bounding box center [63, 144] width 113 height 9
click at [85, 61] on li "Avançado" at bounding box center [88, 60] width 30 height 31
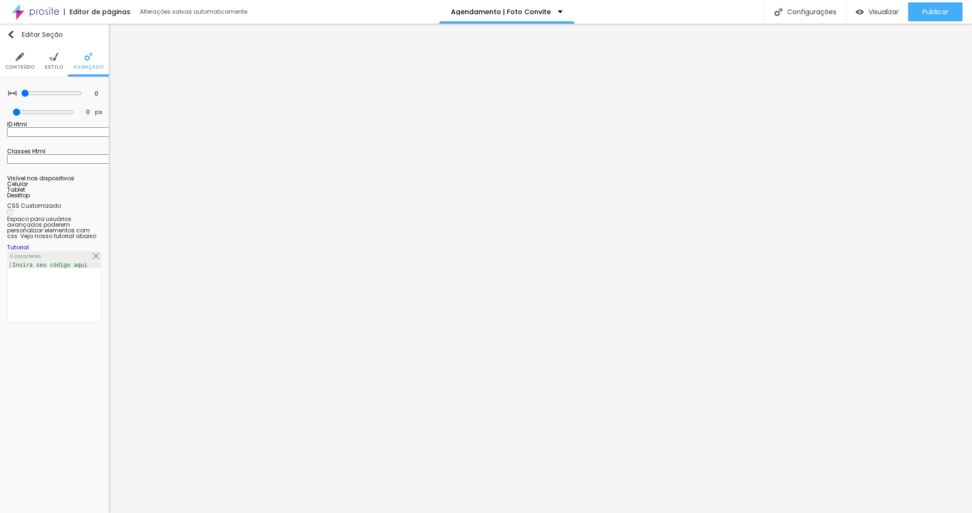
click at [53, 61] on li "Estilo" at bounding box center [54, 60] width 18 height 31
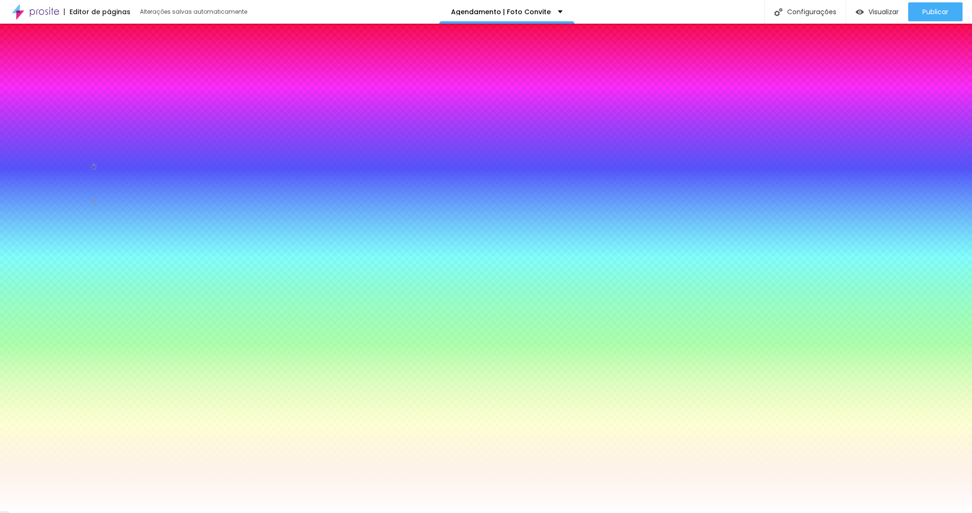
click at [52, 96] on div "Adicionar imagem" at bounding box center [54, 93] width 95 height 7
click at [97, 182] on icon "button" at bounding box center [95, 179] width 6 height 6
drag, startPoint x: 164, startPoint y: 340, endPoint x: 251, endPoint y: 271, distance: 111.4
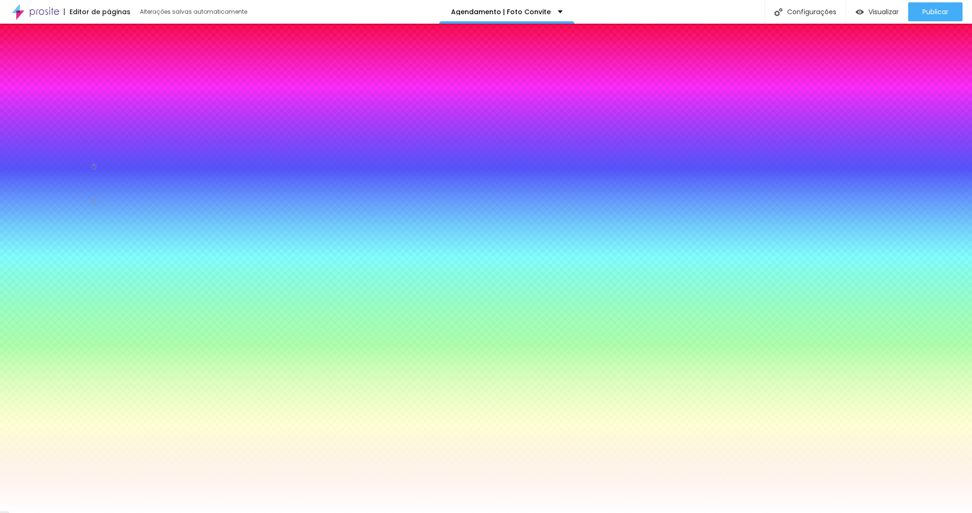
click at [923, 512] on div at bounding box center [486, 513] width 972 height 0
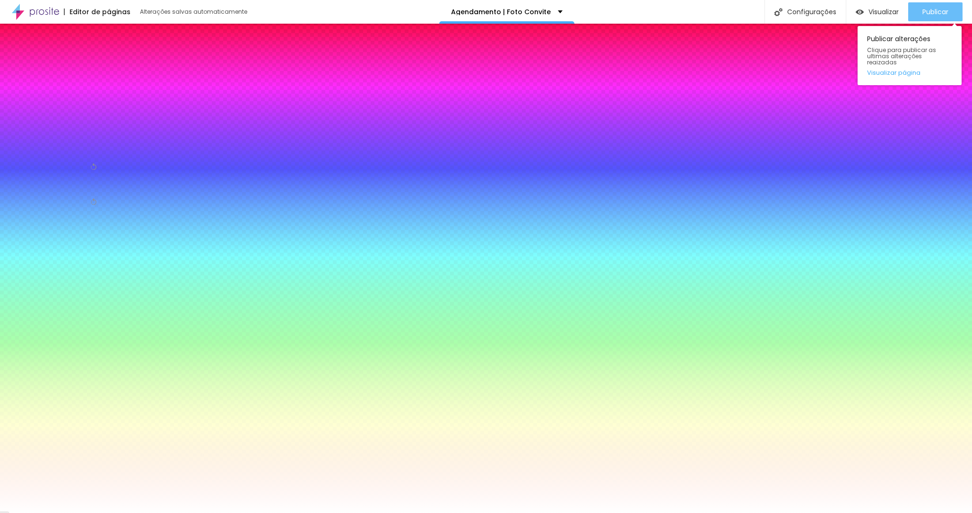
click at [932, 12] on span "Publicar" at bounding box center [936, 12] width 26 height 8
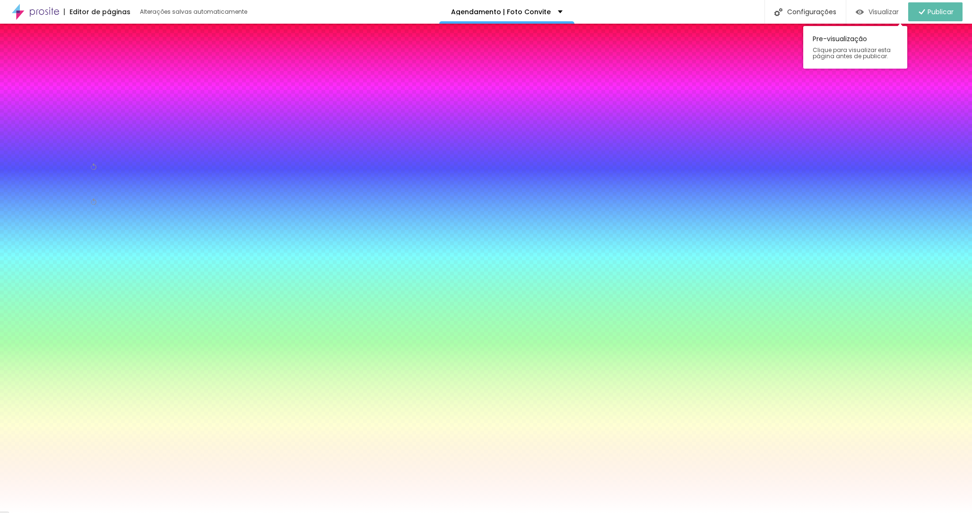
click at [881, 11] on span "Visualizar" at bounding box center [884, 12] width 30 height 8
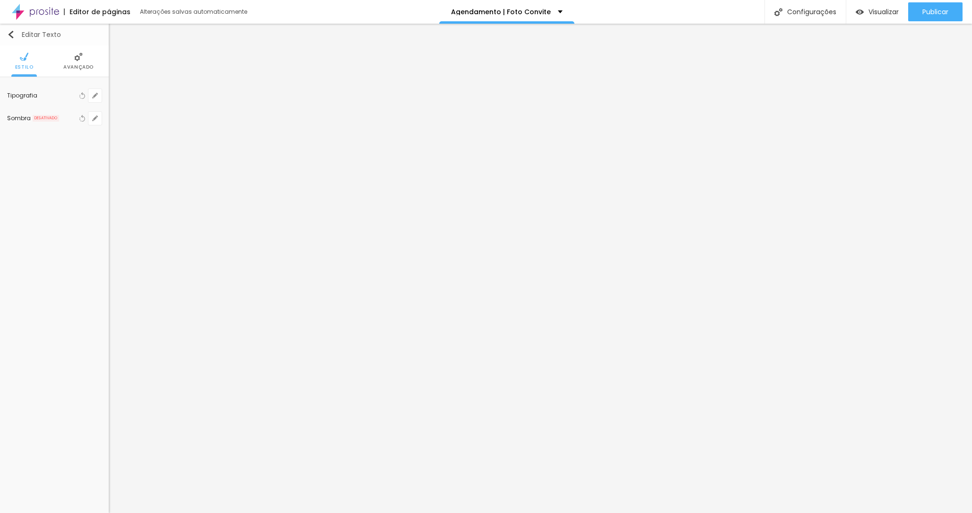
click at [5, 29] on button "Editar Texto" at bounding box center [54, 35] width 109 height 22
click at [98, 95] on button "button" at bounding box center [94, 95] width 13 height 13
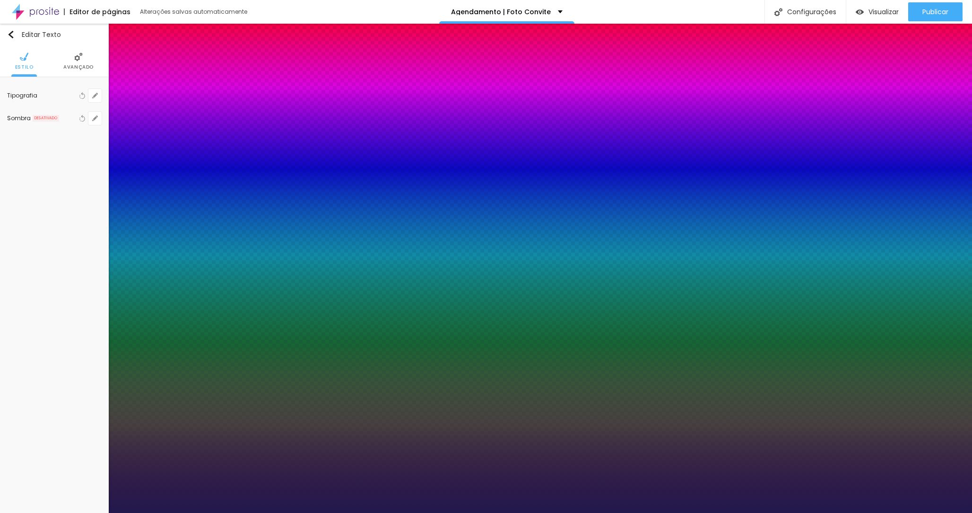
drag, startPoint x: 123, startPoint y: 183, endPoint x: 110, endPoint y: 184, distance: 12.8
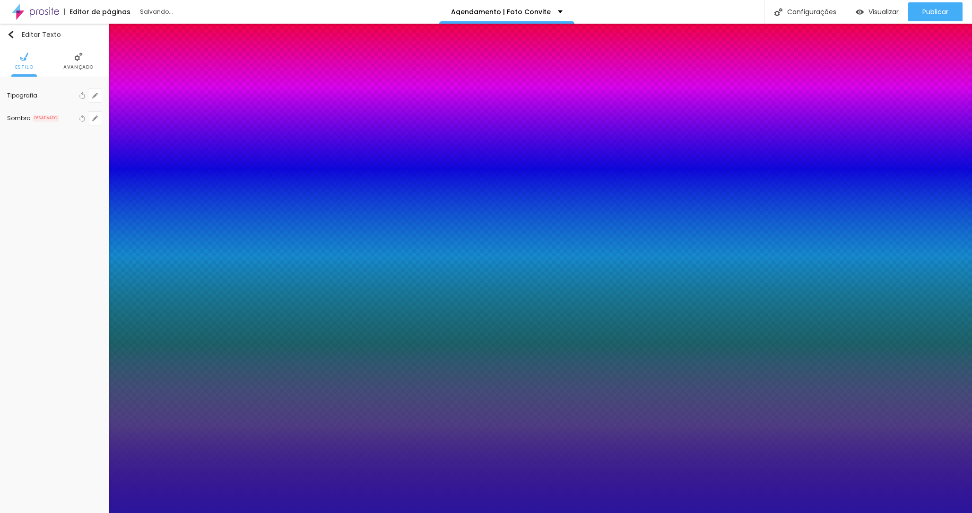
click at [185, 284] on div at bounding box center [486, 256] width 972 height 513
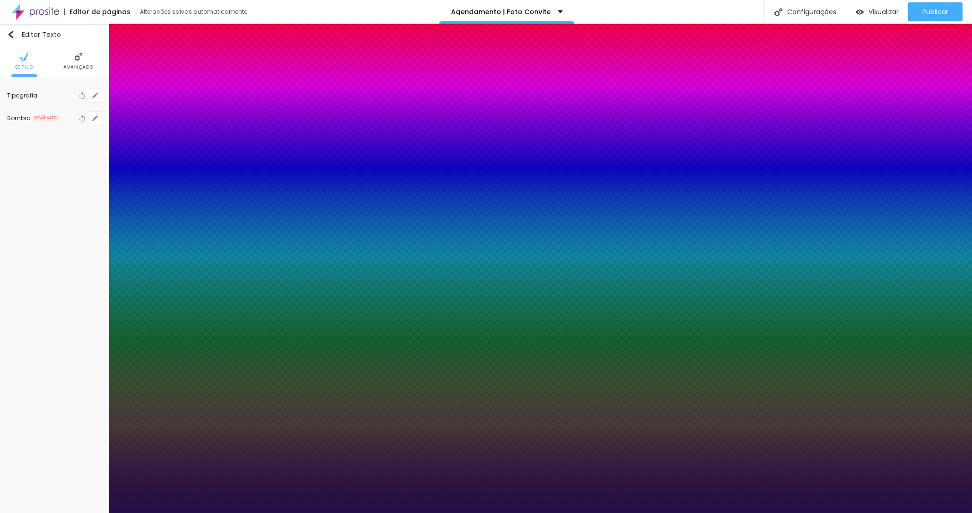
click at [176, 512] on div at bounding box center [486, 513] width 972 height 0
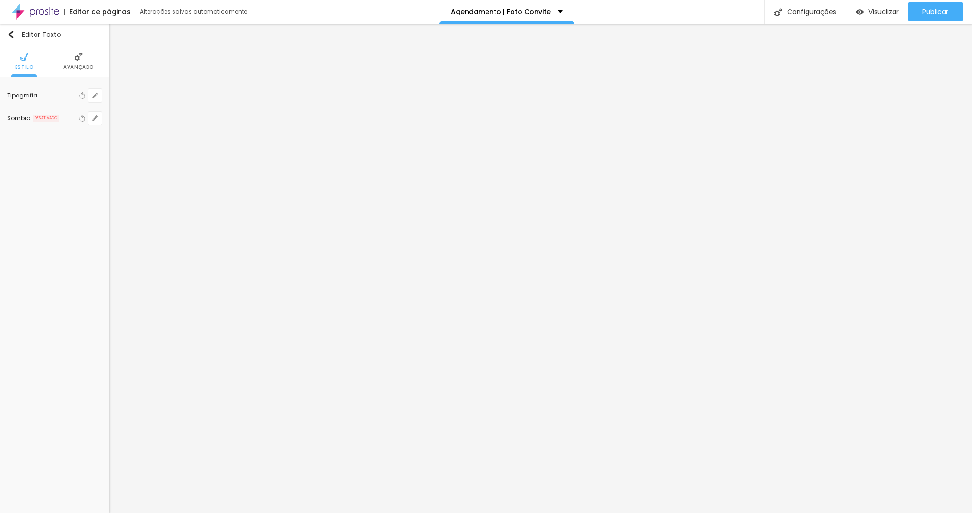
click at [78, 67] on span "Avançado" at bounding box center [78, 67] width 30 height 5
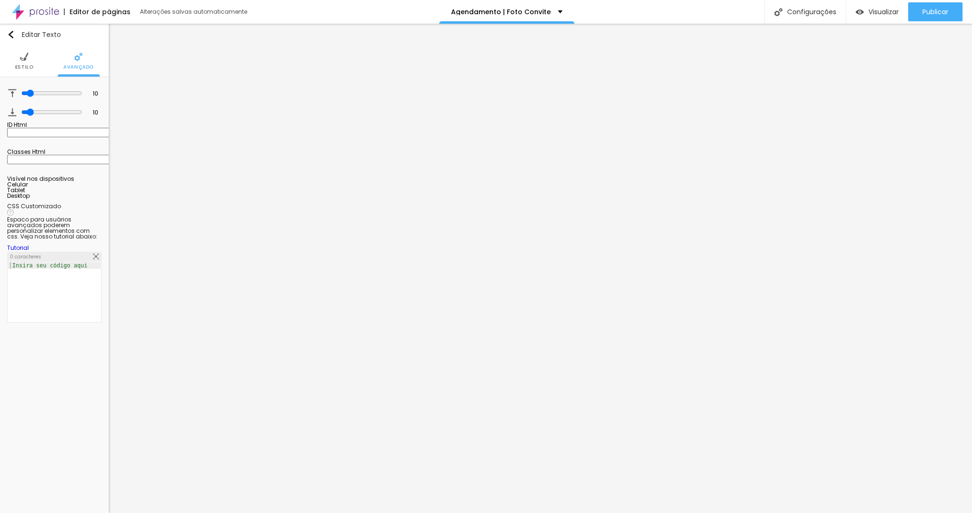
click at [26, 61] on li "Estilo" at bounding box center [24, 60] width 18 height 31
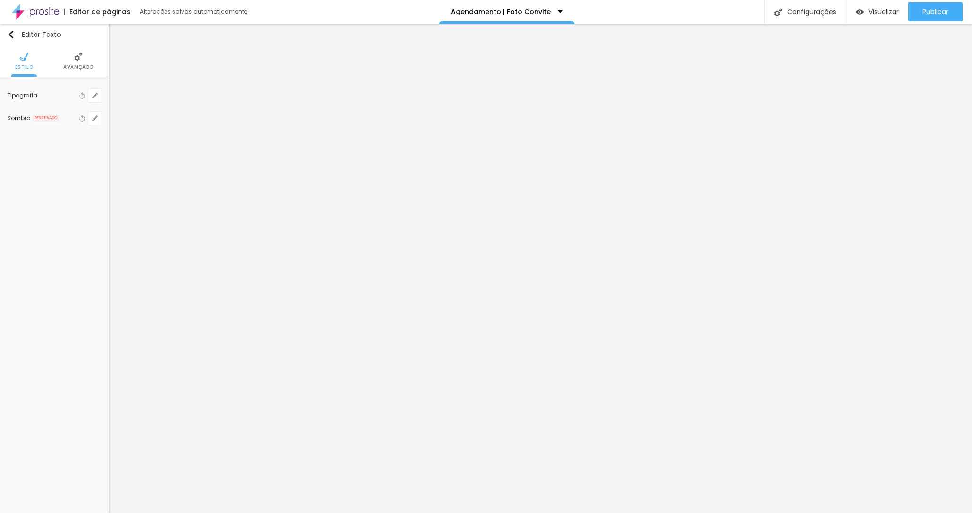
click at [89, 59] on li "Avançado" at bounding box center [78, 60] width 30 height 31
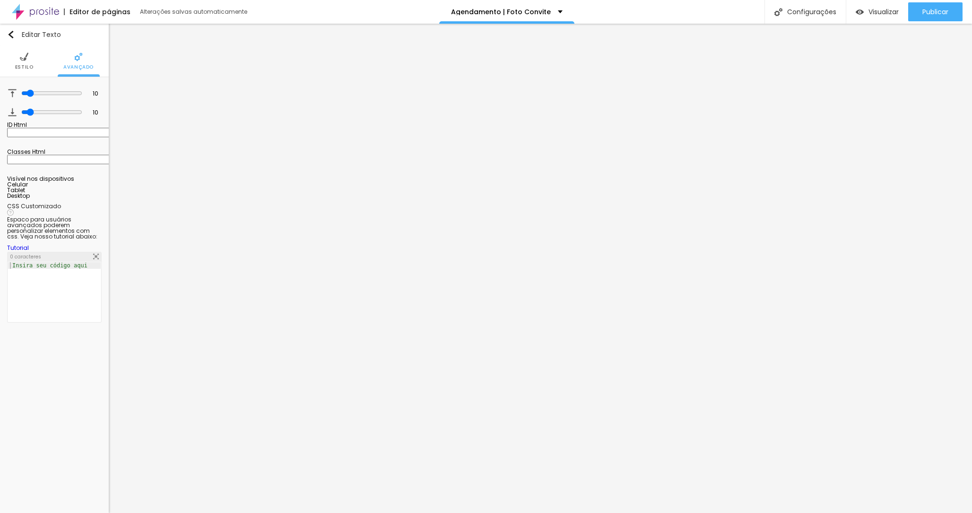
click at [23, 58] on img at bounding box center [24, 56] width 9 height 9
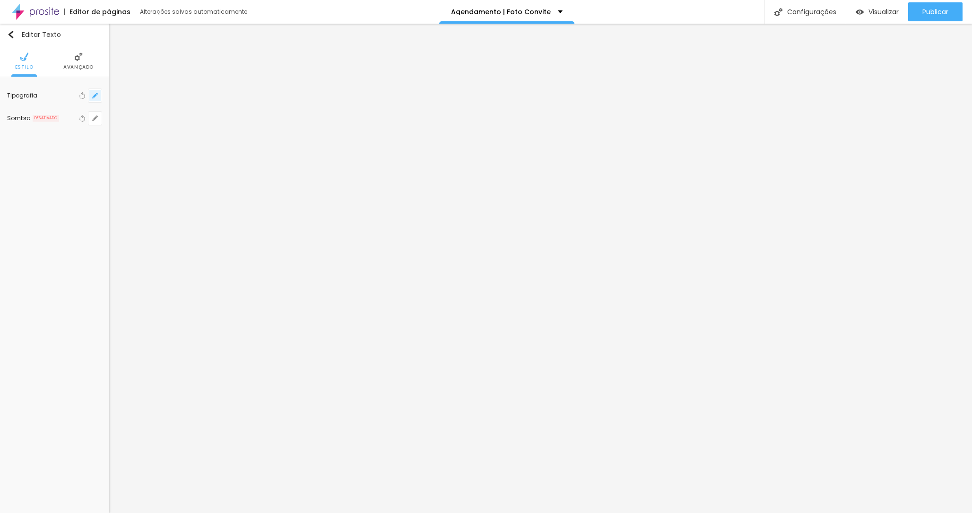
click at [98, 92] on button "button" at bounding box center [94, 95] width 13 height 13
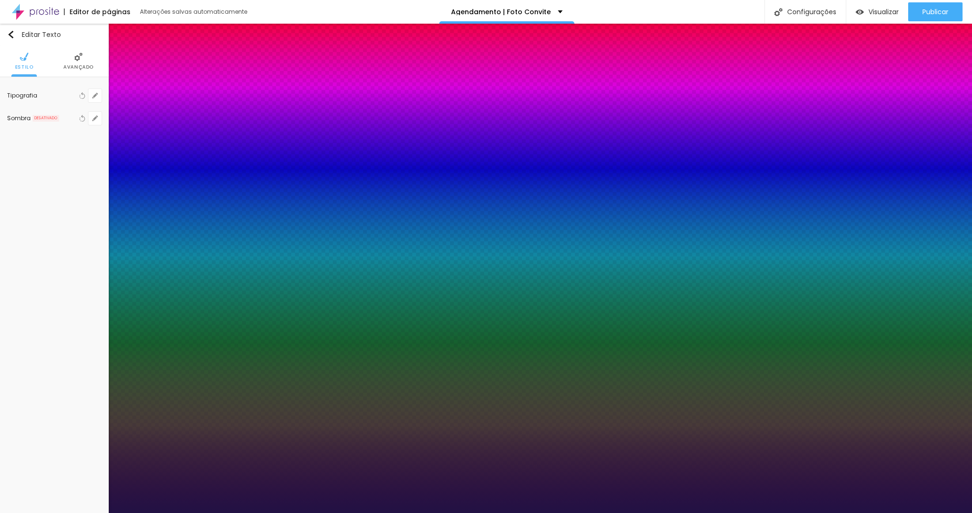
click at [335, 512] on div at bounding box center [486, 513] width 972 height 0
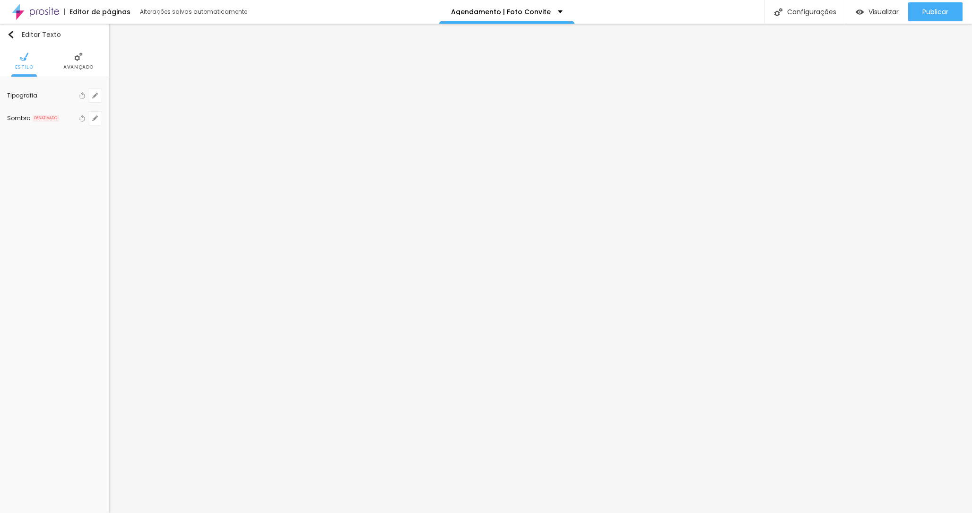
click at [77, 59] on img at bounding box center [78, 56] width 9 height 9
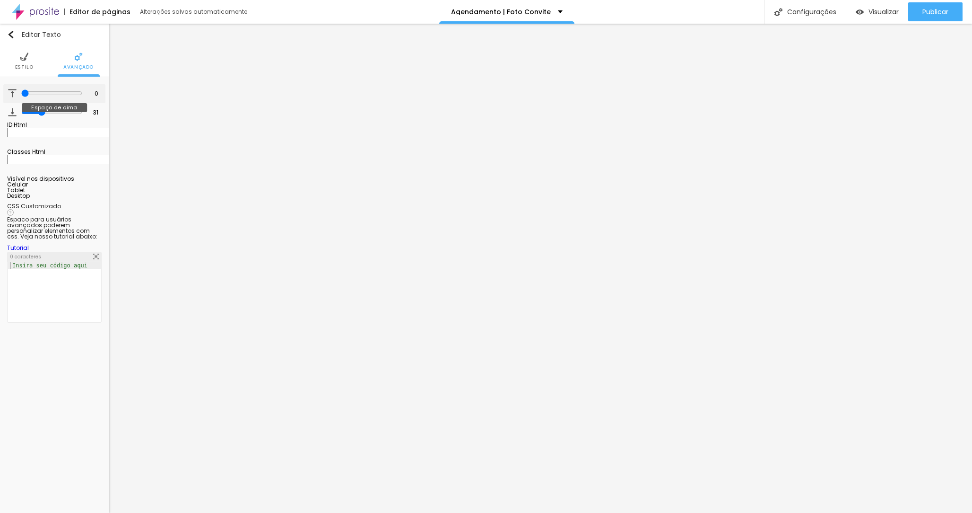
drag, startPoint x: 37, startPoint y: 94, endPoint x: 15, endPoint y: 96, distance: 22.3
click at [21, 96] on input "range" at bounding box center [51, 93] width 61 height 8
drag, startPoint x: 40, startPoint y: 110, endPoint x: 103, endPoint y: 136, distance: 67.6
click at [21, 109] on input "range" at bounding box center [51, 112] width 61 height 8
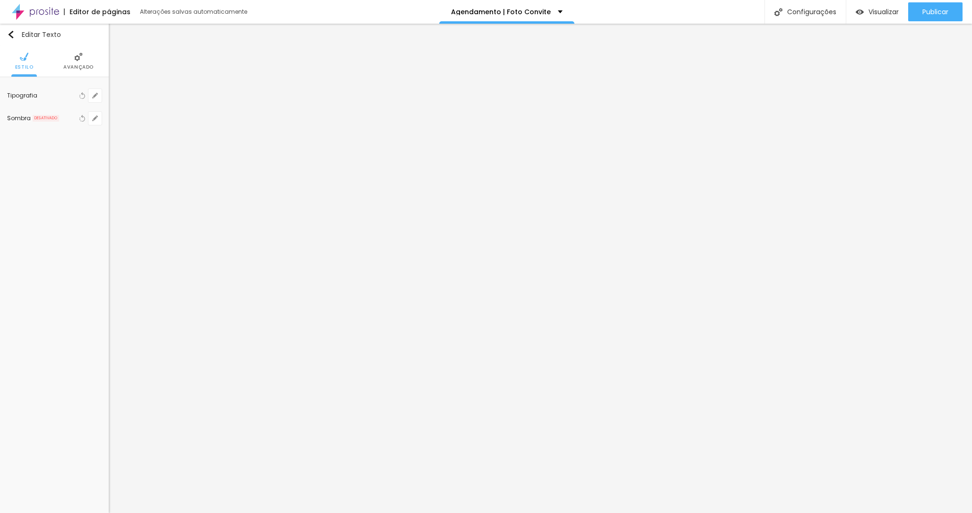
click at [74, 58] on img at bounding box center [78, 56] width 9 height 9
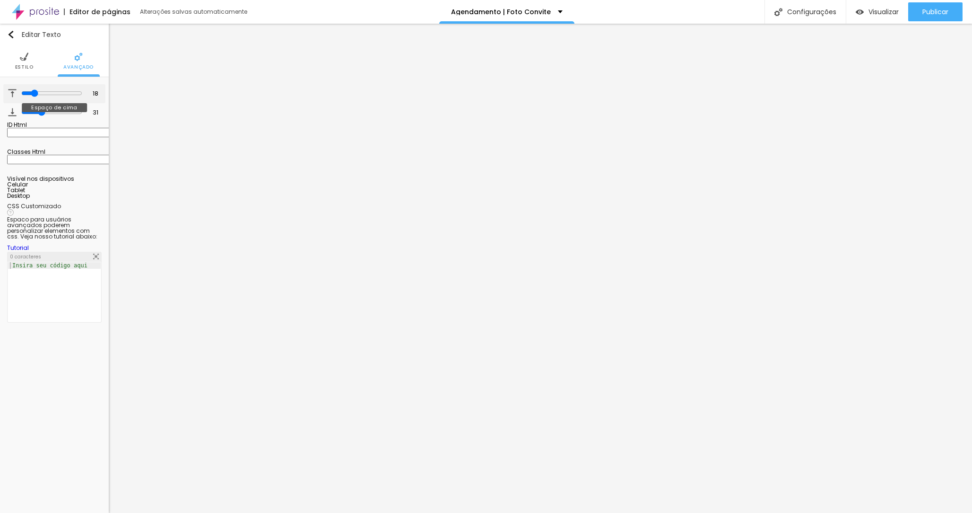
drag, startPoint x: 45, startPoint y: 90, endPoint x: 32, endPoint y: 90, distance: 13.2
click at [32, 90] on input "range" at bounding box center [51, 93] width 61 height 8
drag, startPoint x: 41, startPoint y: 109, endPoint x: 34, endPoint y: 109, distance: 7.1
click at [34, 109] on input "range" at bounding box center [51, 112] width 61 height 8
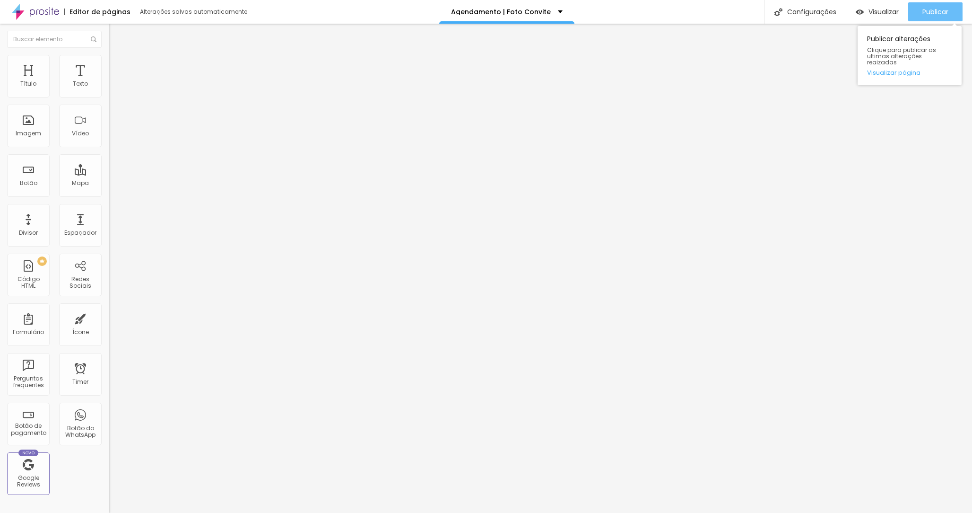
click at [931, 9] on span "Publicar" at bounding box center [936, 12] width 26 height 8
click at [890, 13] on span "Visualizar" at bounding box center [884, 12] width 30 height 8
click at [944, 11] on span "Publicar" at bounding box center [936, 12] width 26 height 8
click at [113, 88] on icon "button" at bounding box center [116, 85] width 6 height 6
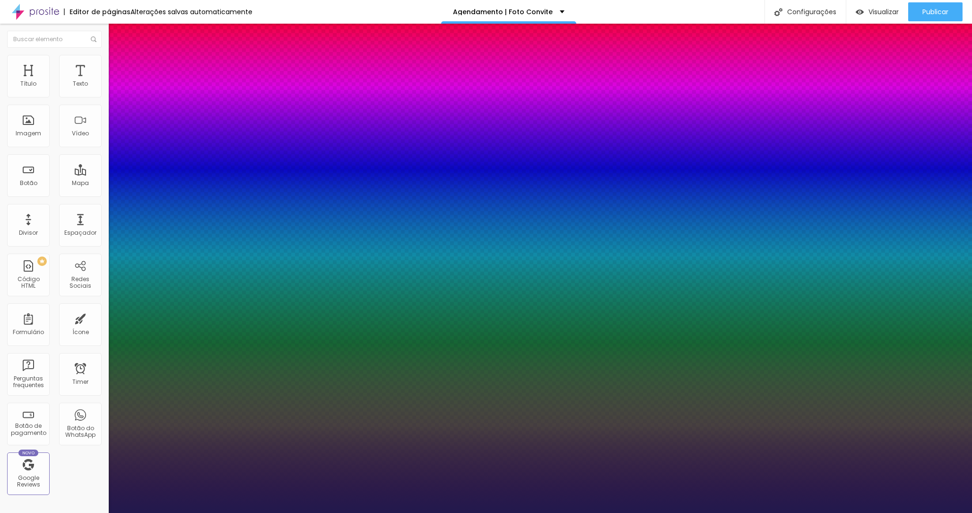
click at [362, 512] on div at bounding box center [486, 513] width 972 height 0
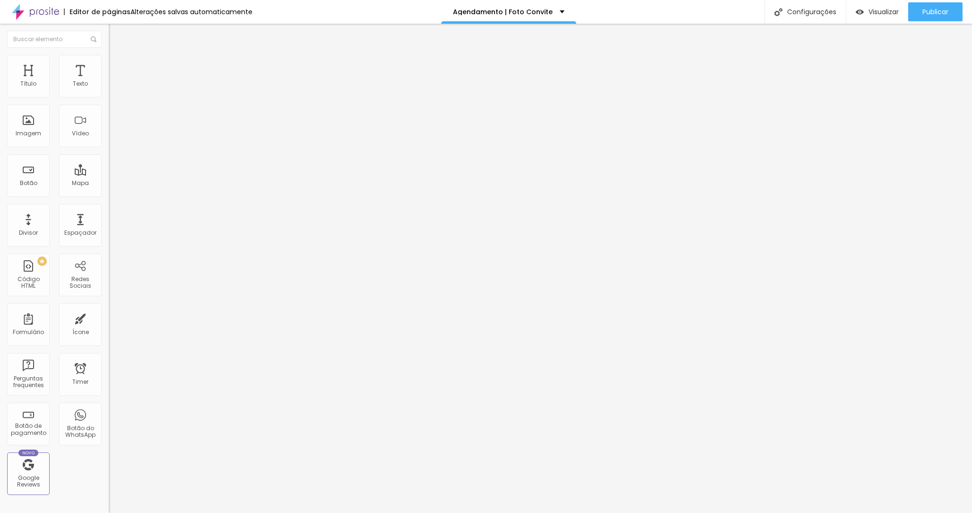
click at [109, 91] on button "button" at bounding box center [115, 86] width 13 height 10
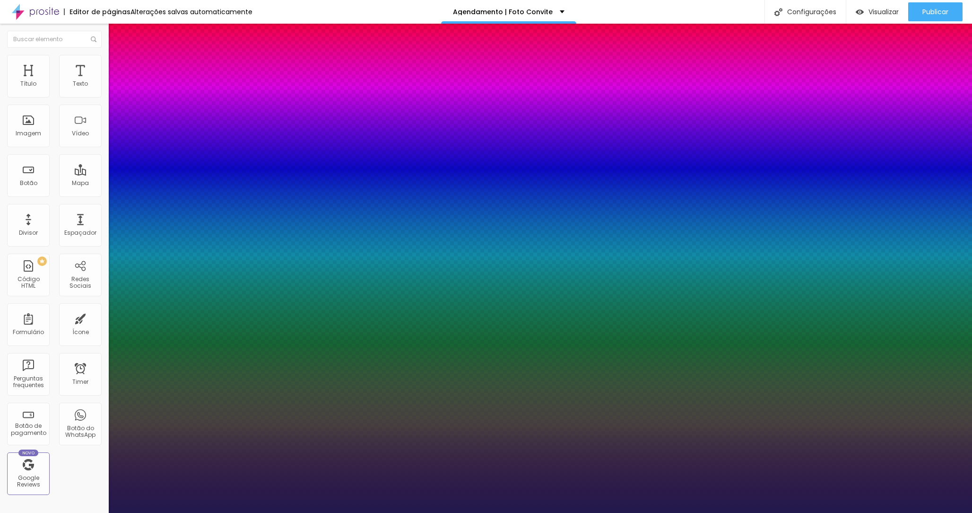
type input "1"
click at [102, 512] on select "AbrilFatface-Regular Actor-Regular Alegreya AlegreyaBlack Alice Allan-Bold Alla…" at bounding box center [51, 523] width 102 height 10
select select "MontserratBlack"
click at [101, 512] on select "AbrilFatface-Regular Actor-Regular Alegreya AlegreyaBlack Alice Allan-Bold Alla…" at bounding box center [51, 523] width 102 height 10
type input "1"
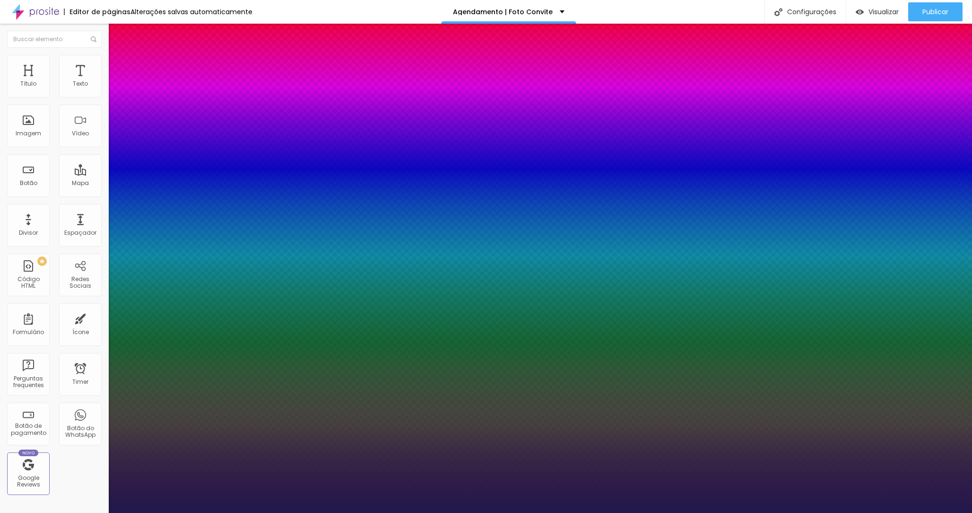
click at [102, 512] on select "AbrilFatface-Regular Actor-Regular Alegreya AlegreyaBlack Alice Allan-Bold Alla…" at bounding box center [51, 523] width 102 height 10
select select "AbrilFatface-Regular"
click at [101, 512] on select "AbrilFatface-Regular Actor-Regular Alegreya AlegreyaBlack Alice Allan-Bold Alla…" at bounding box center [51, 523] width 102 height 10
type input "1"
click at [352, 512] on div at bounding box center [486, 513] width 972 height 0
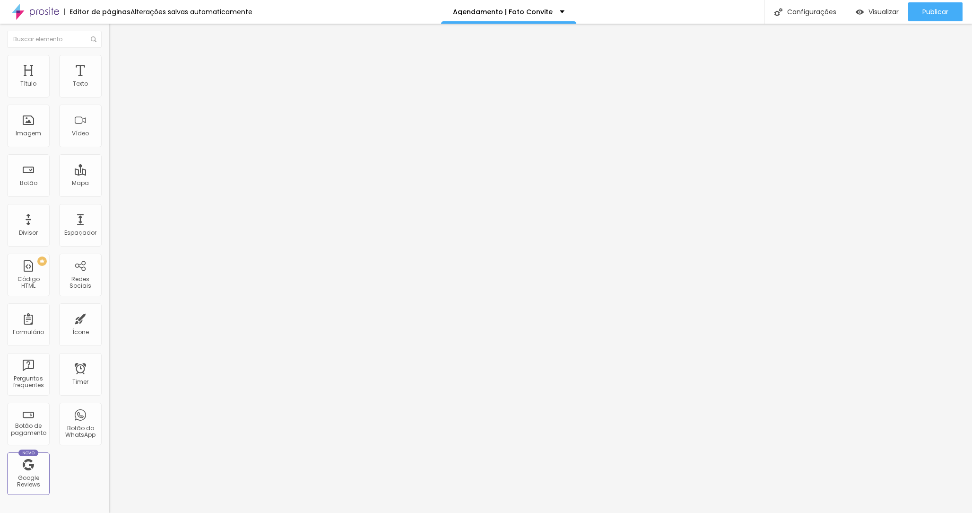
click at [109, 91] on button "button" at bounding box center [115, 86] width 13 height 10
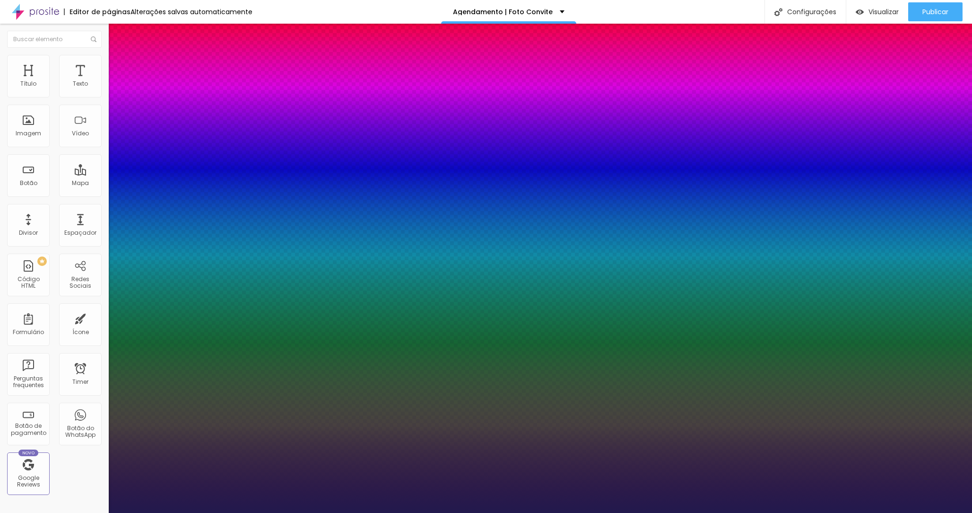
type input "1"
click at [102, 512] on select "AbrilFatface-Regular Actor-Regular Alegreya AlegreyaBlack Alice Allan-Bold Alla…" at bounding box center [51, 523] width 102 height 10
click at [83, 512] on div at bounding box center [486, 513] width 972 height 0
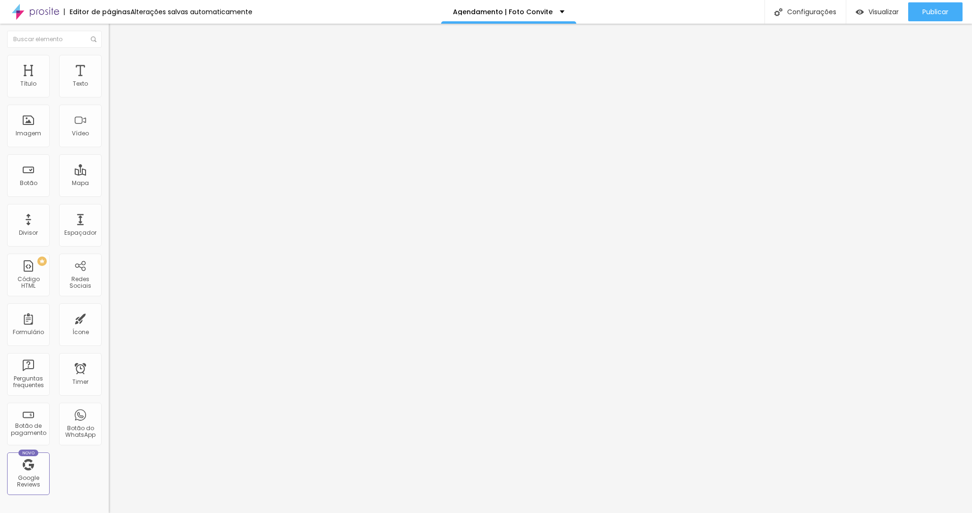
click at [113, 78] on icon "button" at bounding box center [116, 74] width 7 height 7
click at [923, 13] on span "Publicar" at bounding box center [936, 12] width 26 height 8
click at [879, 11] on span "Visualizar" at bounding box center [875, 12] width 30 height 8
click at [940, 13] on span "Publicar" at bounding box center [936, 12] width 26 height 8
click at [936, 16] on span "Publicar" at bounding box center [936, 12] width 26 height 8
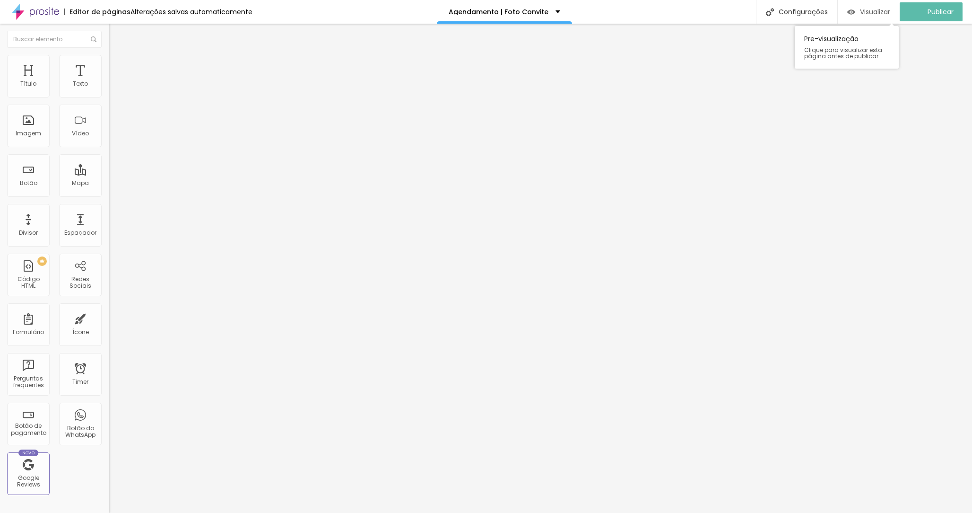
click at [883, 10] on span "Visualizar" at bounding box center [875, 12] width 30 height 8
click at [865, 10] on div "Visualizar" at bounding box center [877, 12] width 43 height 8
click at [109, 27] on button "Editar Texto" at bounding box center [163, 35] width 109 height 22
click at [887, 4] on div "Visualizar" at bounding box center [877, 11] width 43 height 19
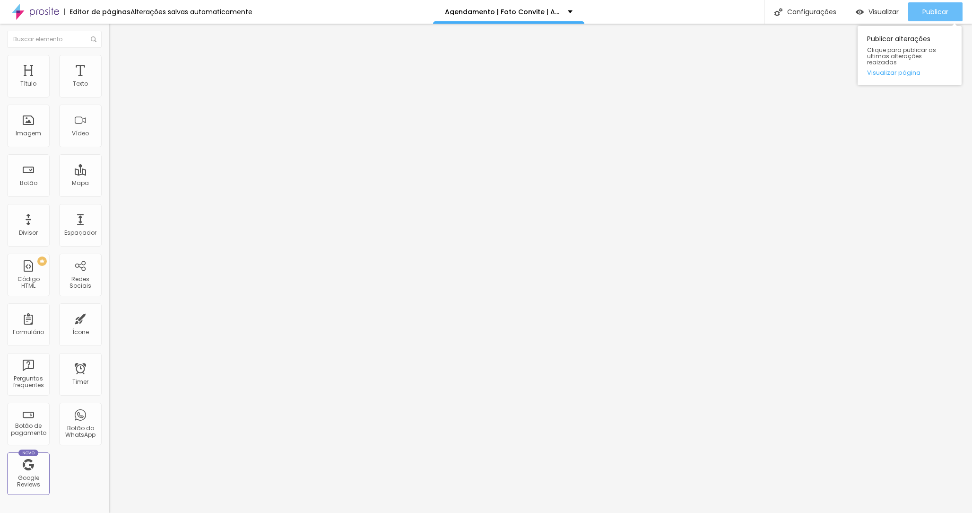
click at [932, 11] on span "Publicar" at bounding box center [936, 12] width 26 height 8
click at [942, 10] on span "Publicar" at bounding box center [936, 12] width 26 height 8
click at [924, 13] on span "Publicar" at bounding box center [936, 12] width 26 height 8
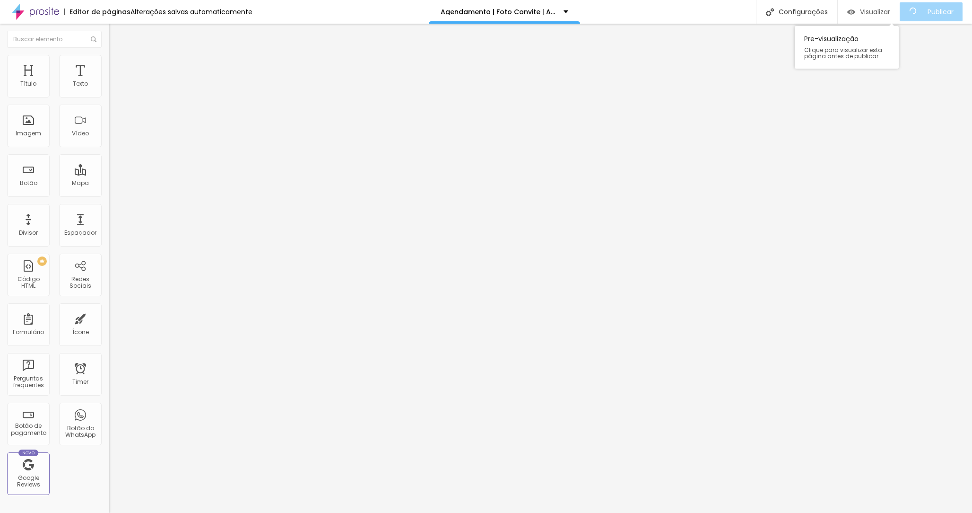
click at [883, 12] on span "Visualizar" at bounding box center [875, 12] width 30 height 8
click at [879, 15] on span "Visualizar" at bounding box center [884, 12] width 30 height 8
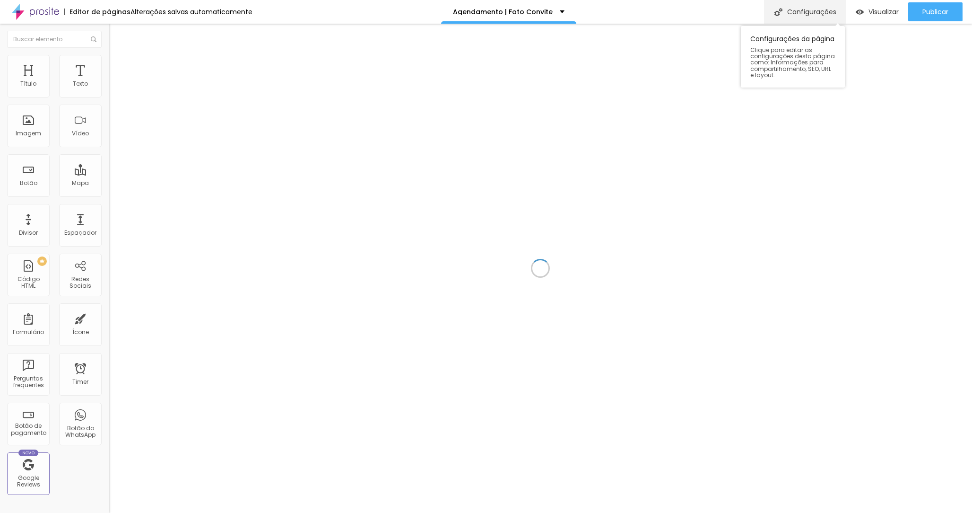
click at [802, 7] on div "Configurações" at bounding box center [805, 12] width 81 height 24
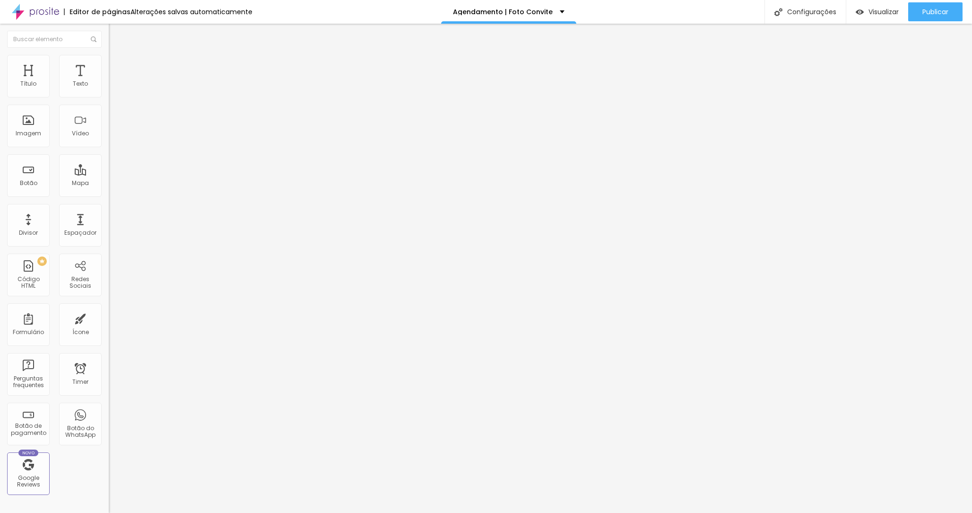
type input "PADRÃO - Agendamento | Foto Convite"
click at [660, 512] on div at bounding box center [486, 522] width 972 height 9
click at [929, 11] on span "Publicar" at bounding box center [936, 12] width 26 height 8
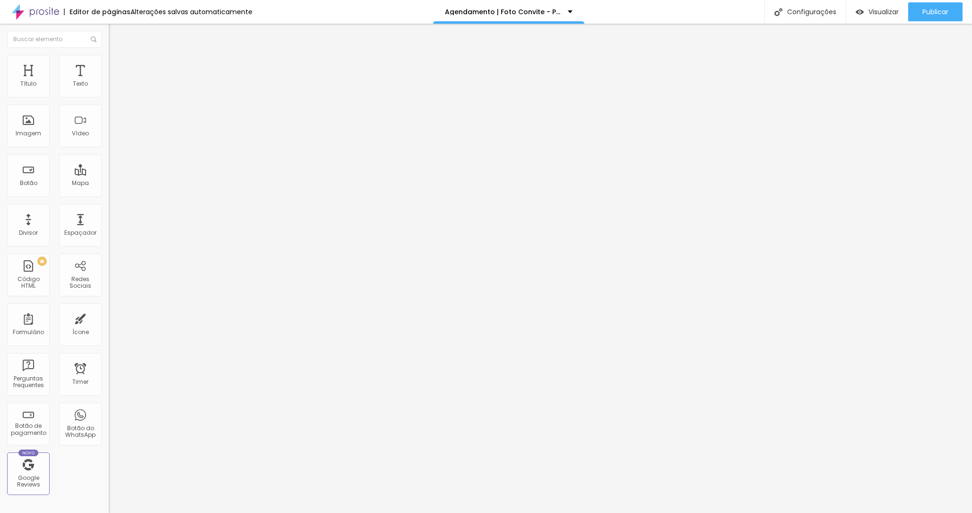
click at [109, 81] on img at bounding box center [112, 79] width 6 height 6
click at [662, 512] on div at bounding box center [486, 522] width 972 height 9
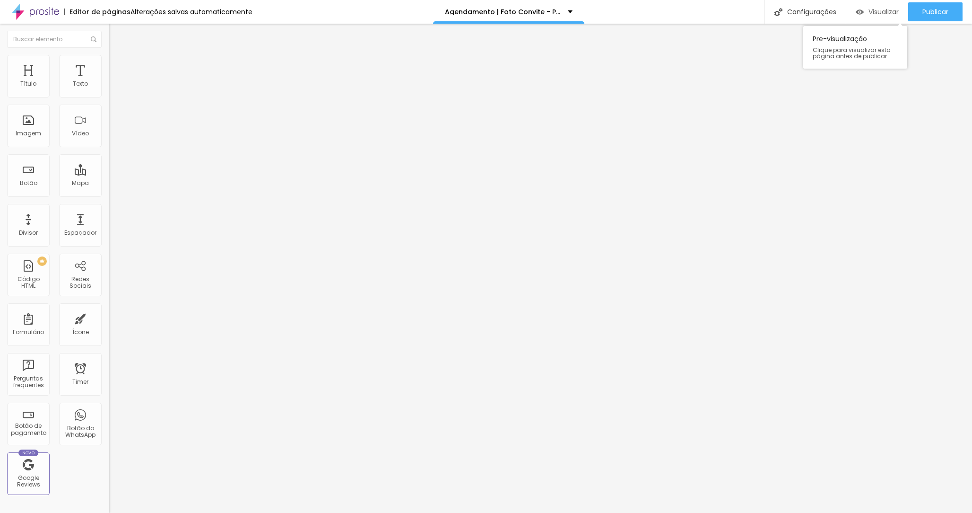
click at [883, 6] on div "Visualizar" at bounding box center [877, 11] width 43 height 19
